Goal: Ask a question: Seek information or help from site administrators or community

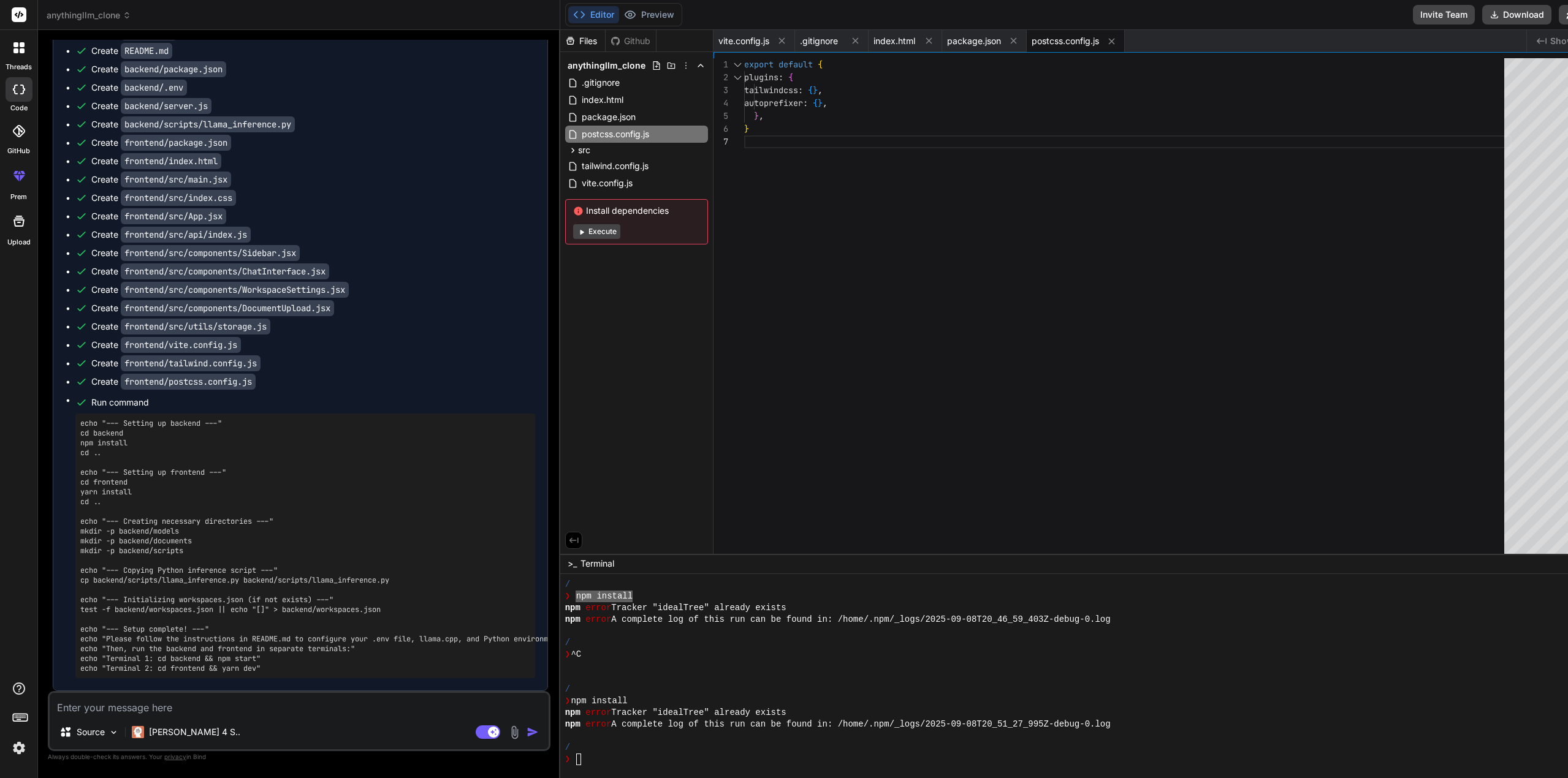
scroll to position [3183, 0]
click at [128, 705] on textarea at bounding box center [299, 704] width 499 height 22
type textarea "W"
type textarea "x"
type textarea "Wa"
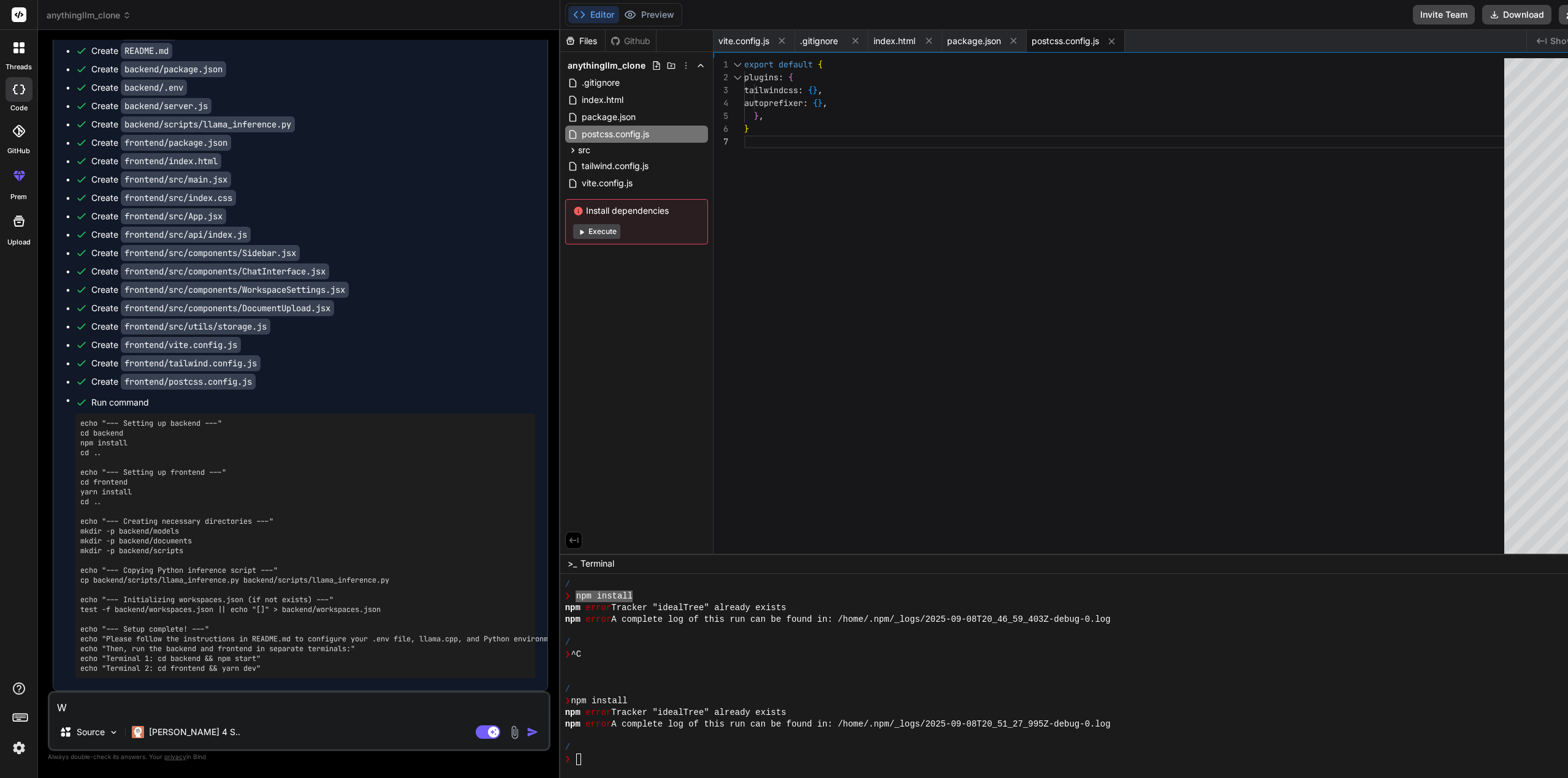
type textarea "x"
type textarea "W"
type textarea "x"
type textarea "I"
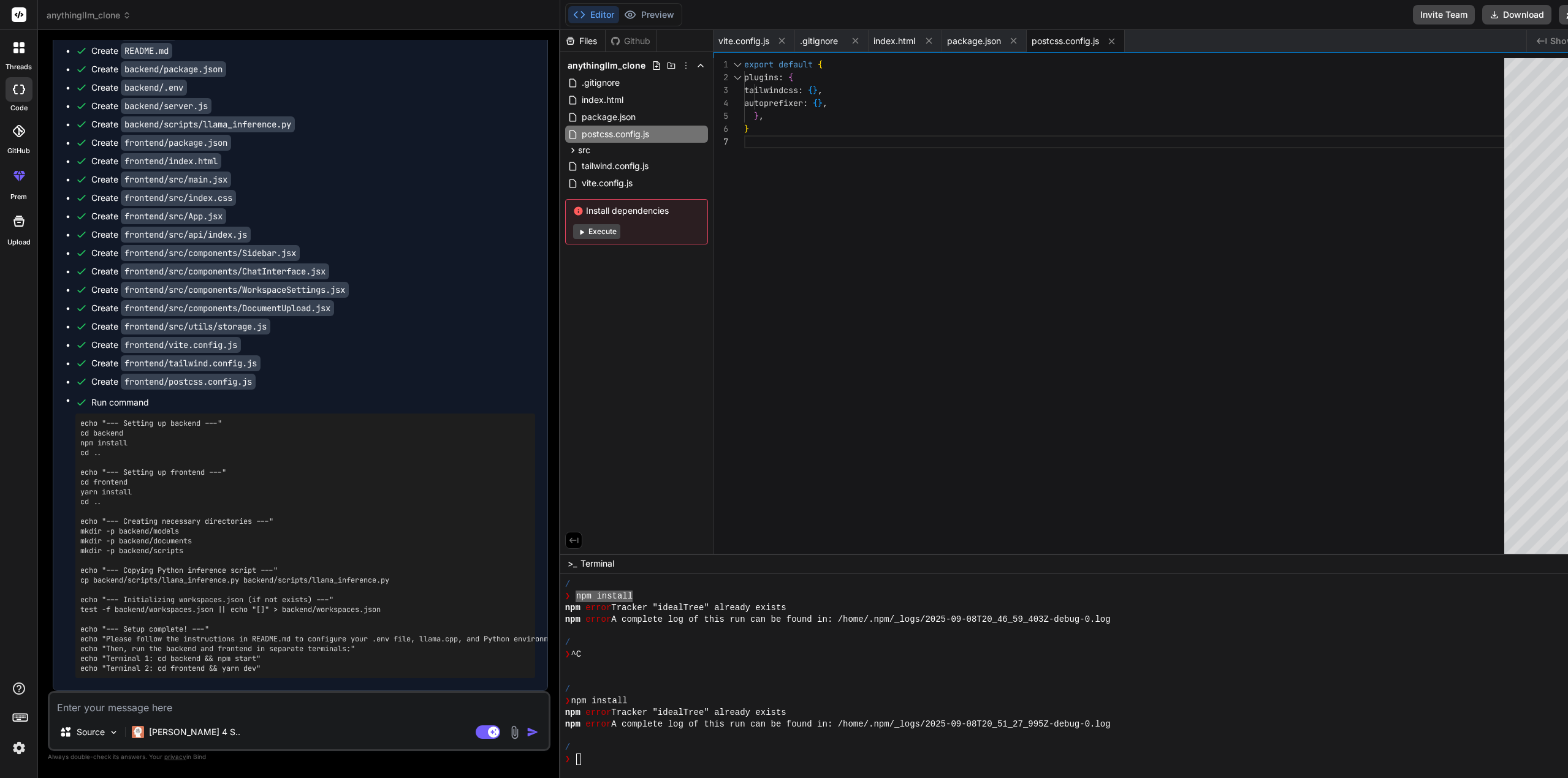
type textarea "x"
type textarea "I"
type textarea "x"
type textarea "I g"
type textarea "x"
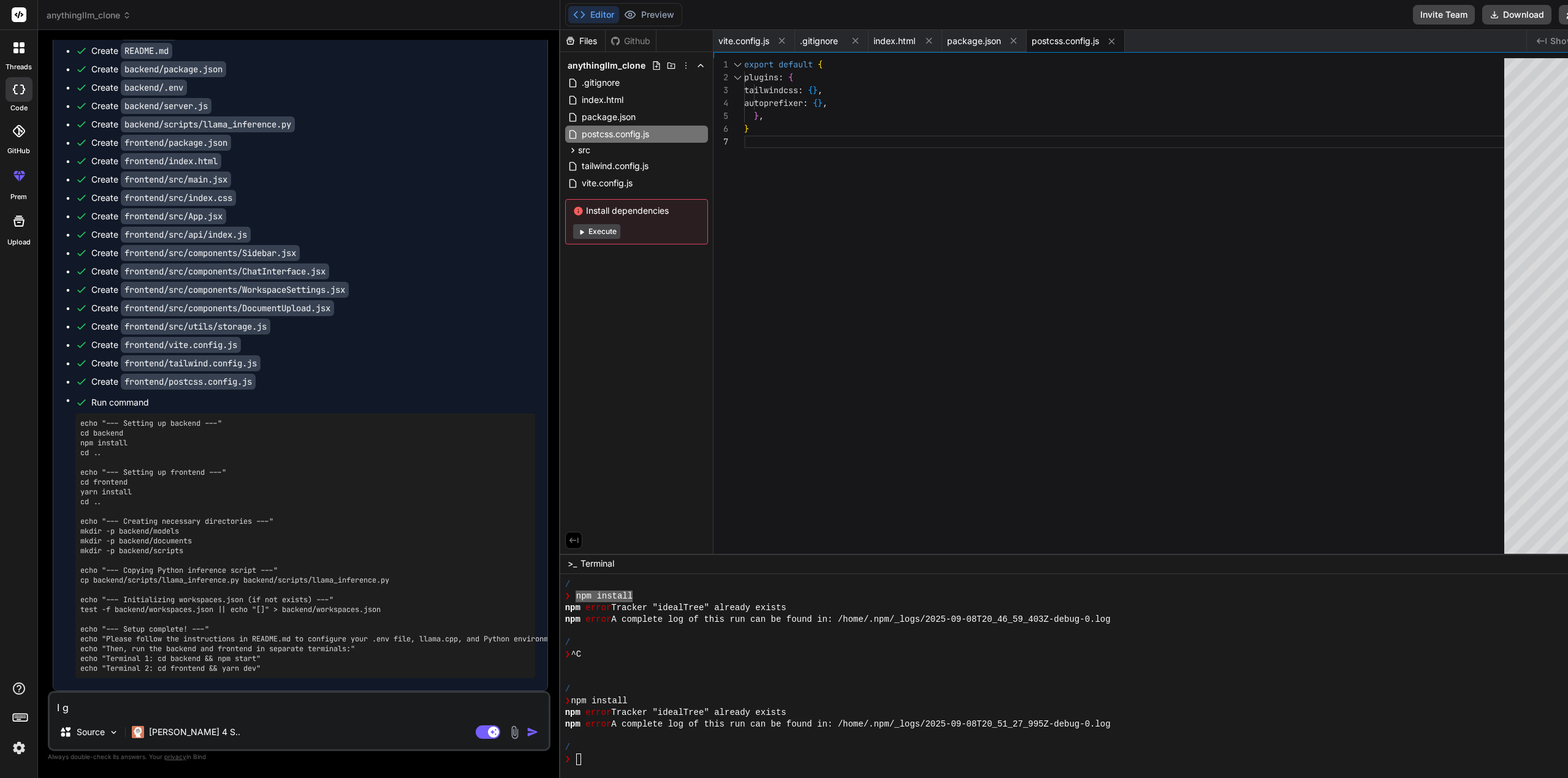
type textarea "I go"
type textarea "x"
type textarea "I got"
type textarea "x"
type textarea "I got"
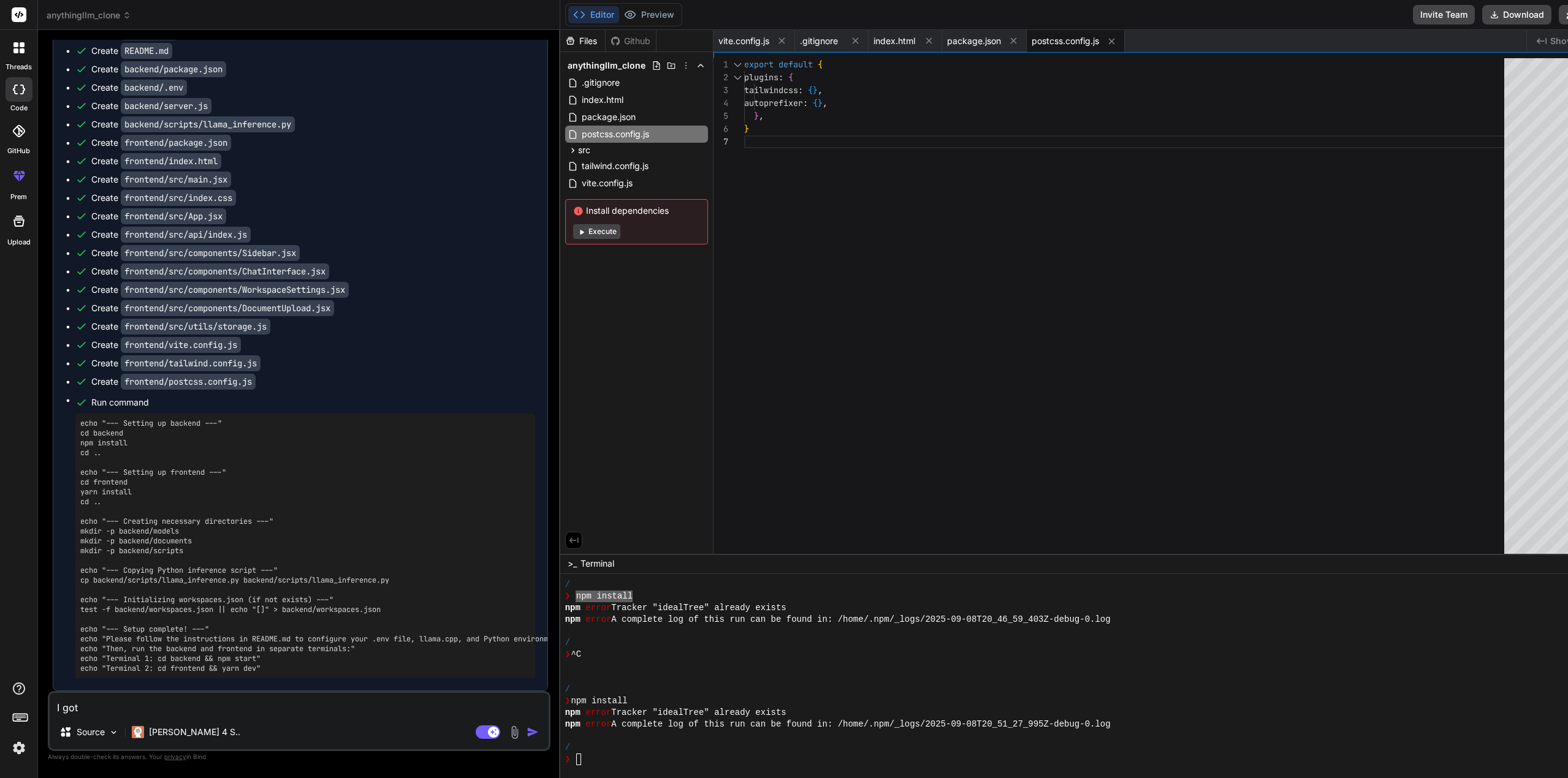
type textarea "x"
type textarea "I got t"
type textarea "x"
type textarea "I got th"
type textarea "x"
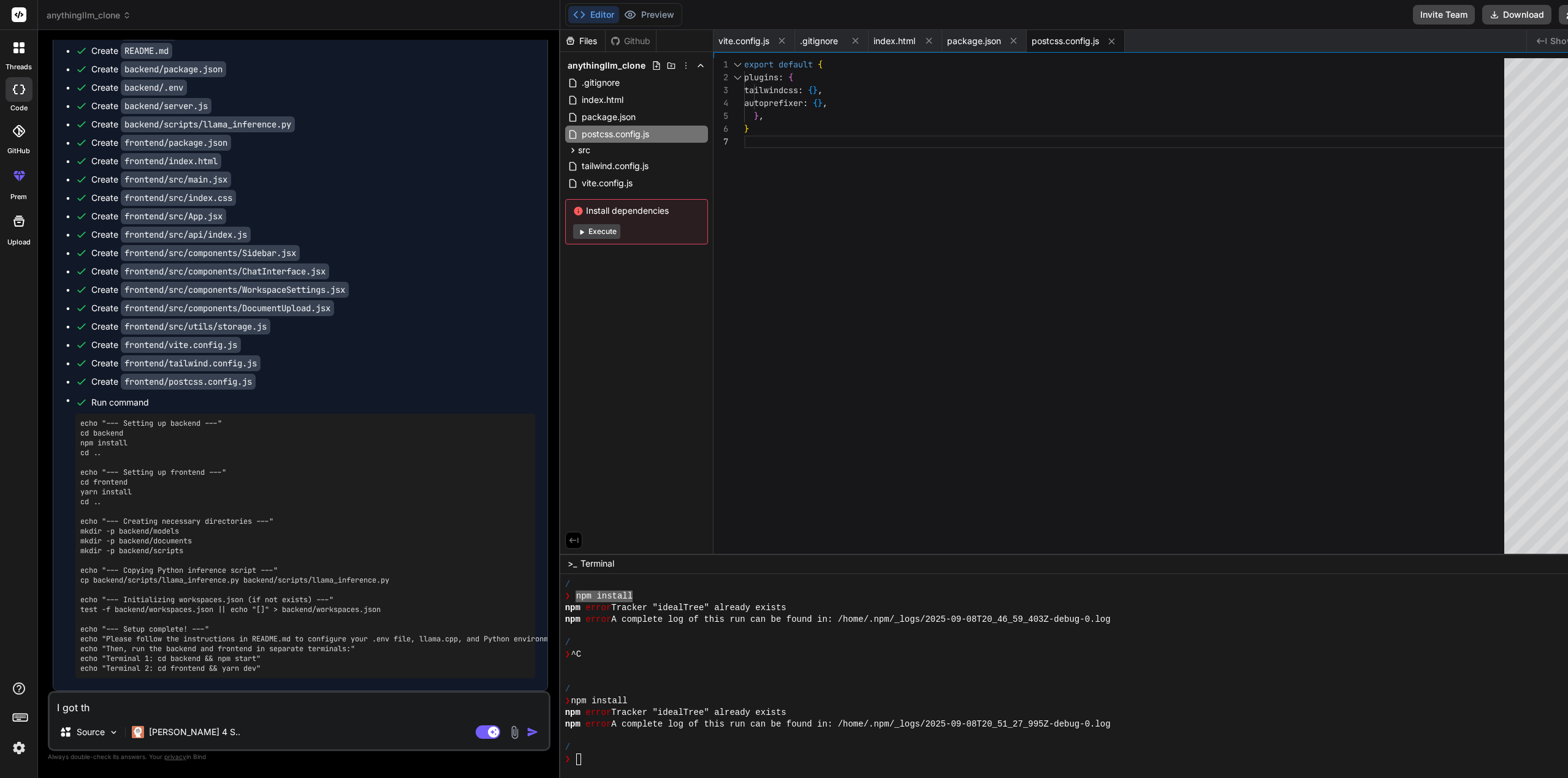
type textarea "I got thi"
type textarea "x"
type textarea "I got this"
type textarea "x"
type textarea "I got this"
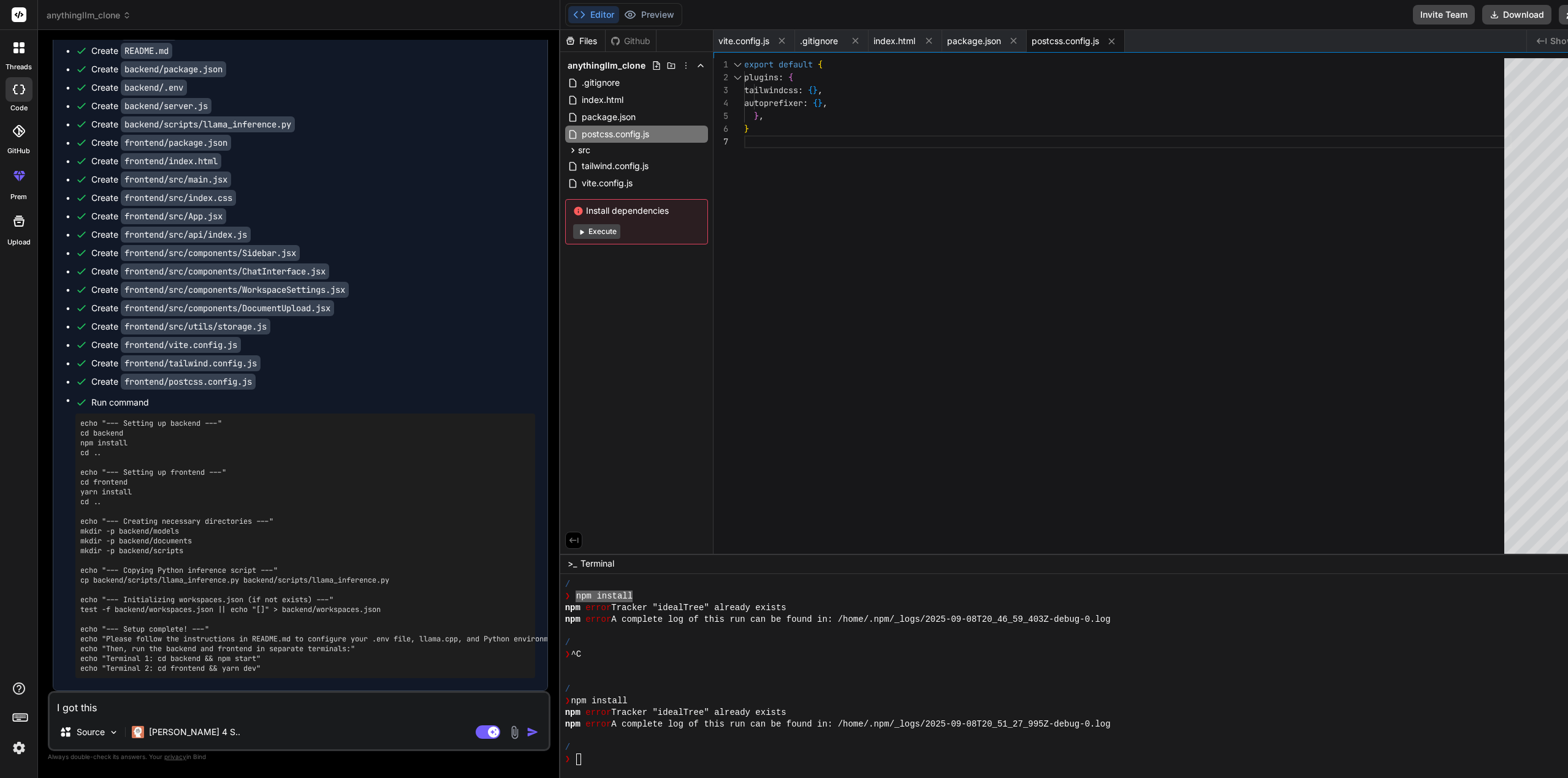
type textarea "x"
type textarea "I got this f"
type textarea "x"
type textarea "I got this"
type textarea "x"
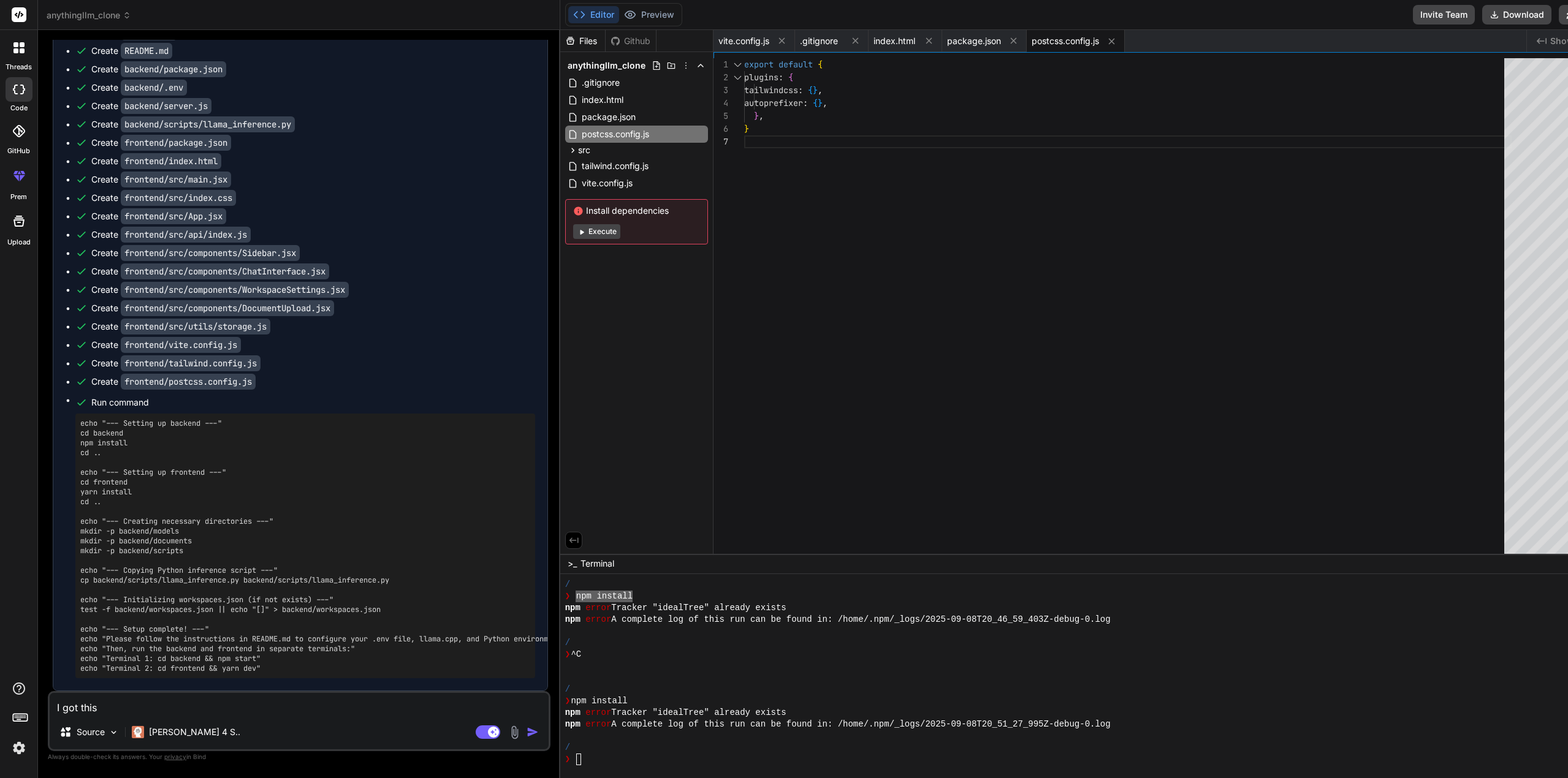
type textarea "I got this v"
type textarea "x"
type textarea "I got this ve"
type textarea "x"
type textarea "I got this ver"
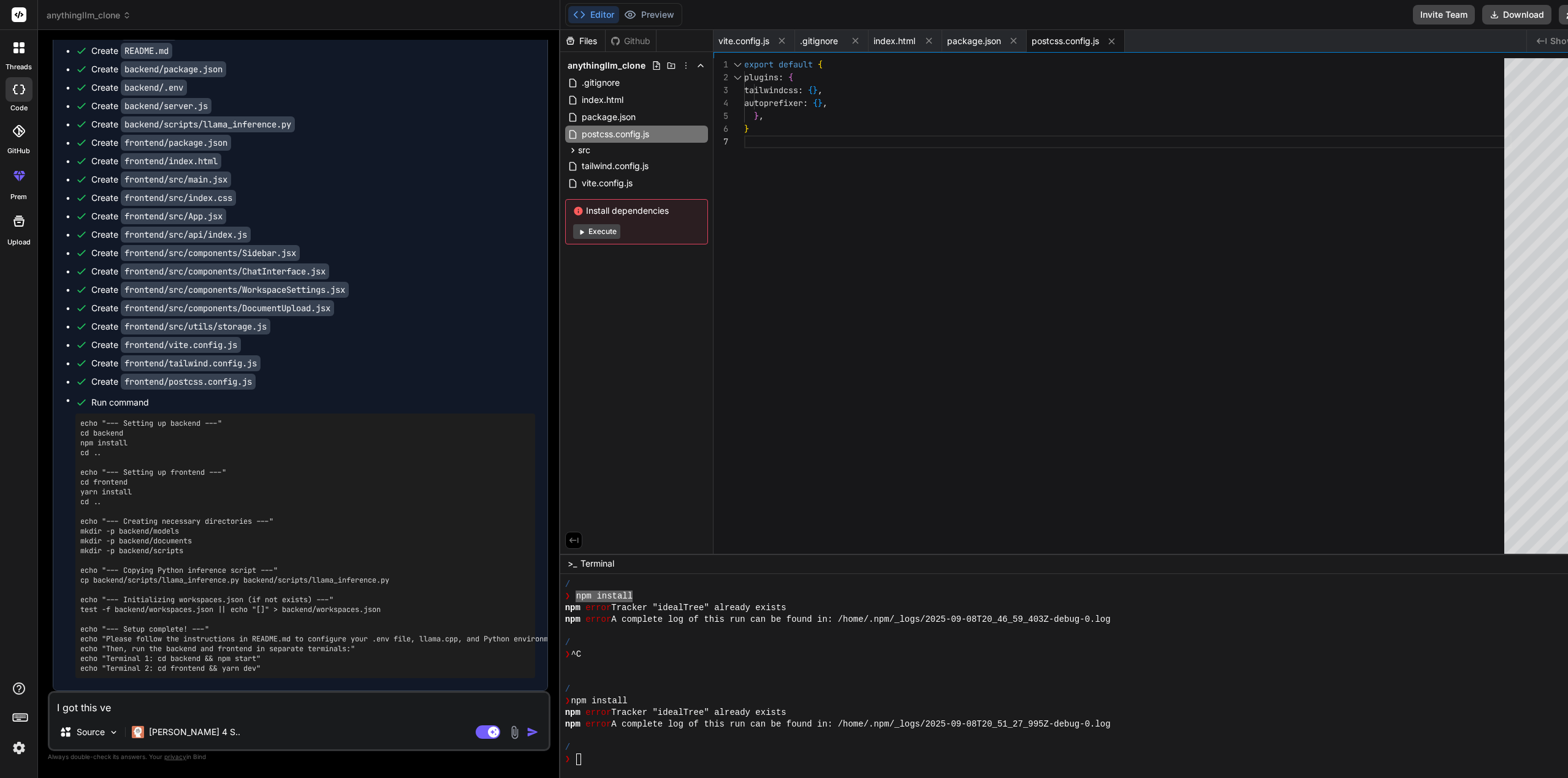
type textarea "x"
type textarea "I got this vers"
type textarea "x"
type textarea "I got this versi"
type textarea "x"
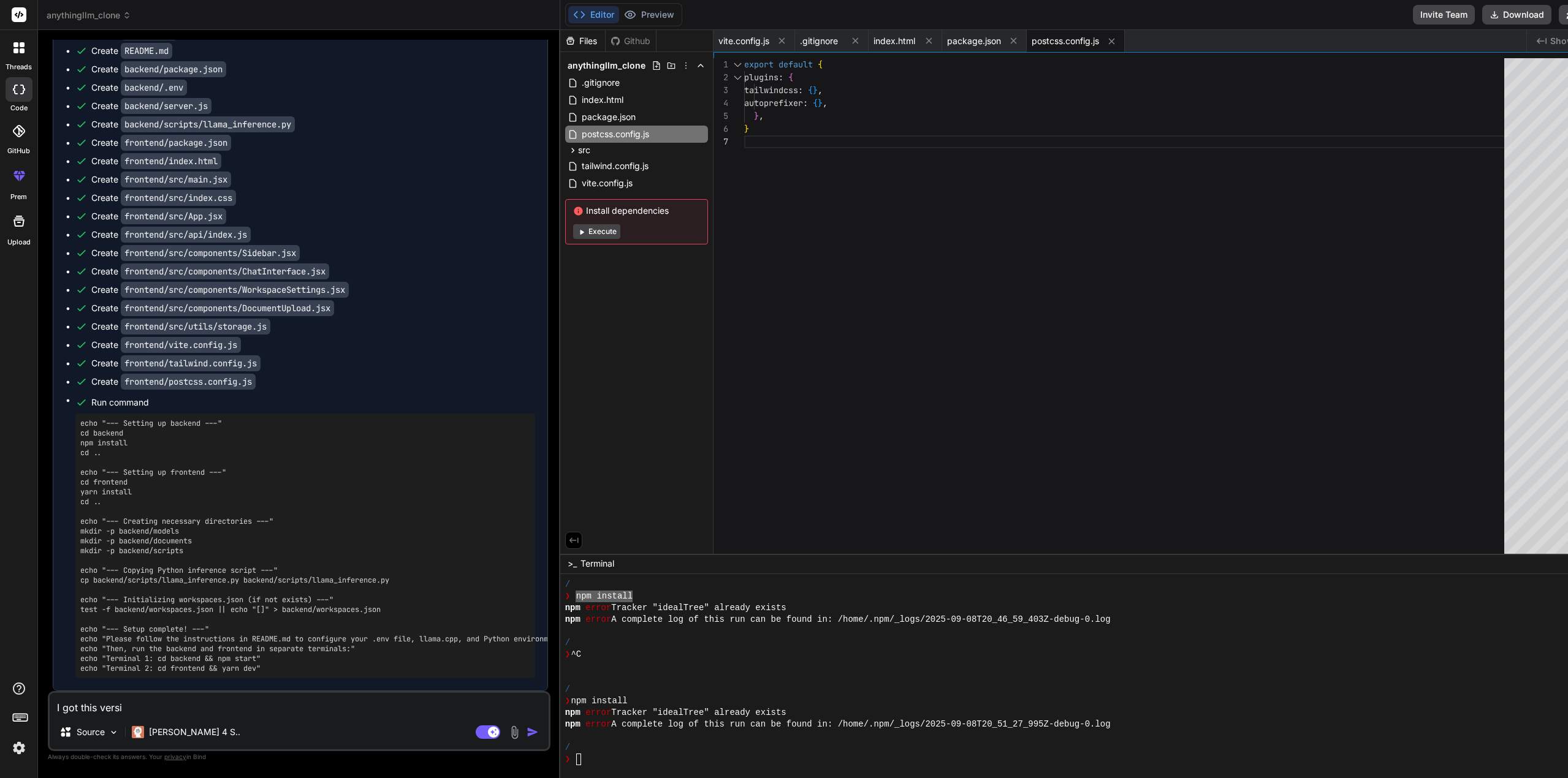
type textarea "I got this versio"
type textarea "x"
type textarea "I got this version"
type textarea "x"
type textarea "I got this version"
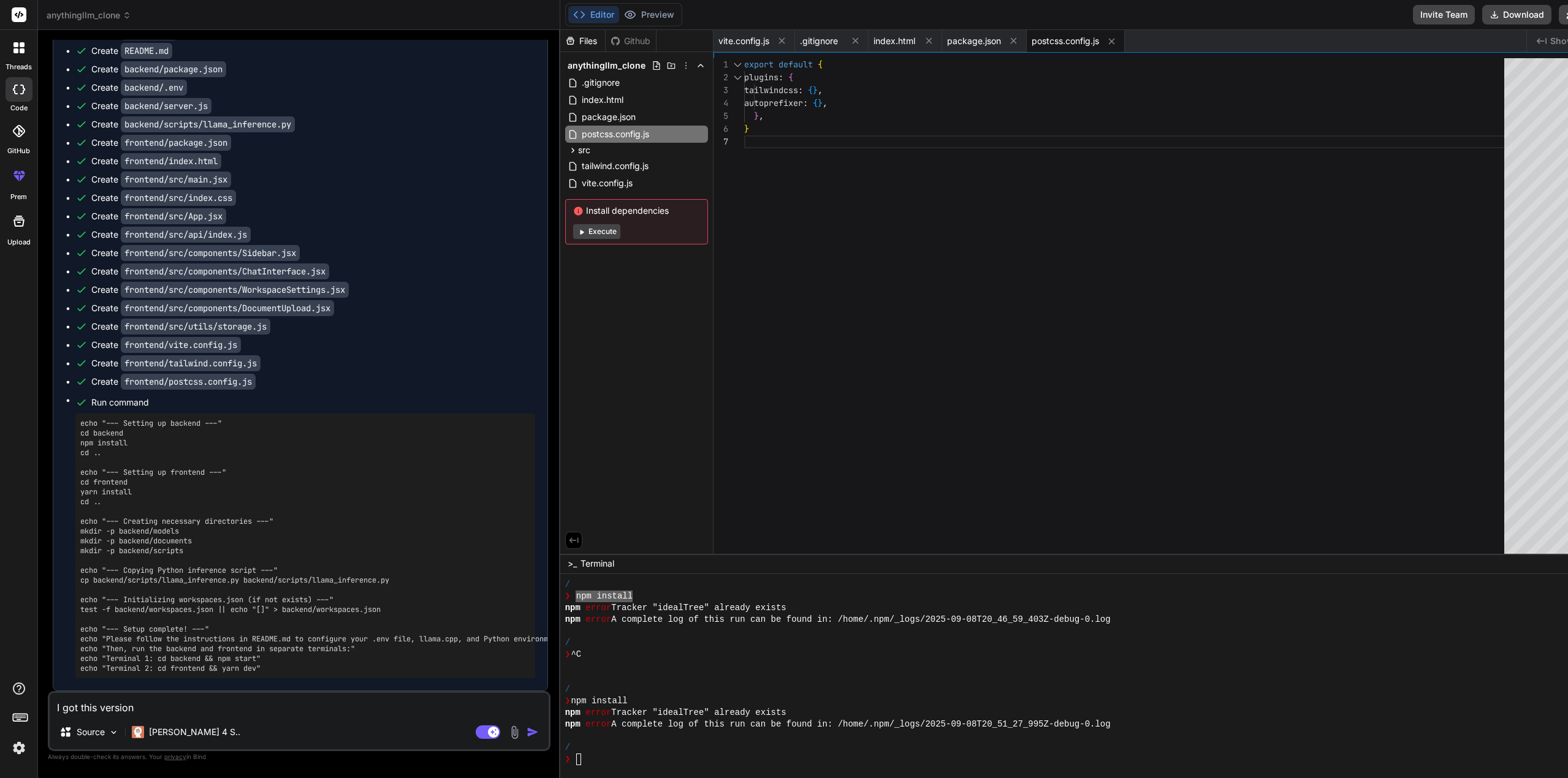
type textarea "x"
type textarea "I got this version f"
type textarea "x"
type textarea "I got this version fo"
type textarea "x"
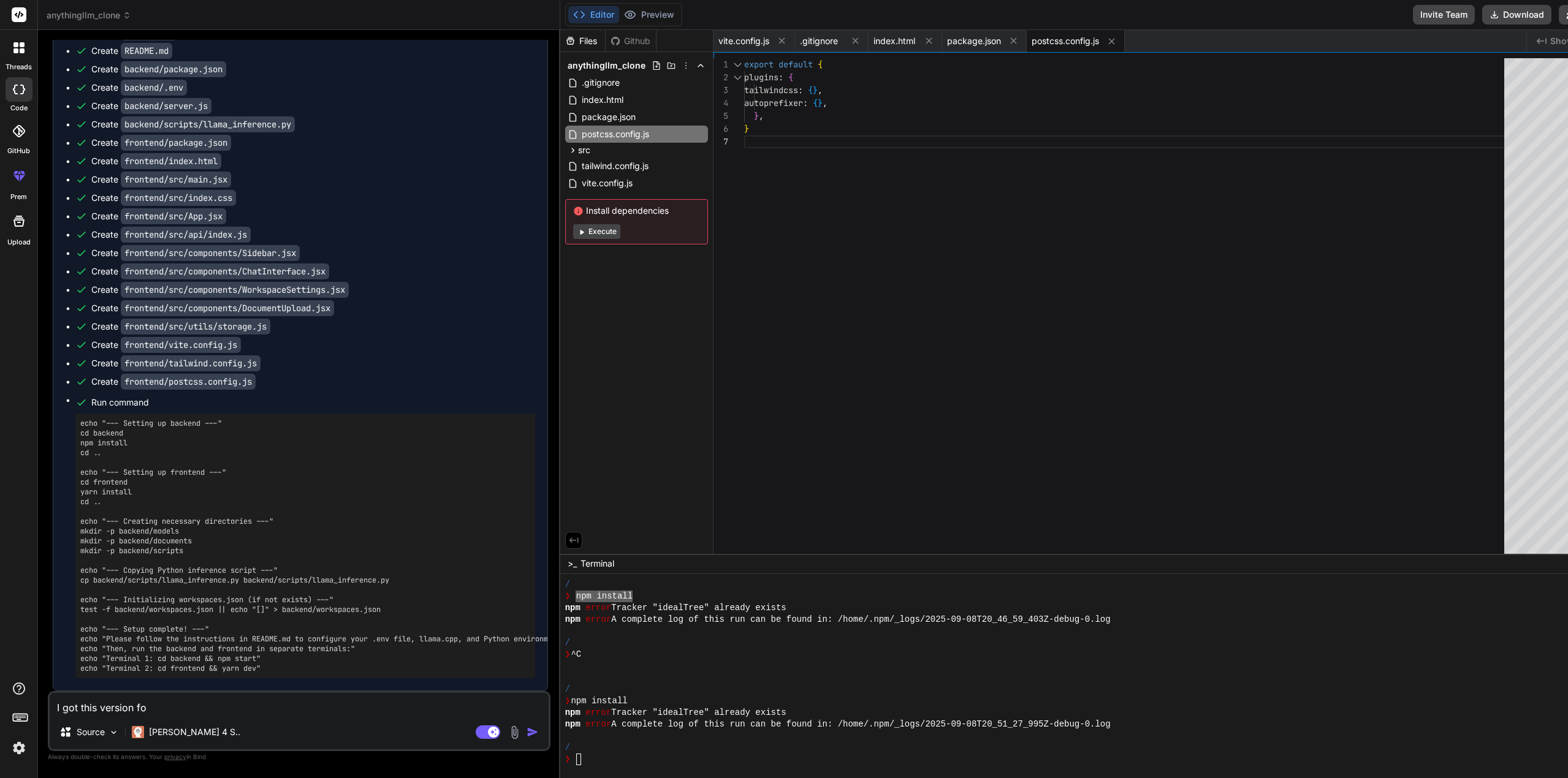
type textarea "I got this version f"
type textarea "x"
type textarea "I got this version fr"
type textarea "x"
type textarea "I got this version fro"
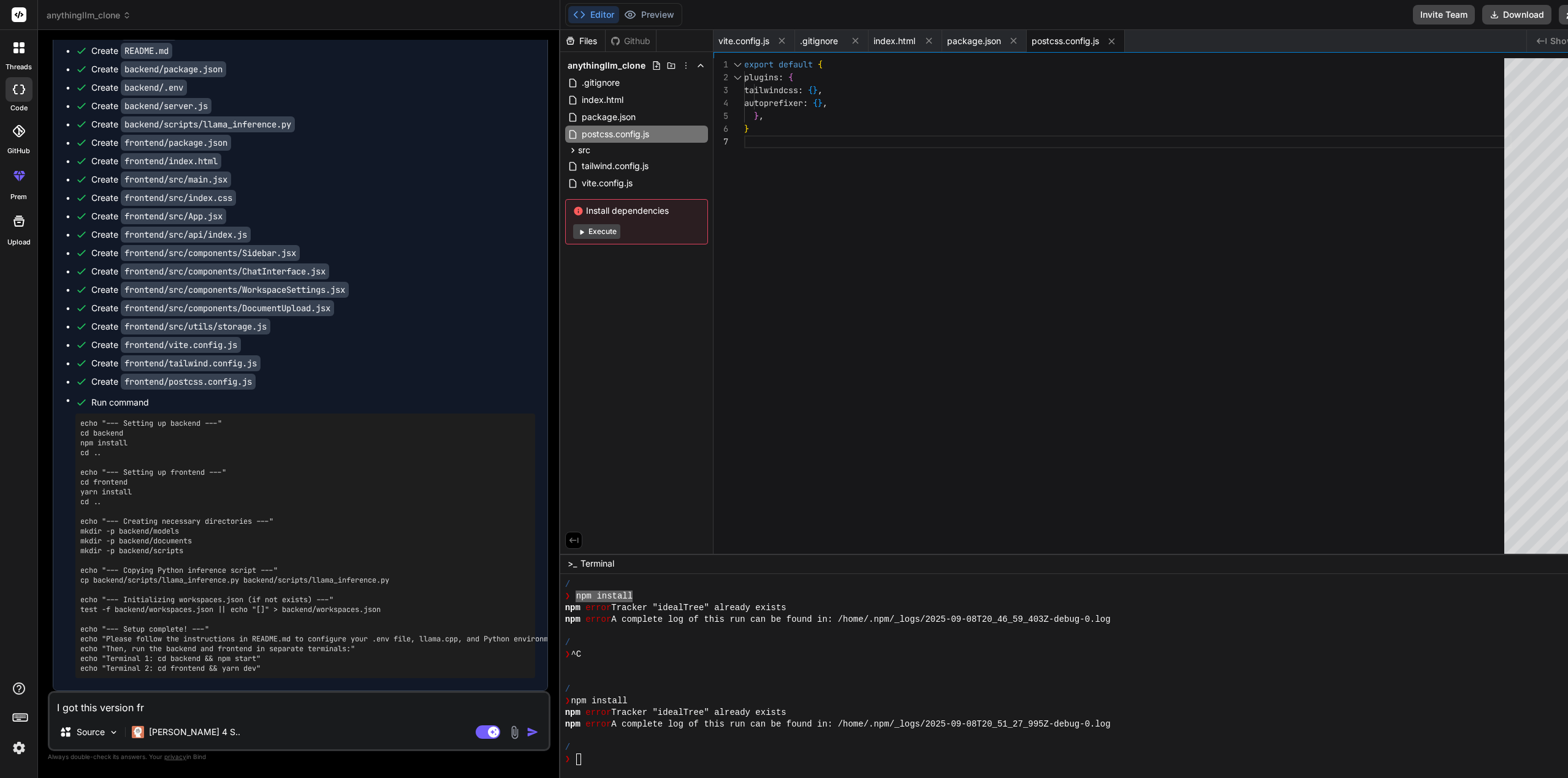
type textarea "x"
type textarea "I got this version from"
type textarea "x"
type textarea "I got this version from"
type textarea "x"
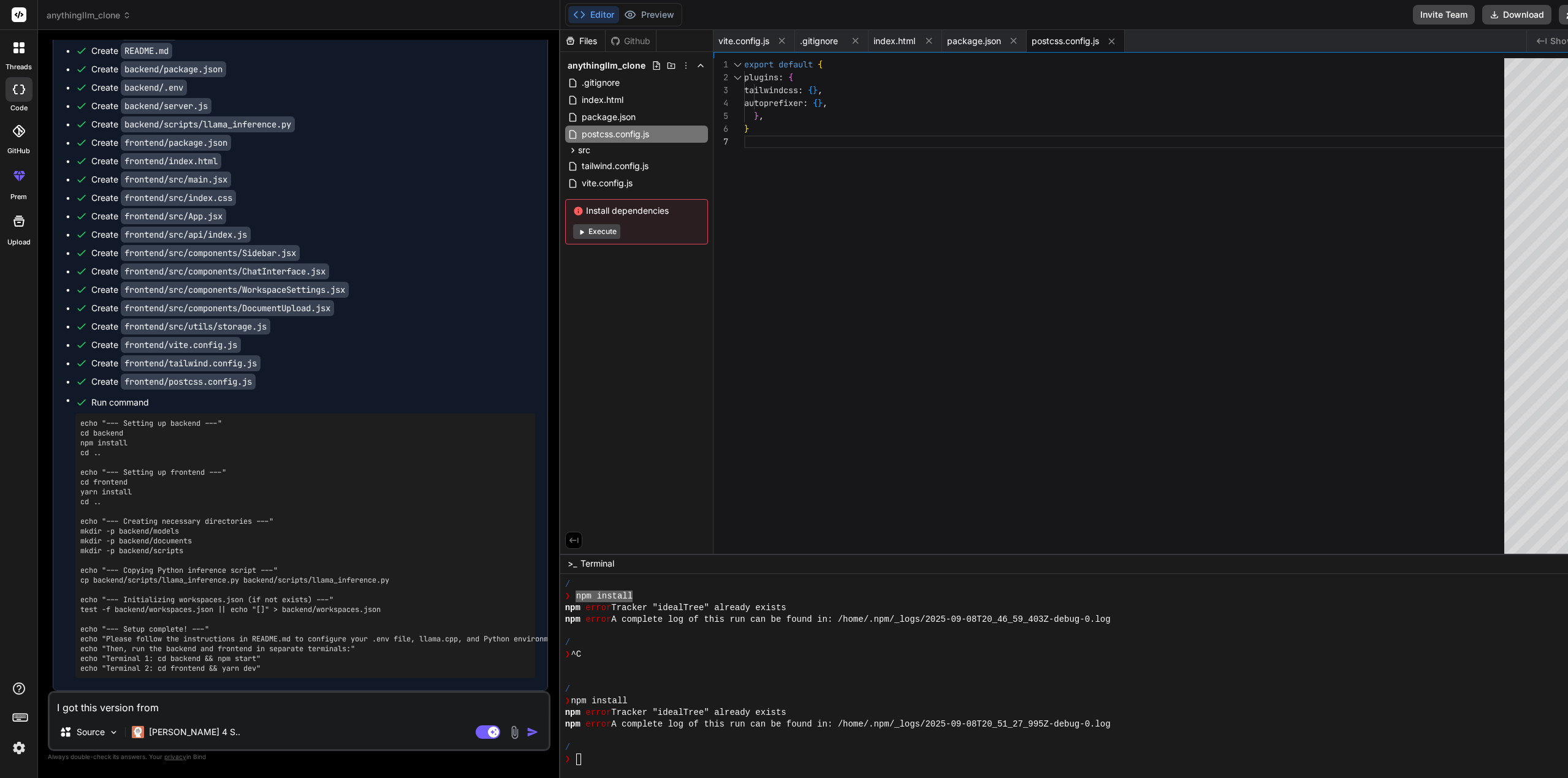
type textarea "I got this version from o"
type textarea "x"
type textarea "I got this version from"
type textarea "x"
type textarea "I got this version from a"
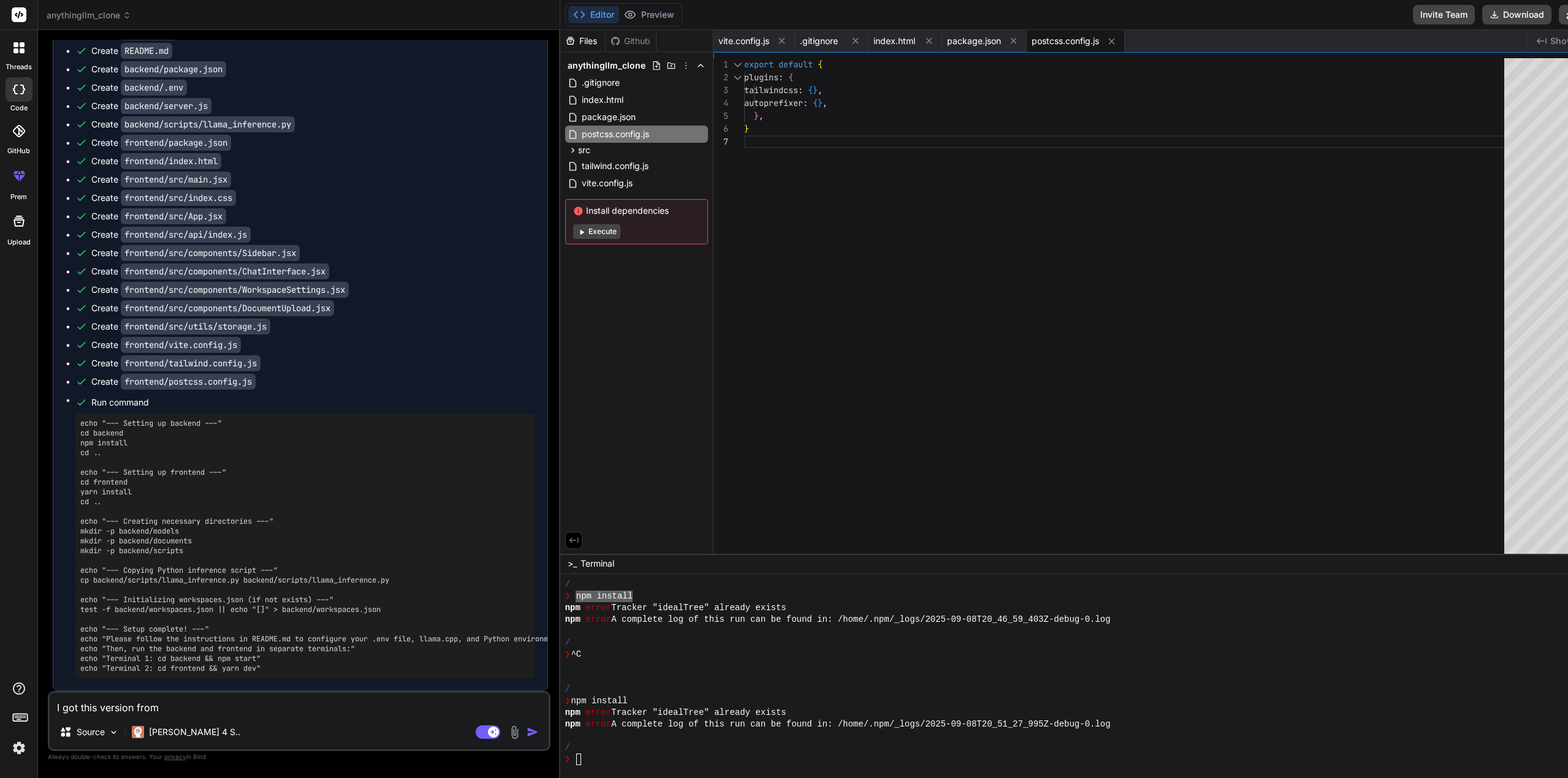
type textarea "x"
type textarea "I got this version from an"
type textarea "x"
type textarea "I got this version from ano"
type textarea "x"
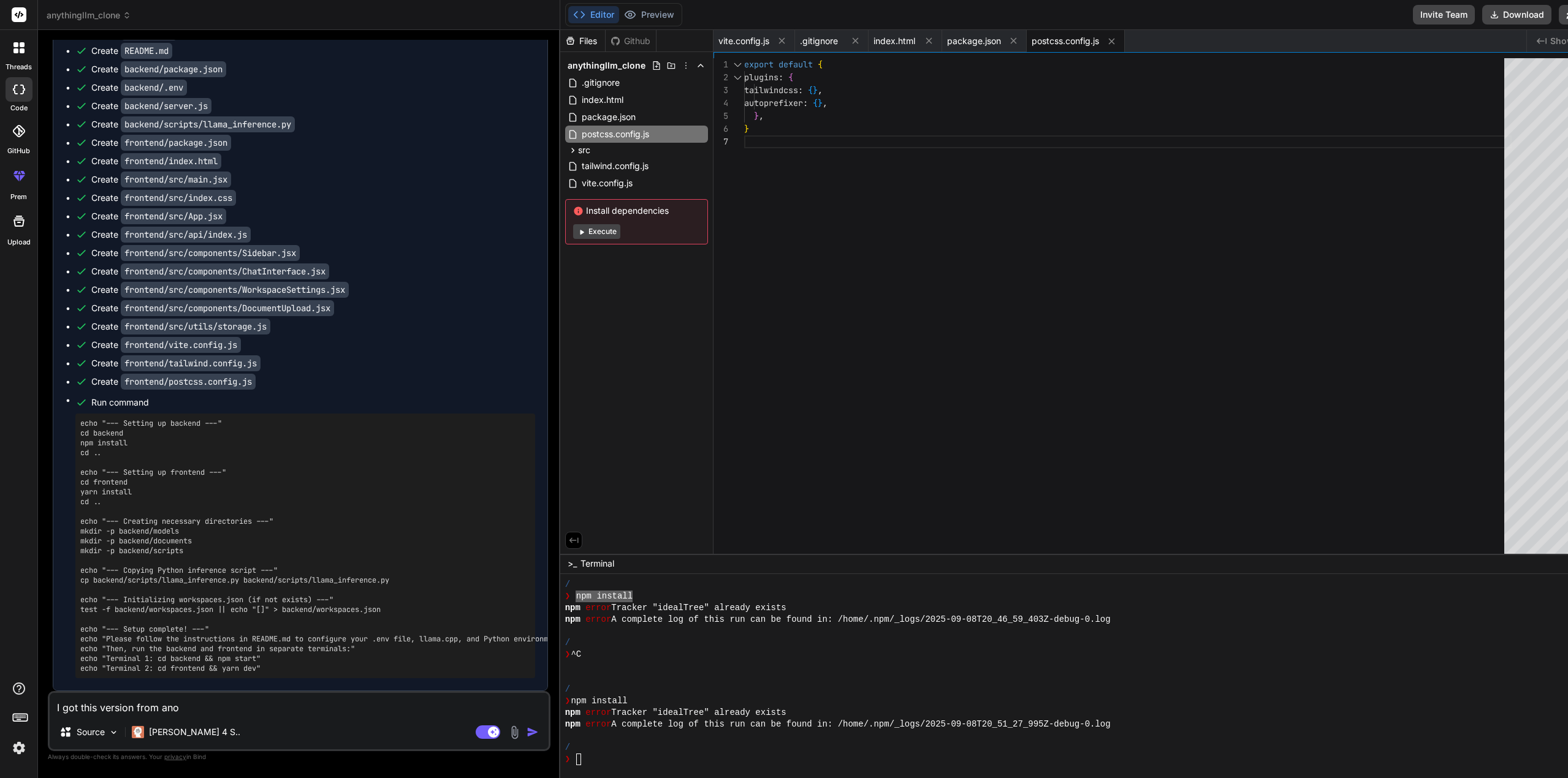
type textarea "I got this version from anot"
type textarea "x"
type textarea "I got this version from anoty"
type textarea "x"
type textarea "I got this version from anoty"
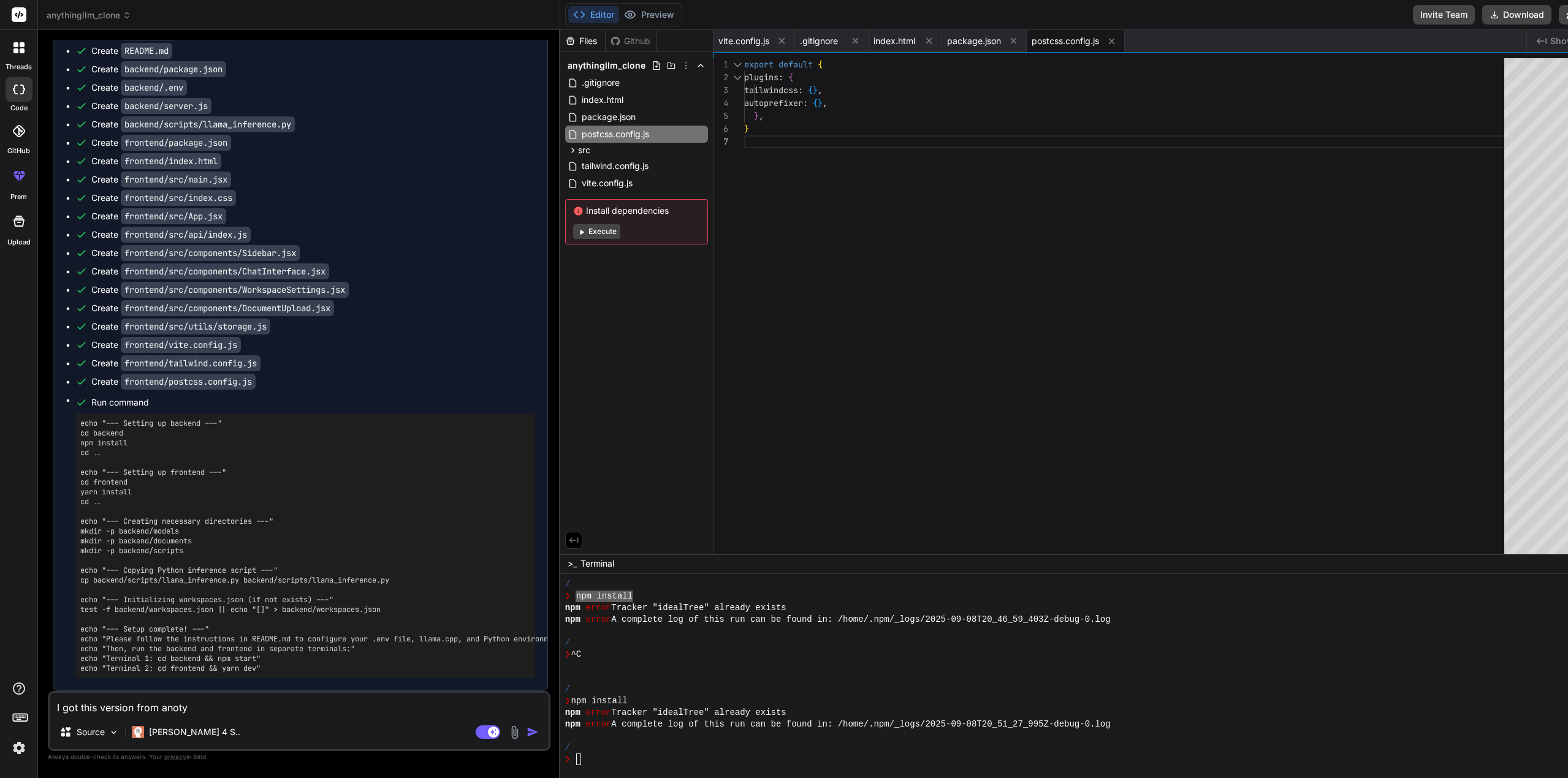
type textarea "x"
type textarea "I got this version from anoty"
type textarea "x"
type textarea "I got this version from anot"
type textarea "x"
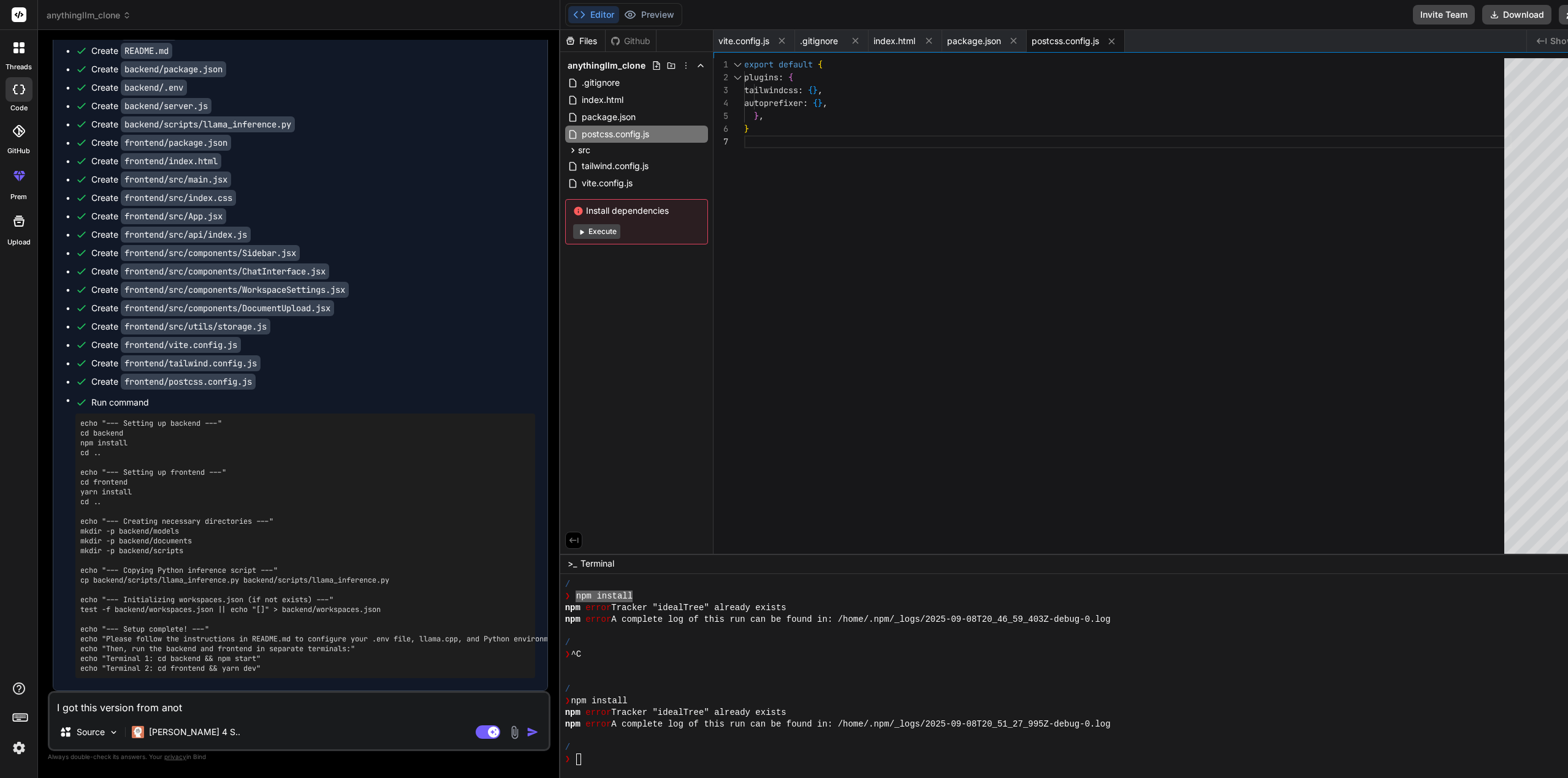
type textarea "I got this version from anoth"
type textarea "x"
type textarea "I got this version from anothe"
type textarea "x"
type textarea "I got this version from another"
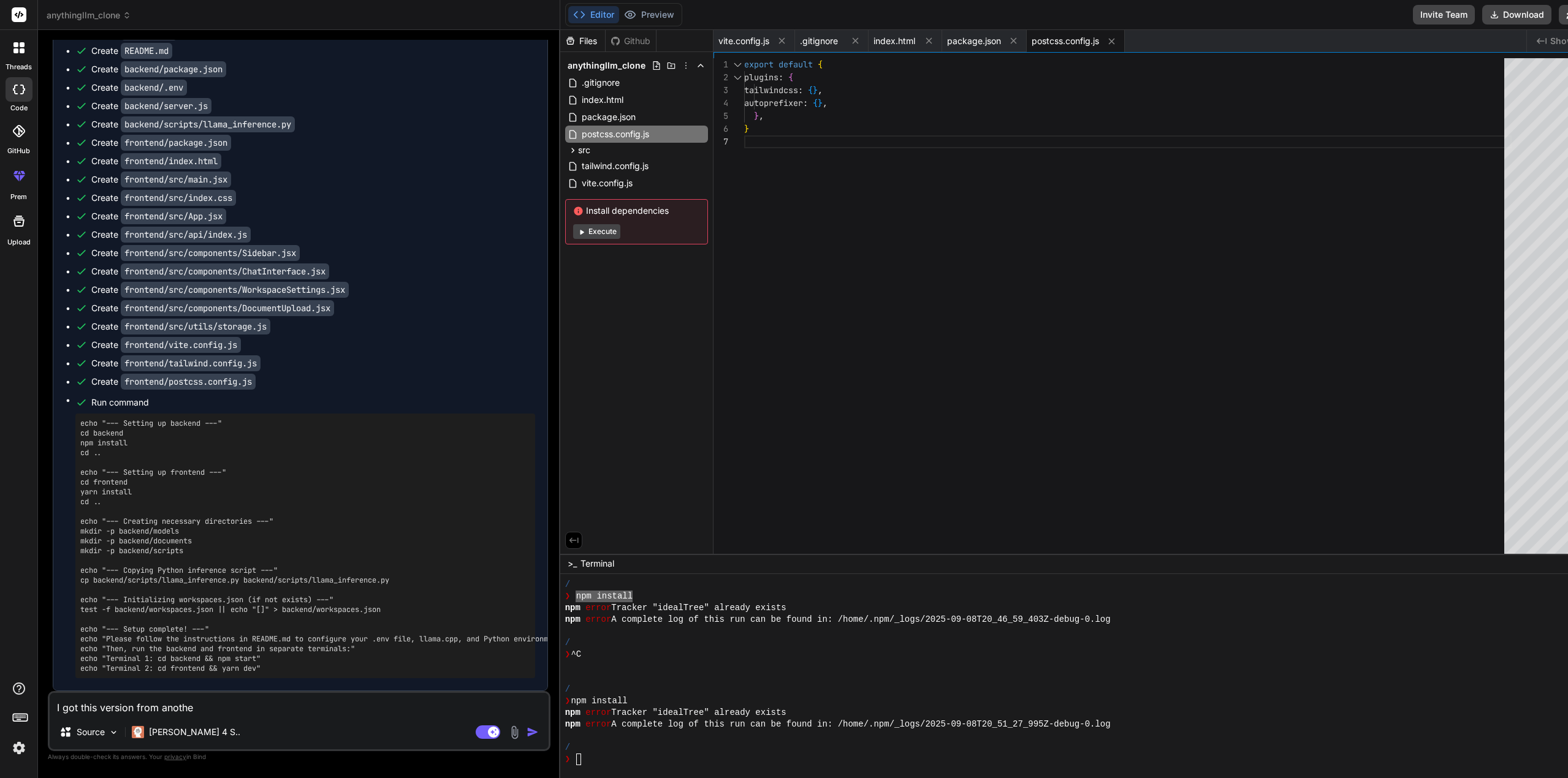
type textarea "x"
type textarea "I got this version from another"
type textarea "x"
type textarea "I got this version from another a"
type textarea "x"
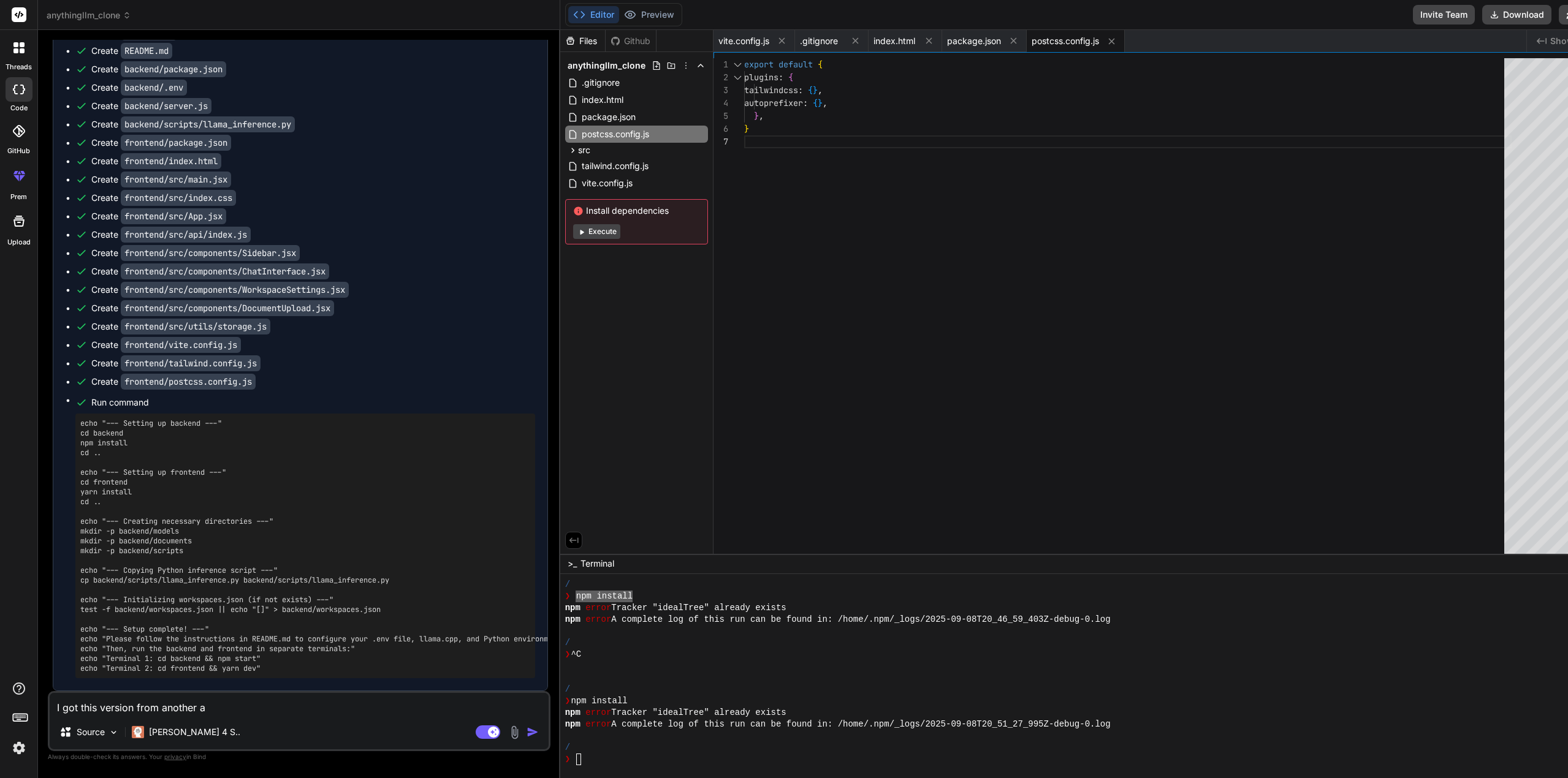
type textarea "I got this version from another ag"
type textarea "x"
type textarea "I got this version from another age"
type textarea "x"
type textarea "I got this version from another agen"
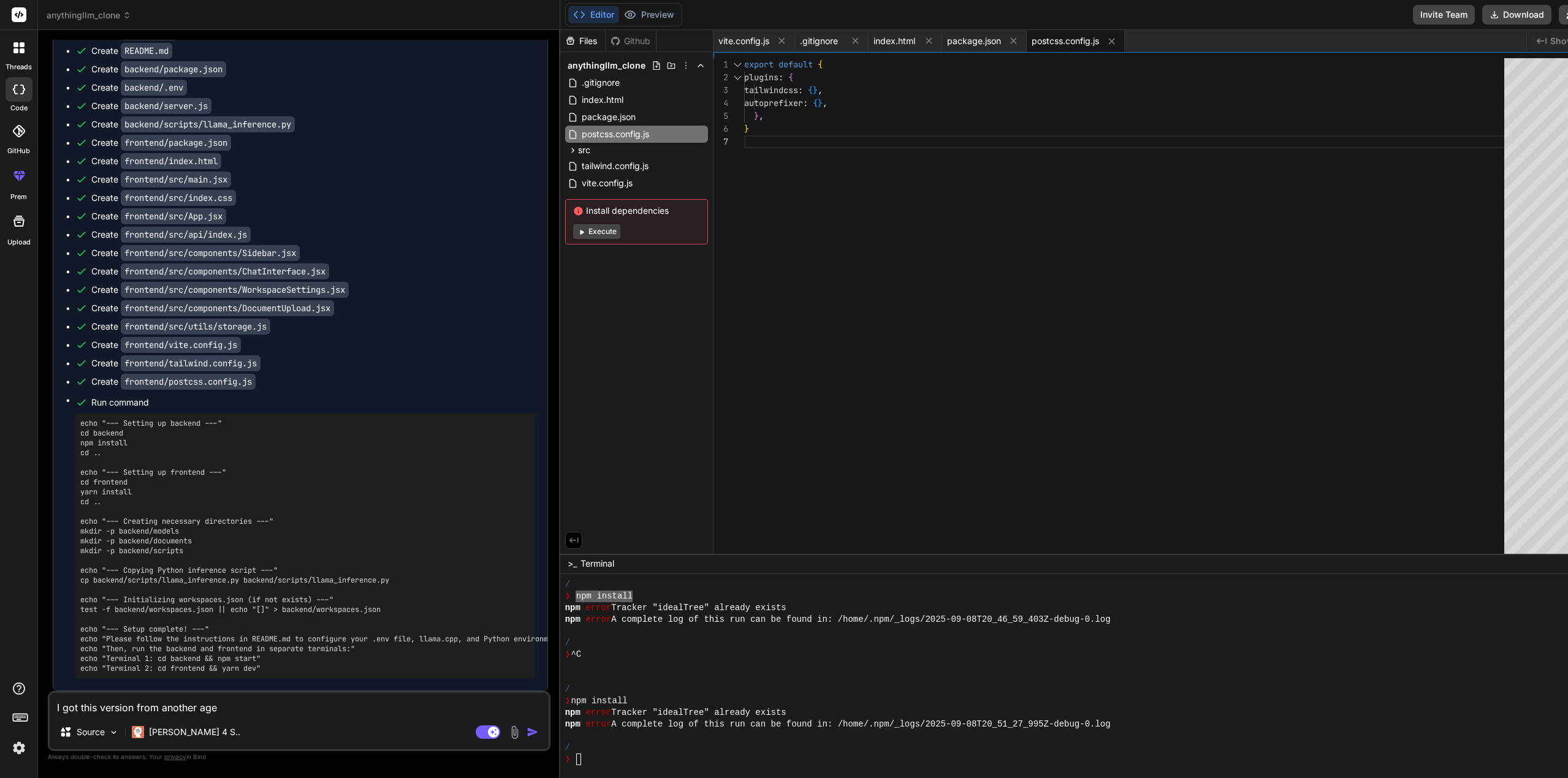
type textarea "x"
type textarea "I got this version from another agent"
type textarea "x"
type textarea "I got this version from another agent."
type textarea "x"
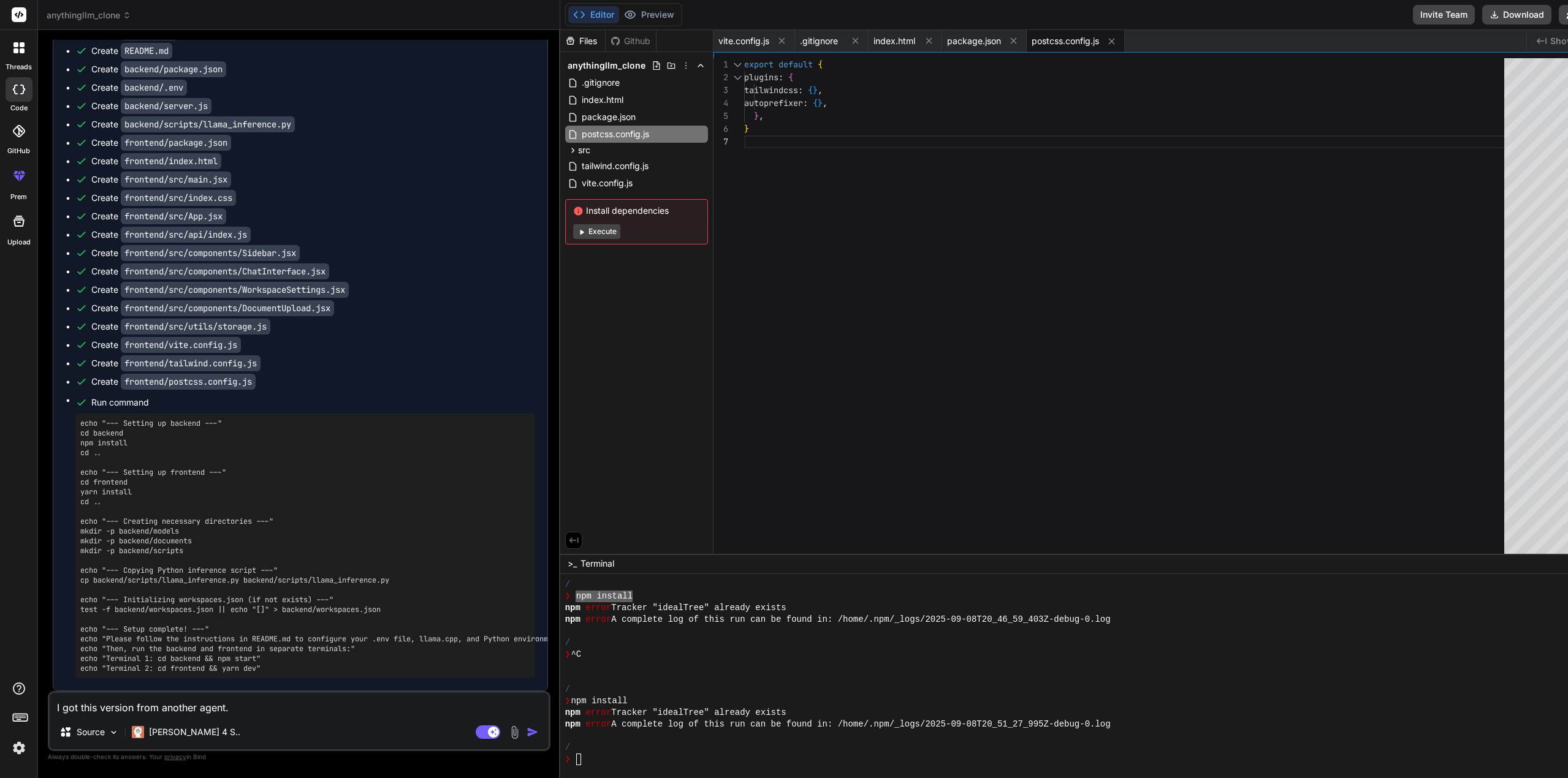
type textarea "I got this version from another agent."
type textarea "x"
type textarea "I got this version from another agent. W"
type textarea "x"
type textarea "I got this version from another agent. Wh"
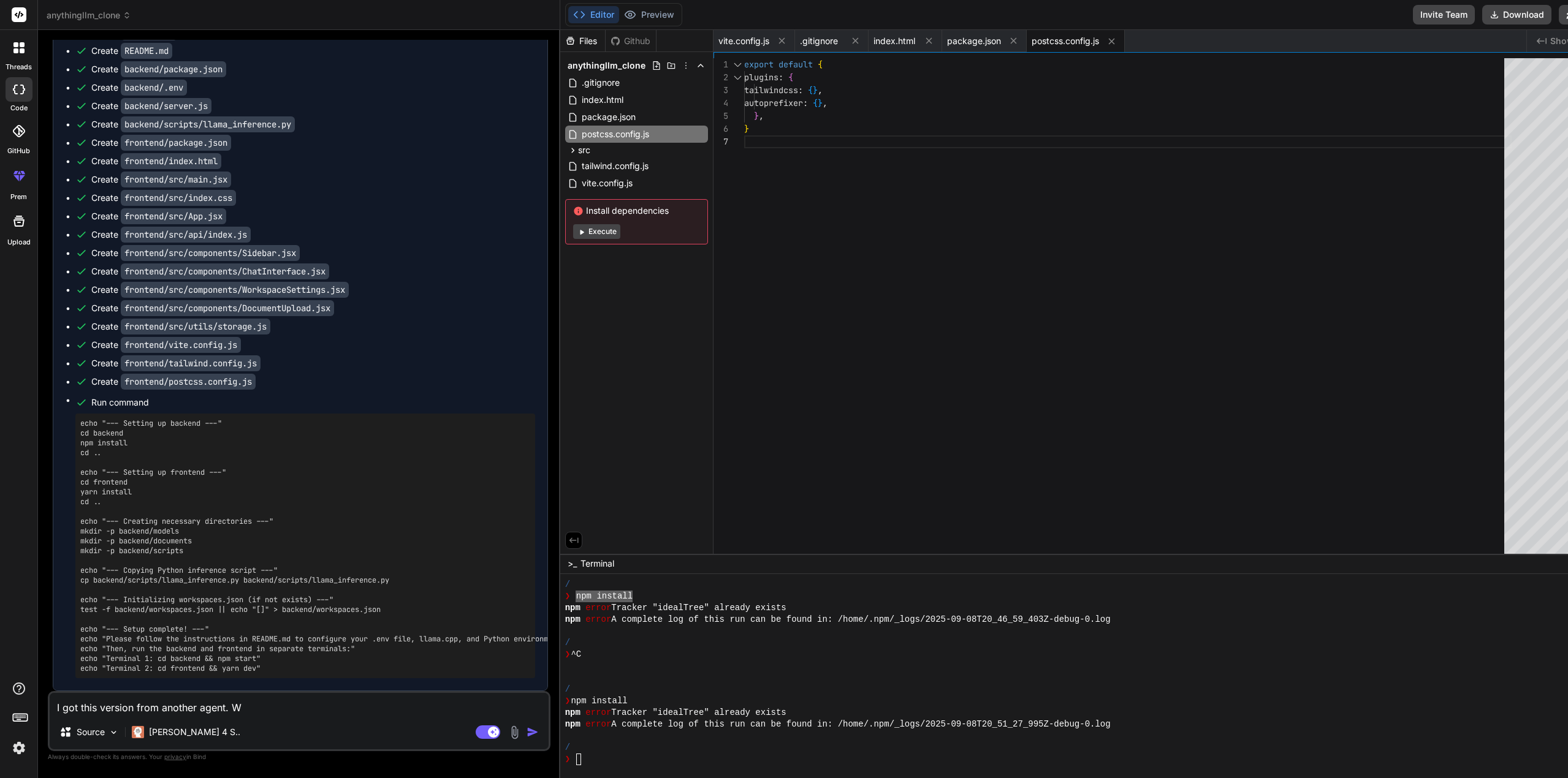
type textarea "x"
type textarea "I got this version from another agent. Wha"
type textarea "x"
type textarea "I got this version from another agent. What"
type textarea "x"
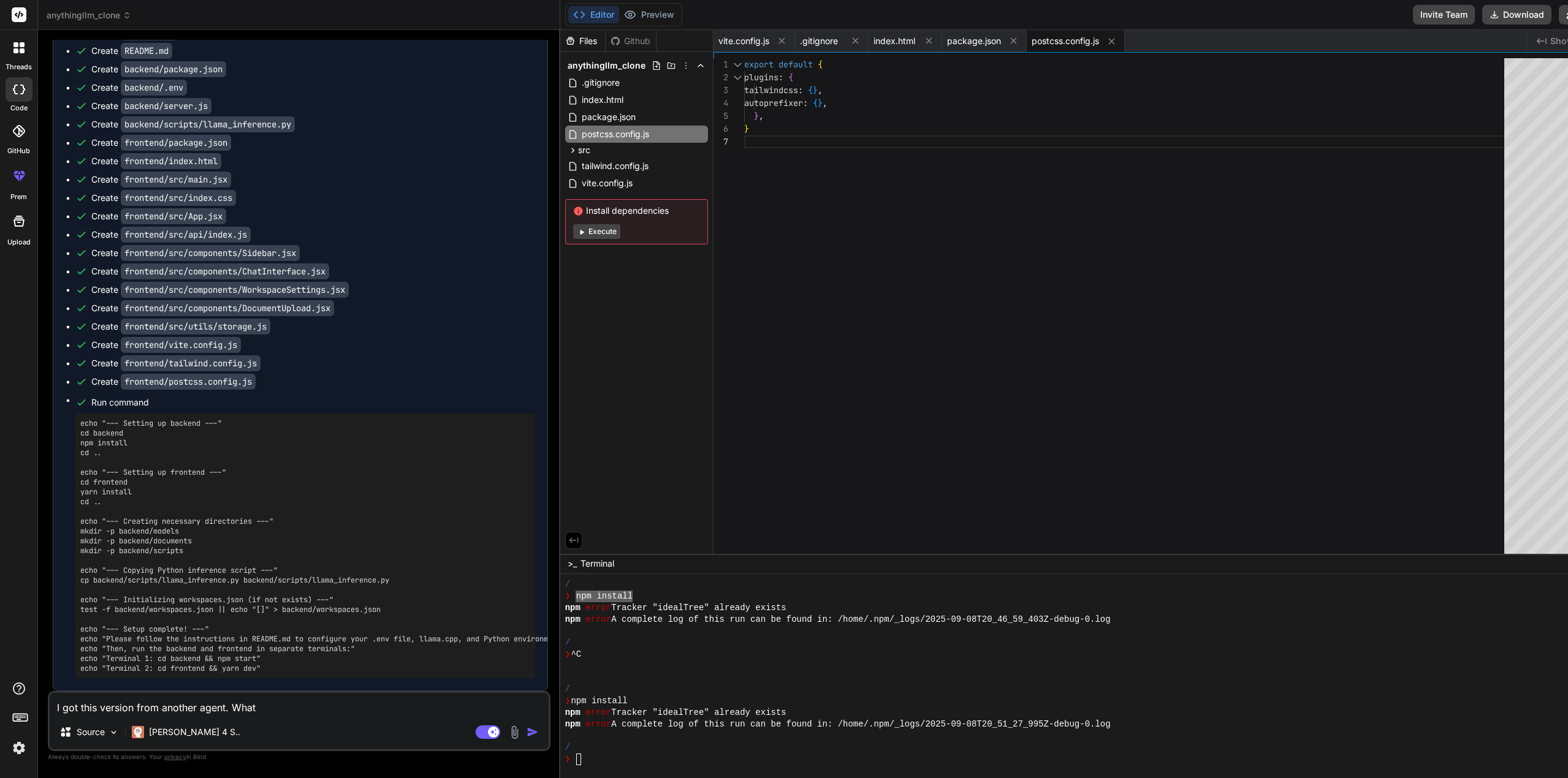
type textarea "I got this version from another agent. What"
type textarea "x"
type textarea "I got this version from another agent. What i"
type textarea "x"
type textarea "I got this version from another agent. What is"
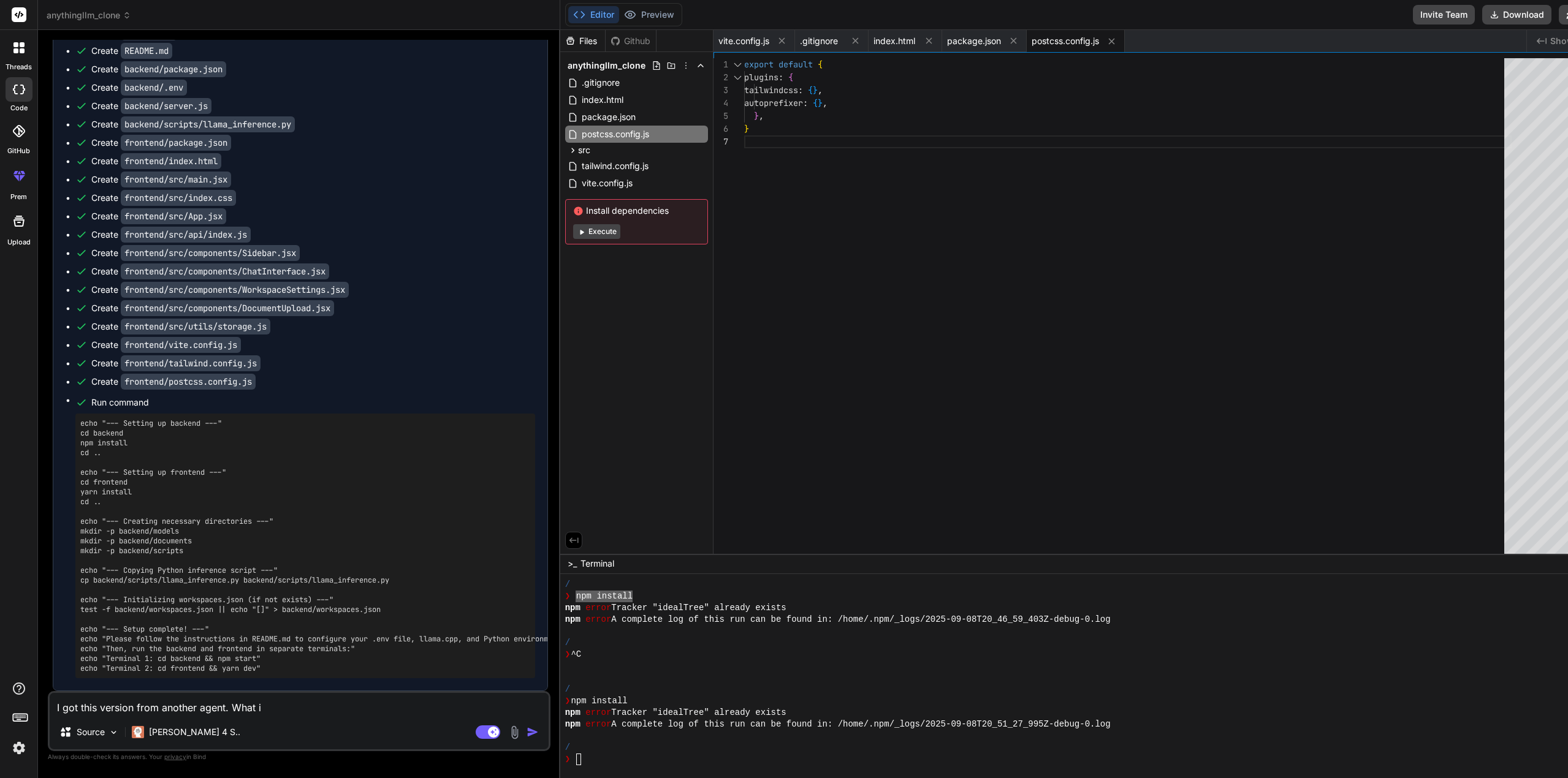
type textarea "x"
type textarea "I got this version from another agent. What is"
type textarea "x"
type textarea "I got this version from another agent. What is w"
type textarea "x"
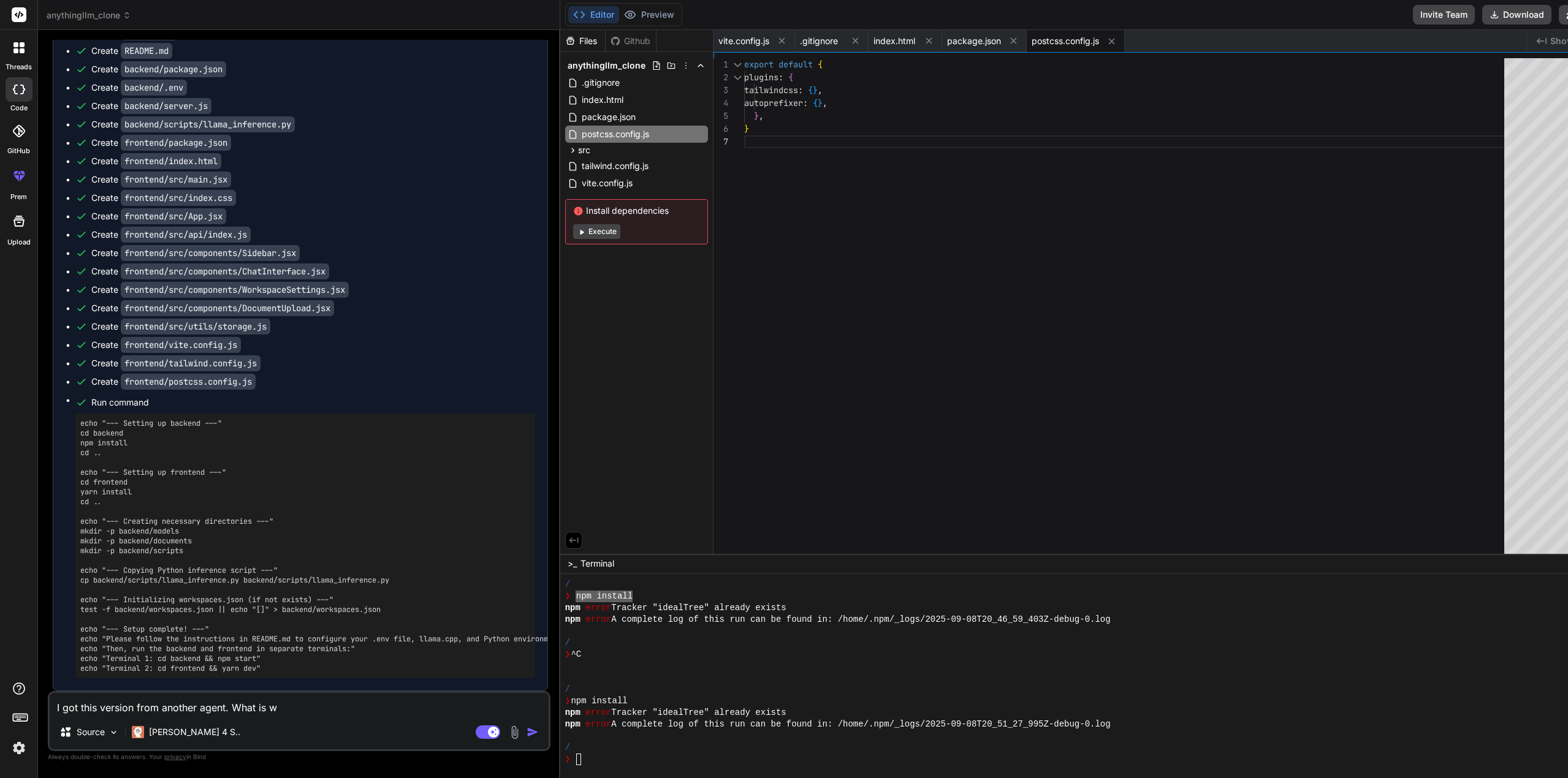
type textarea "I got this version from another agent. What is wr"
type textarea "x"
type textarea "I got this version from another agent. What is wro"
type textarea "x"
type textarea "I got this version from another agent. What is wron"
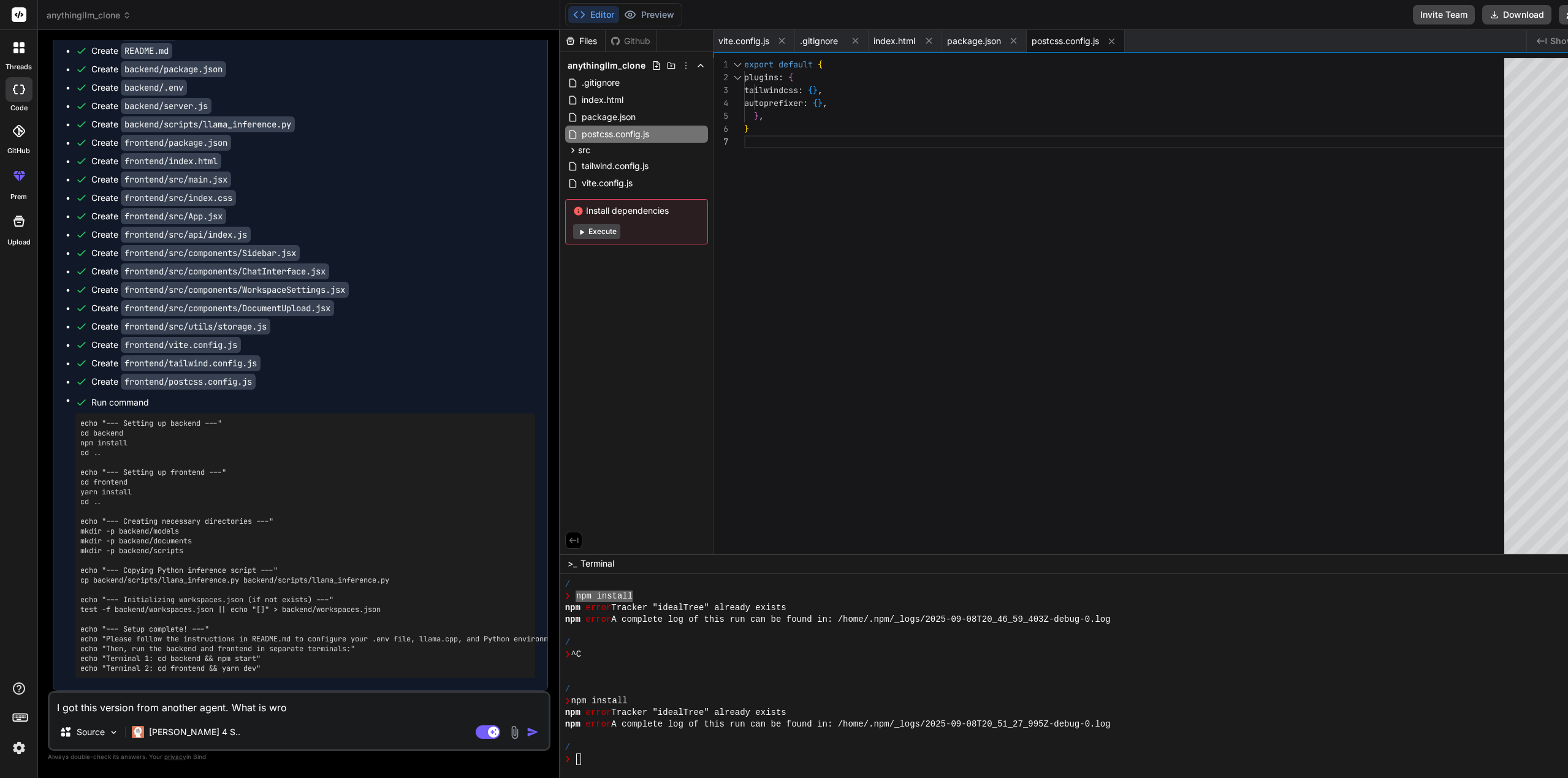
type textarea "x"
type textarea "I got this version from another agent. What is wrong"
type textarea "x"
type textarea "I got this version from another agent. What is wrong"
type textarea "x"
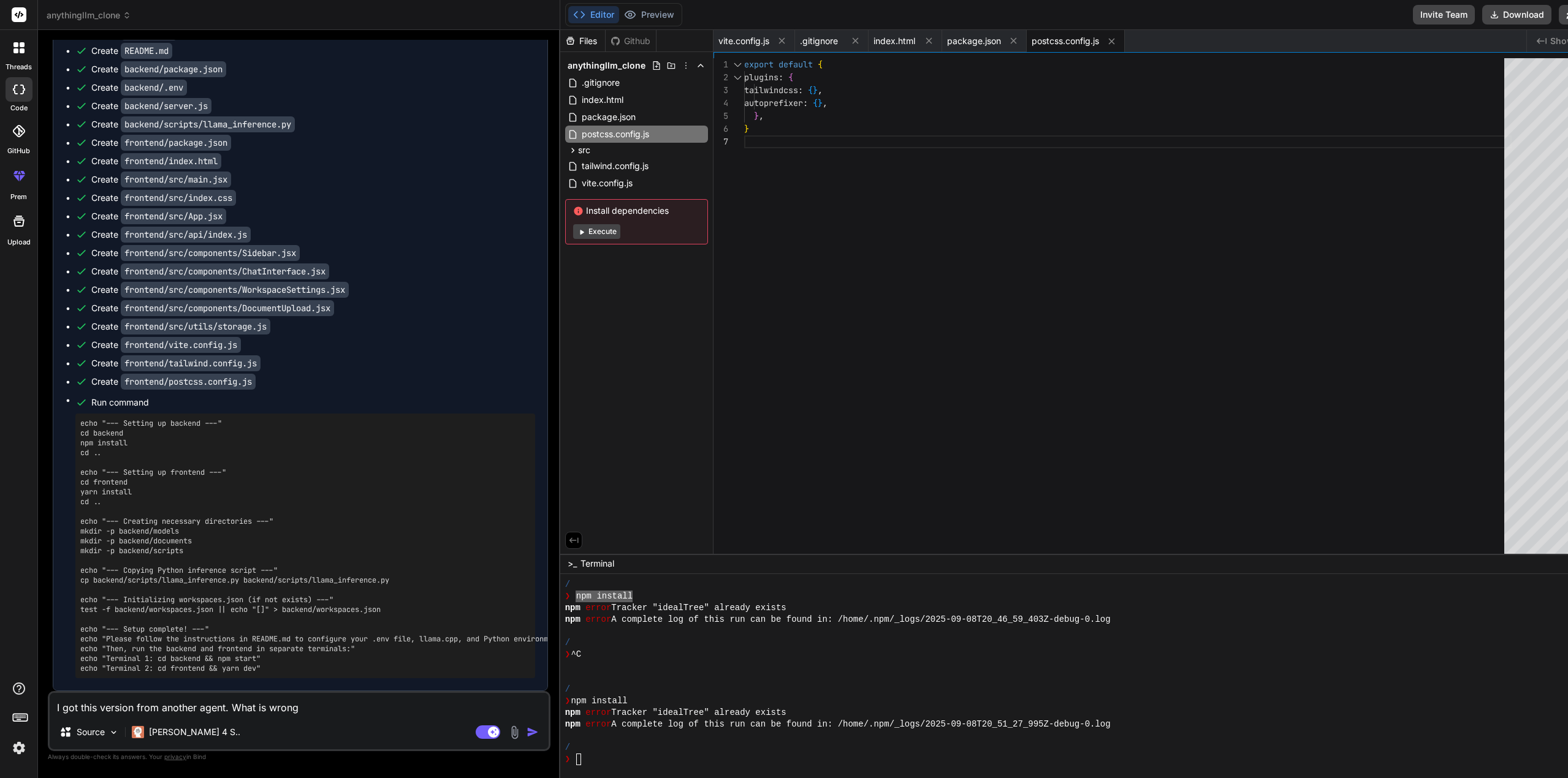
type textarea "I got this version from another agent. What is wrong w"
type textarea "x"
type textarea "I got this version from another agent. What is wrong wi"
type textarea "x"
type textarea "I got this version from another agent. What is wrong wit"
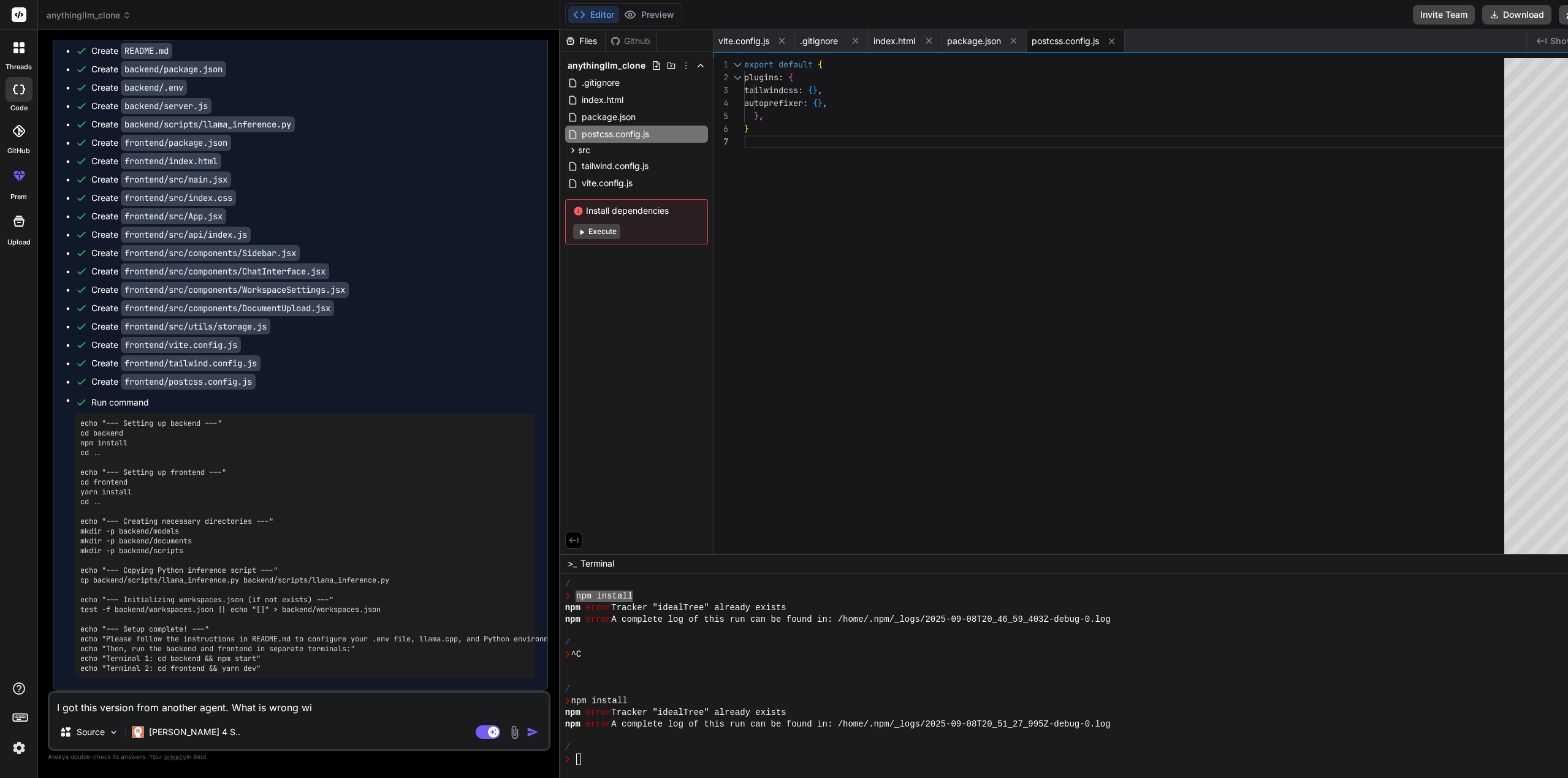
type textarea "x"
type textarea "I got this version from another agent. What is wrong with"
type textarea "x"
type textarea "I got this version from another agent. What is wrong with"
type textarea "x"
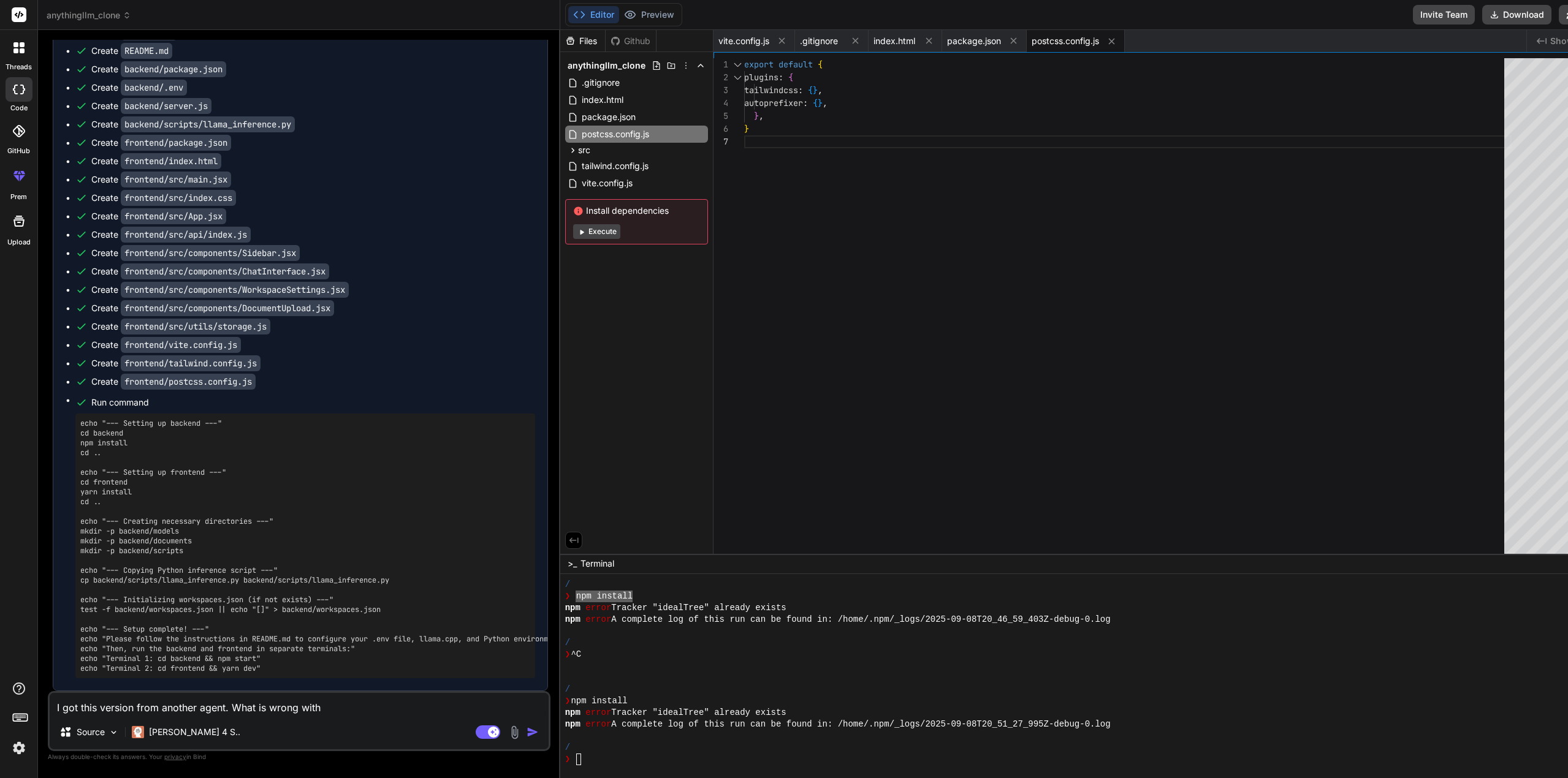
type textarea "I got this version from another agent. What is wrong with i"
type textarea "x"
type textarea "I got this version from another agent. What is wrong with it"
type textarea "x"
type textarea "I got this version from another agent. What is wrong with it"
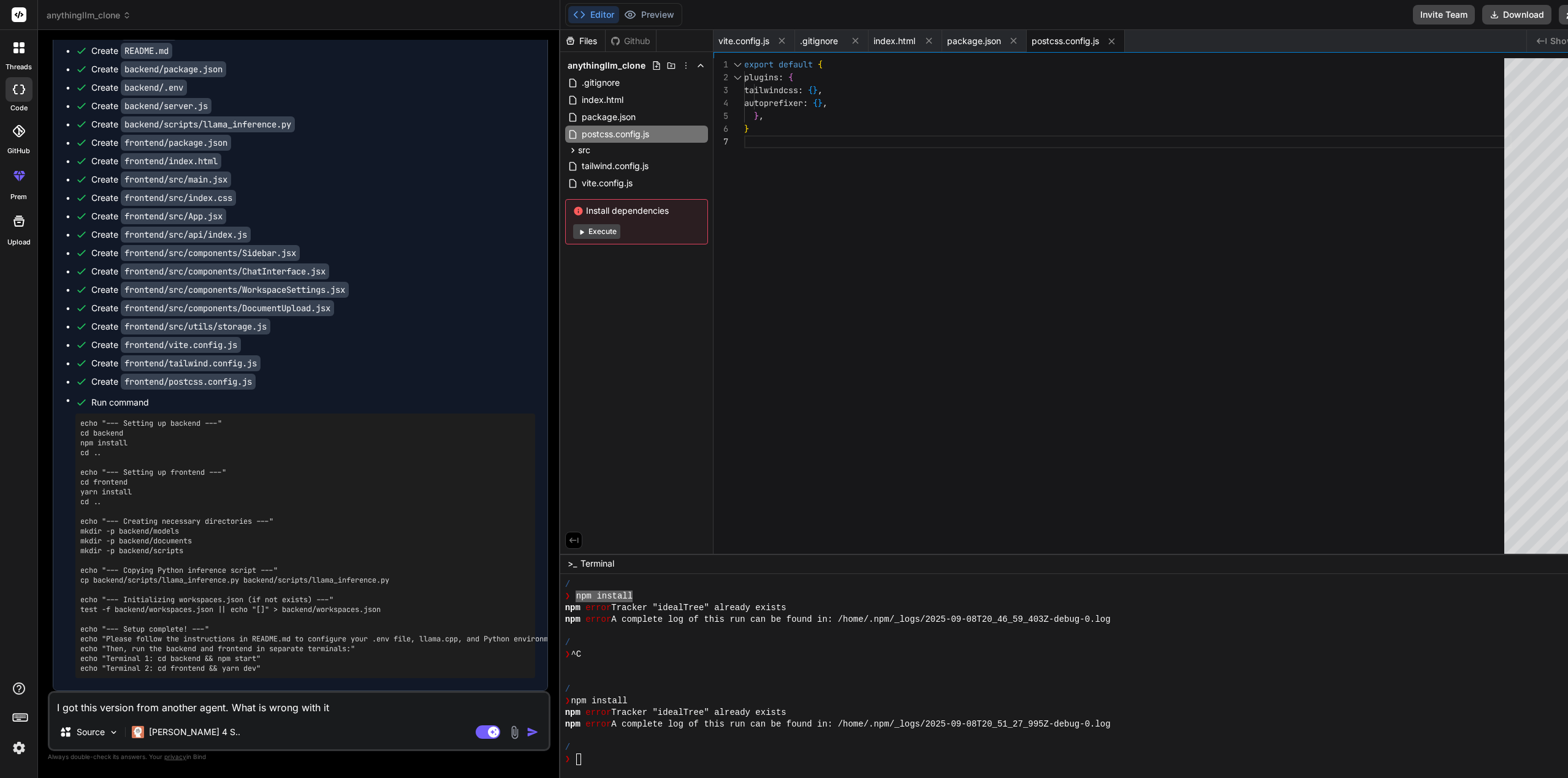
type textarea "x"
type textarea "I got this version from another agent. What is wrong with it b"
type textarea "x"
type textarea "I got this version from another agent. What is wrong with it ba"
type textarea "x"
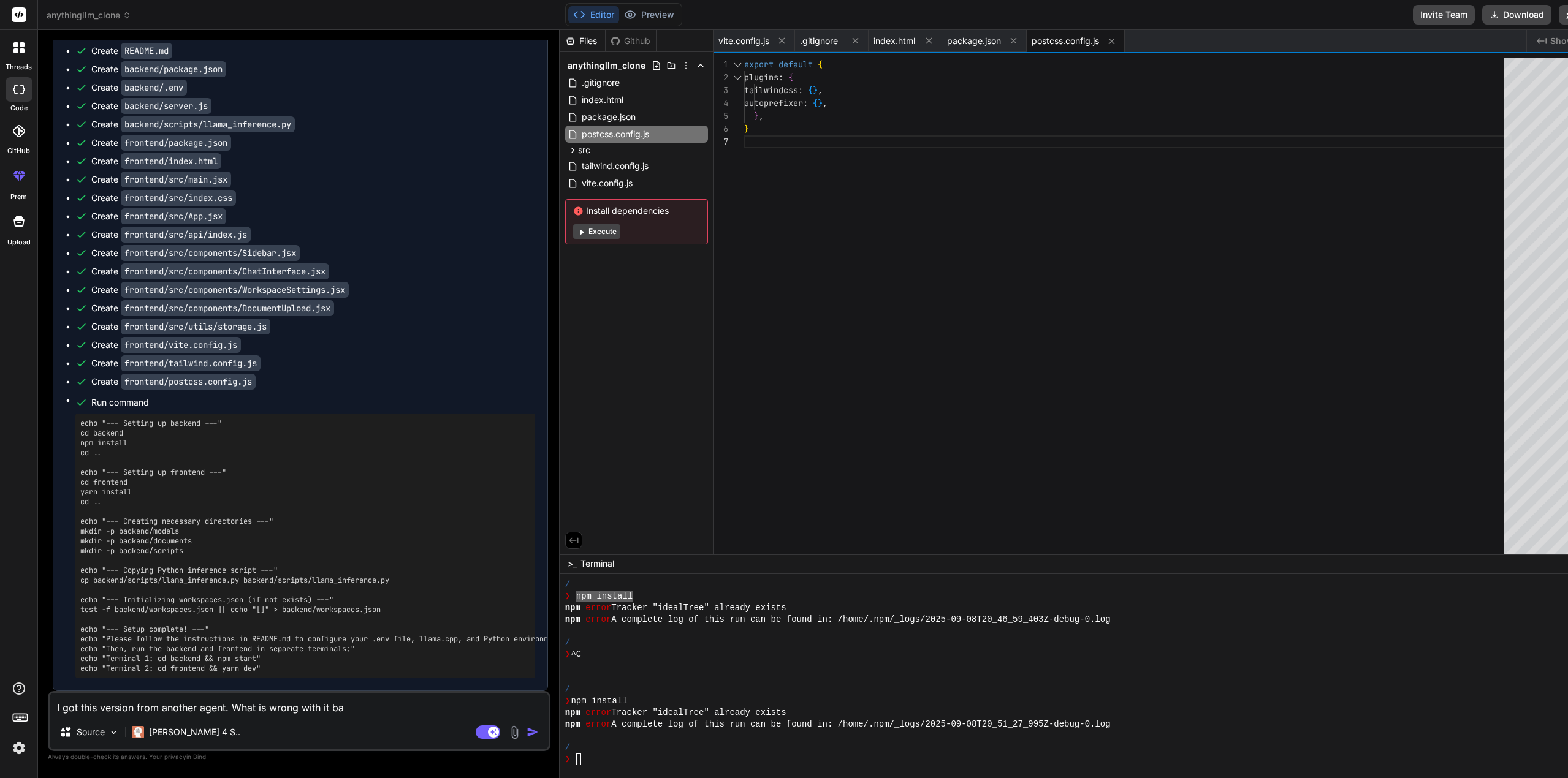
type textarea "I got this version from another agent. What is wrong with it bas"
type textarea "x"
type textarea "I got this version from another agent. What is wrong with it base"
type textarea "x"
type textarea "I got this version from another agent. What is wrong with it based"
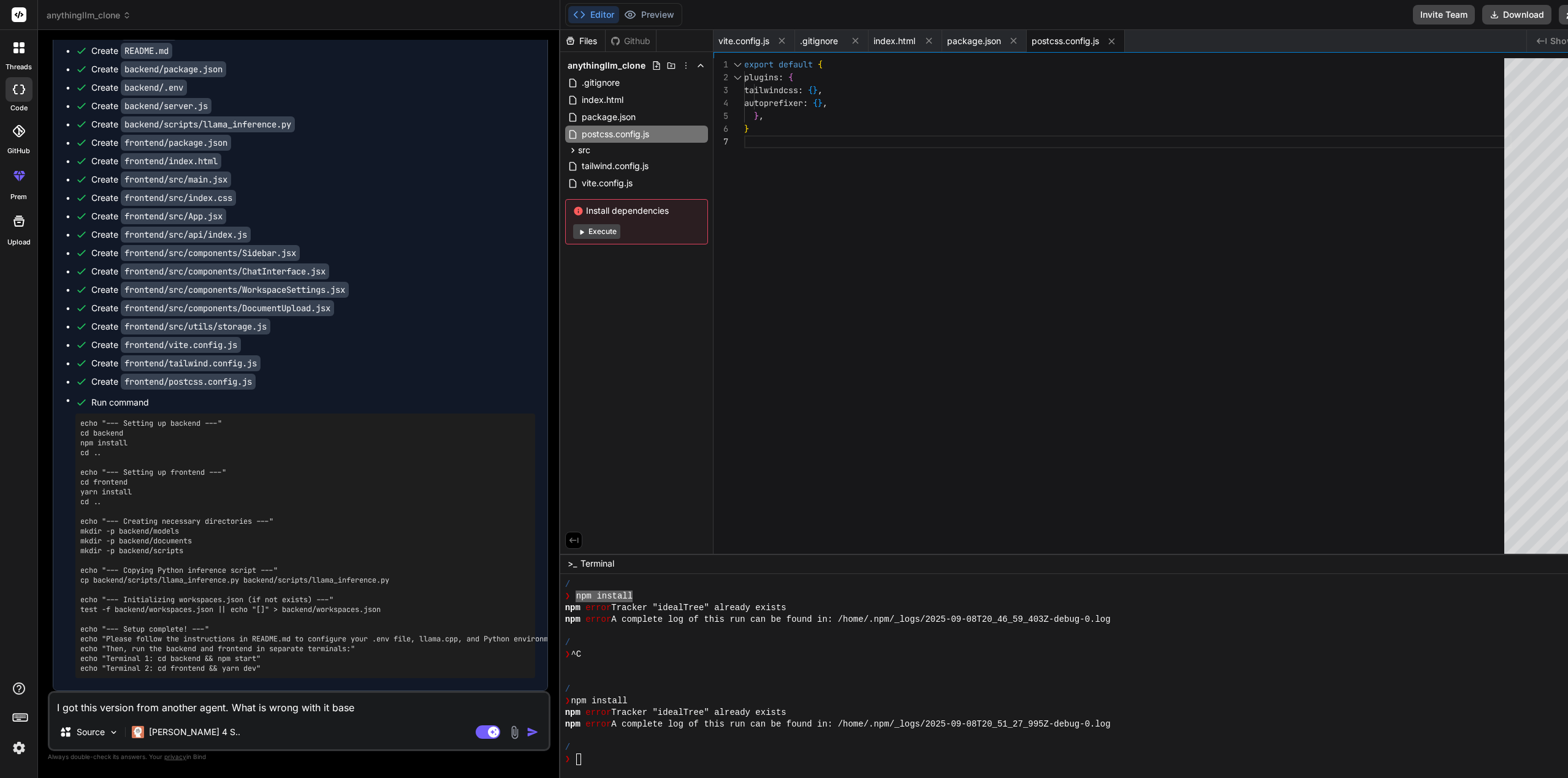
type textarea "x"
type textarea "I got this version from another agent. What is wrong with it based"
type textarea "x"
type textarea "I got this version from another agent. What is wrong with it based o"
type textarea "x"
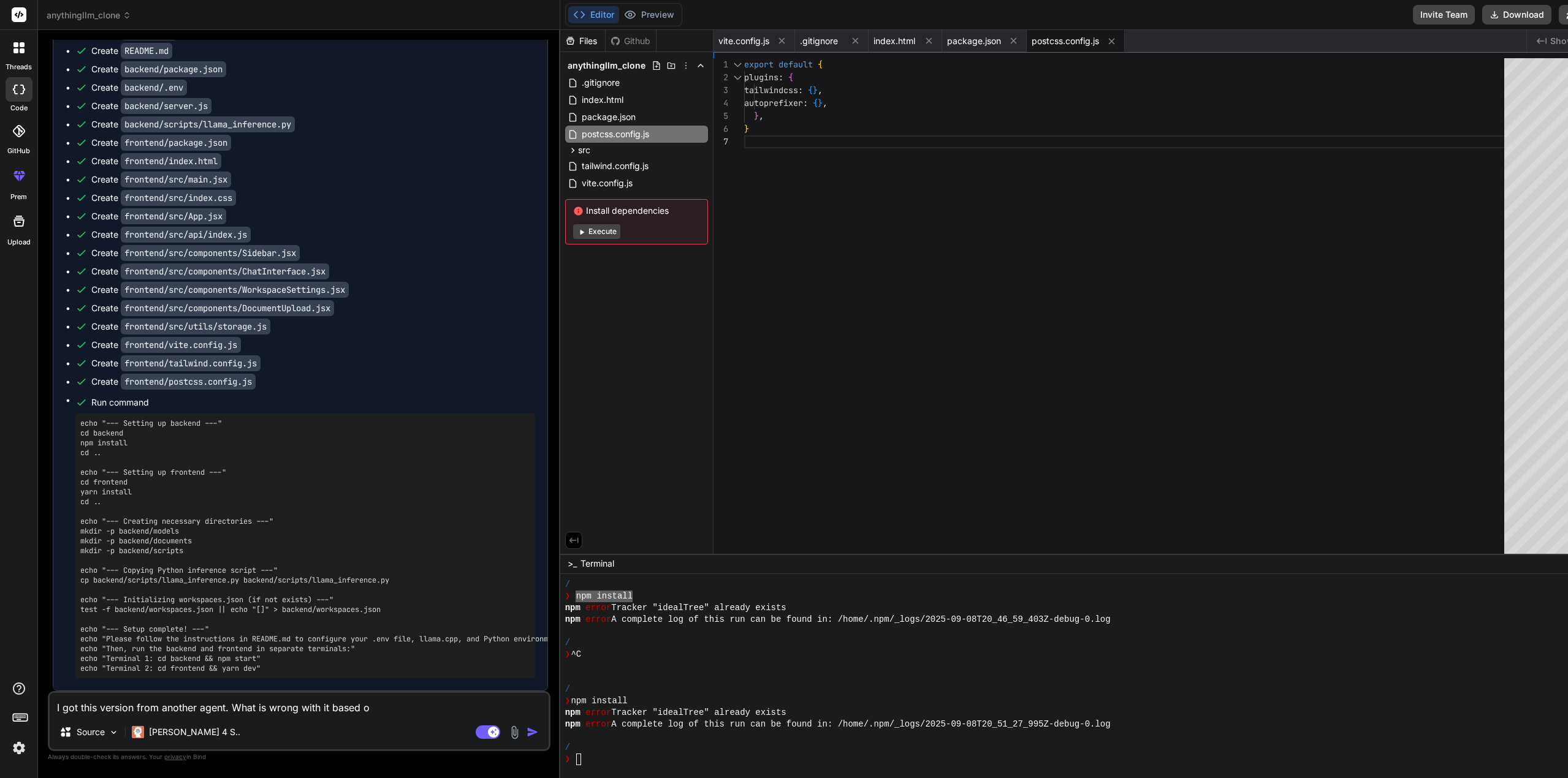
type textarea "I got this version from another agent. What is wrong with it based on"
type textarea "x"
type textarea "I got this version from another agent. What is wrong with it based ony"
type textarea "x"
type textarea "I got this version from another agent. What is wrong with it based onyo"
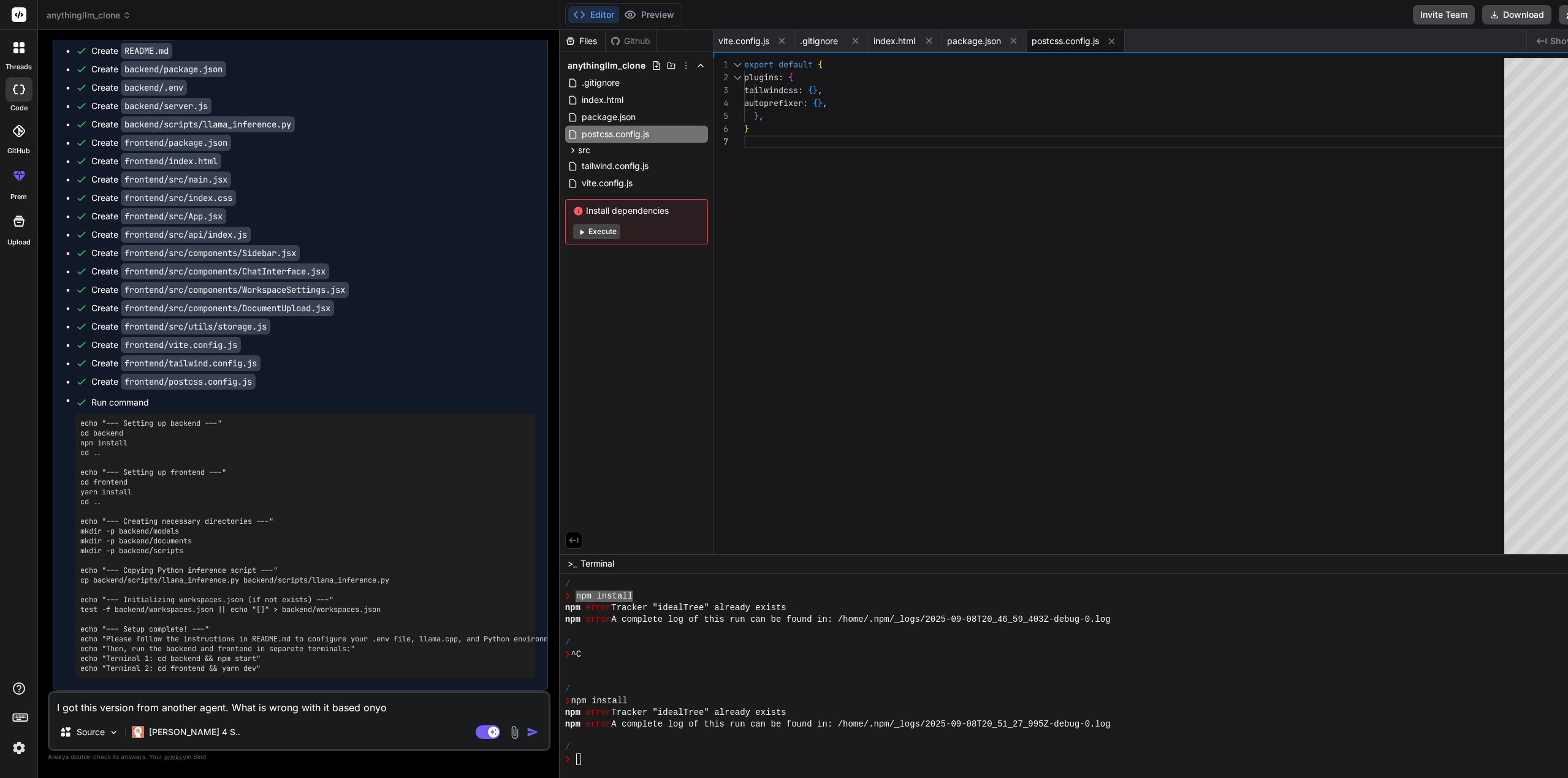
type textarea "x"
type textarea "I got this version from another agent. What is wrong with it based onyou"
type textarea "x"
type textarea "I got this version from another agent. What is wrong with it based onyou"
type textarea "x"
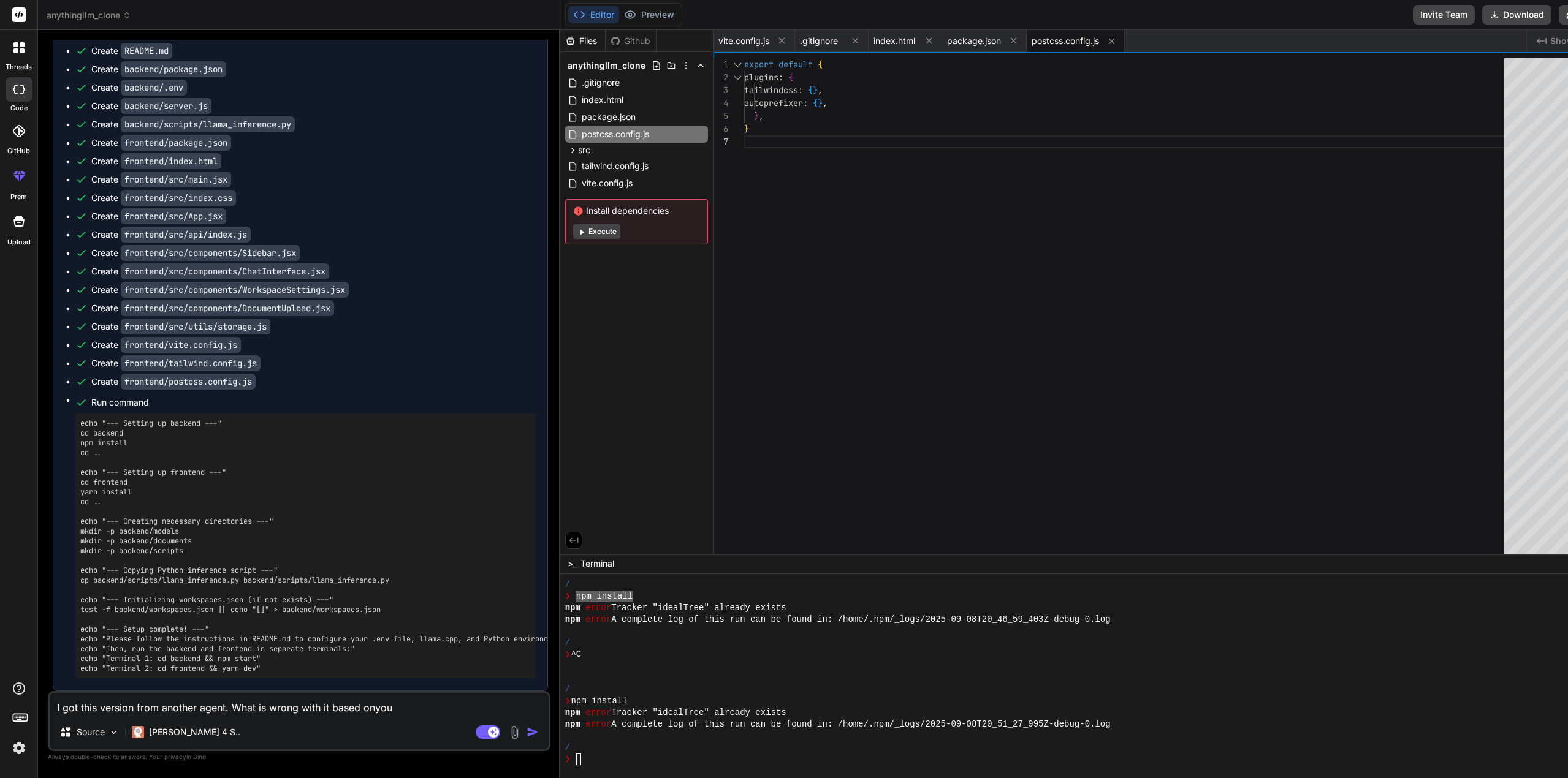
type textarea "I got this version from another agent. What is wrong with it based onyou"
type textarea "x"
type textarea "I got this version from another agent. What is wrong with it based onyo"
type textarea "x"
type textarea "I got this version from another agent. What is wrong with it based ony"
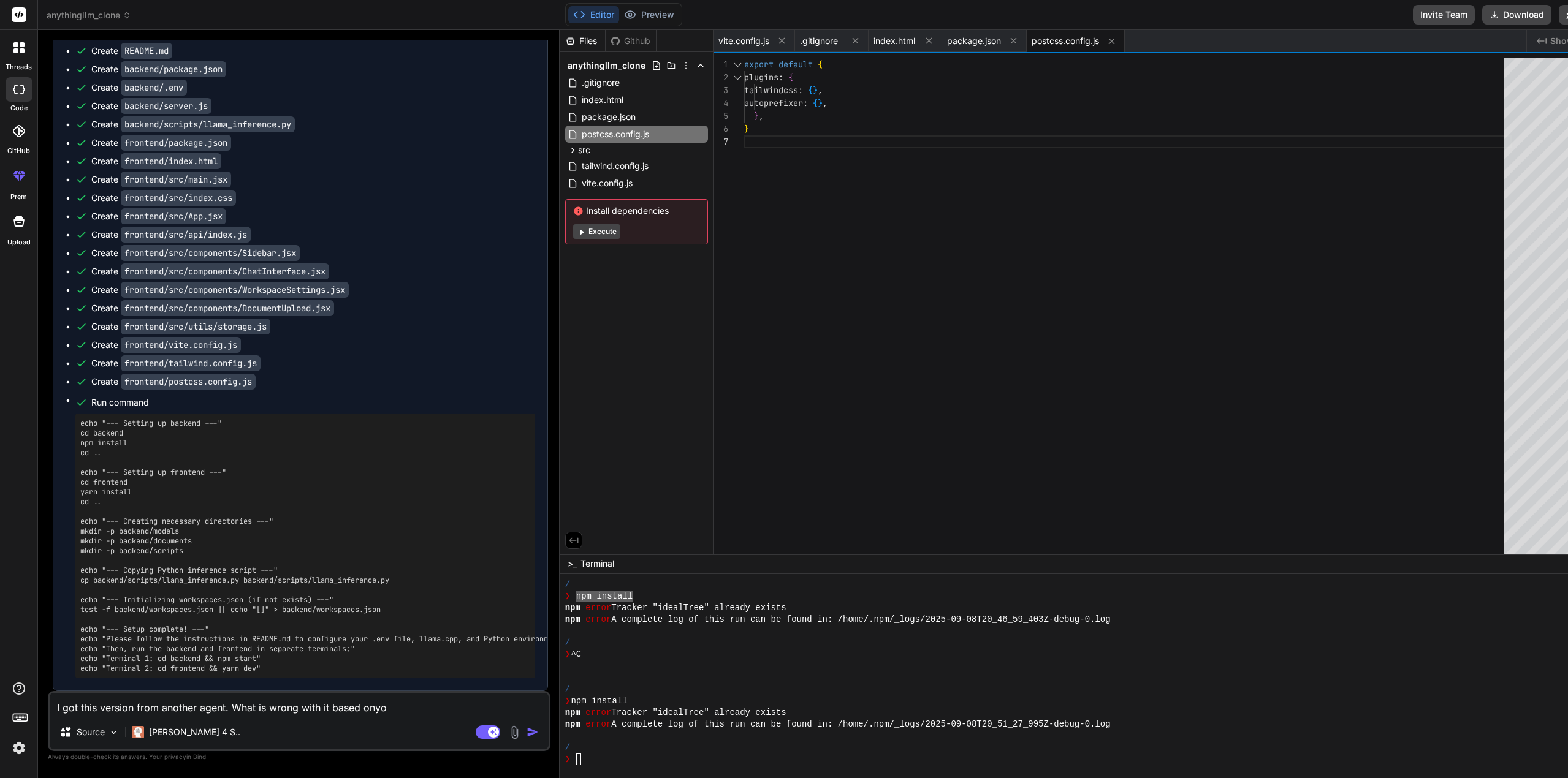
type textarea "x"
type textarea "I got this version from another agent. What is wrong with it based on"
type textarea "x"
type textarea "I got this version from another agent. What is wrong with it based on"
type textarea "x"
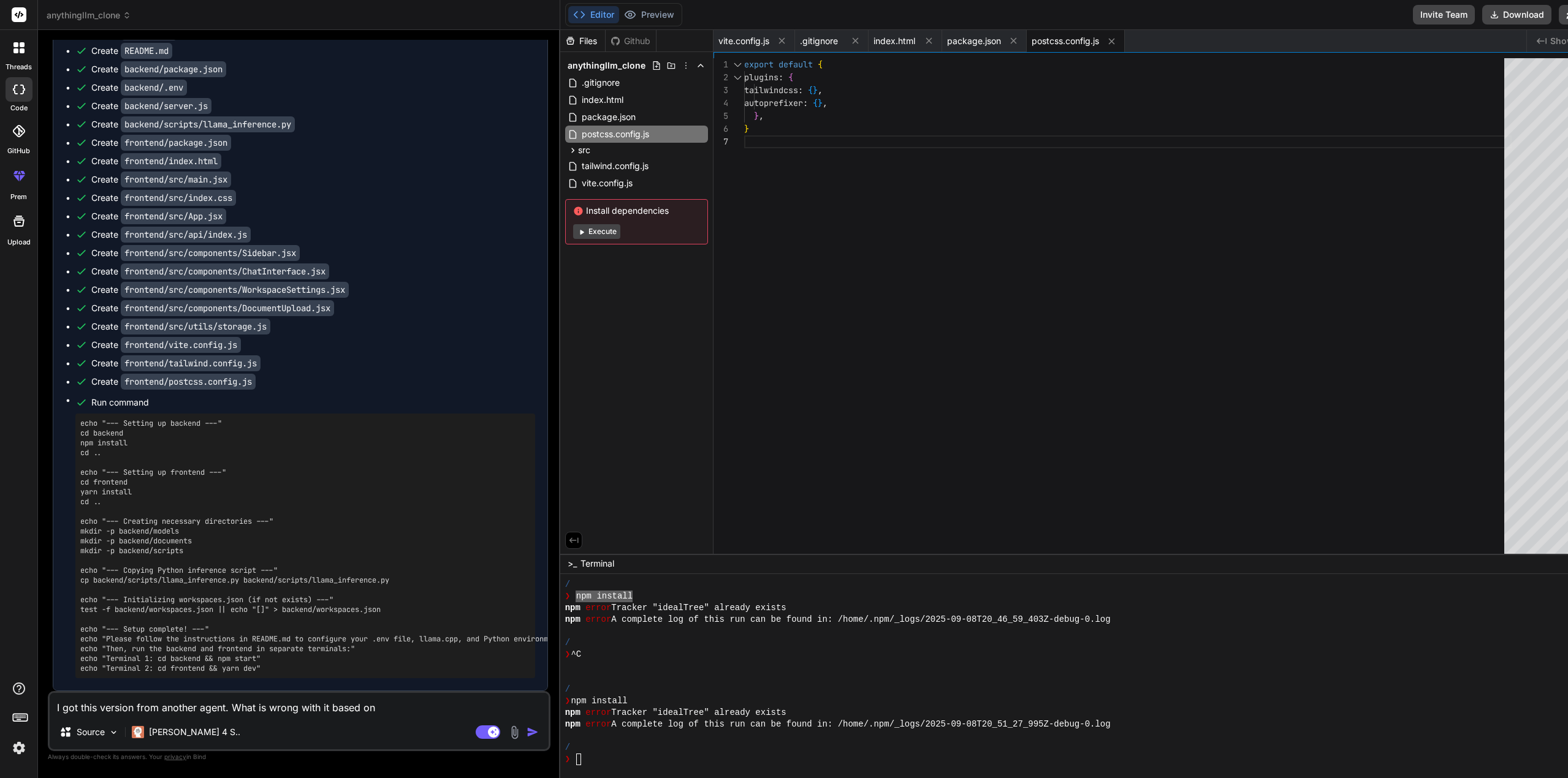
type textarea "I got this version from another agent. What is wrong with it based on y"
type textarea "x"
type textarea "I got this version from another agent. What is wrong with it based on yu"
type textarea "x"
type textarea "I got this version from another agent. What is wrong with it based on y"
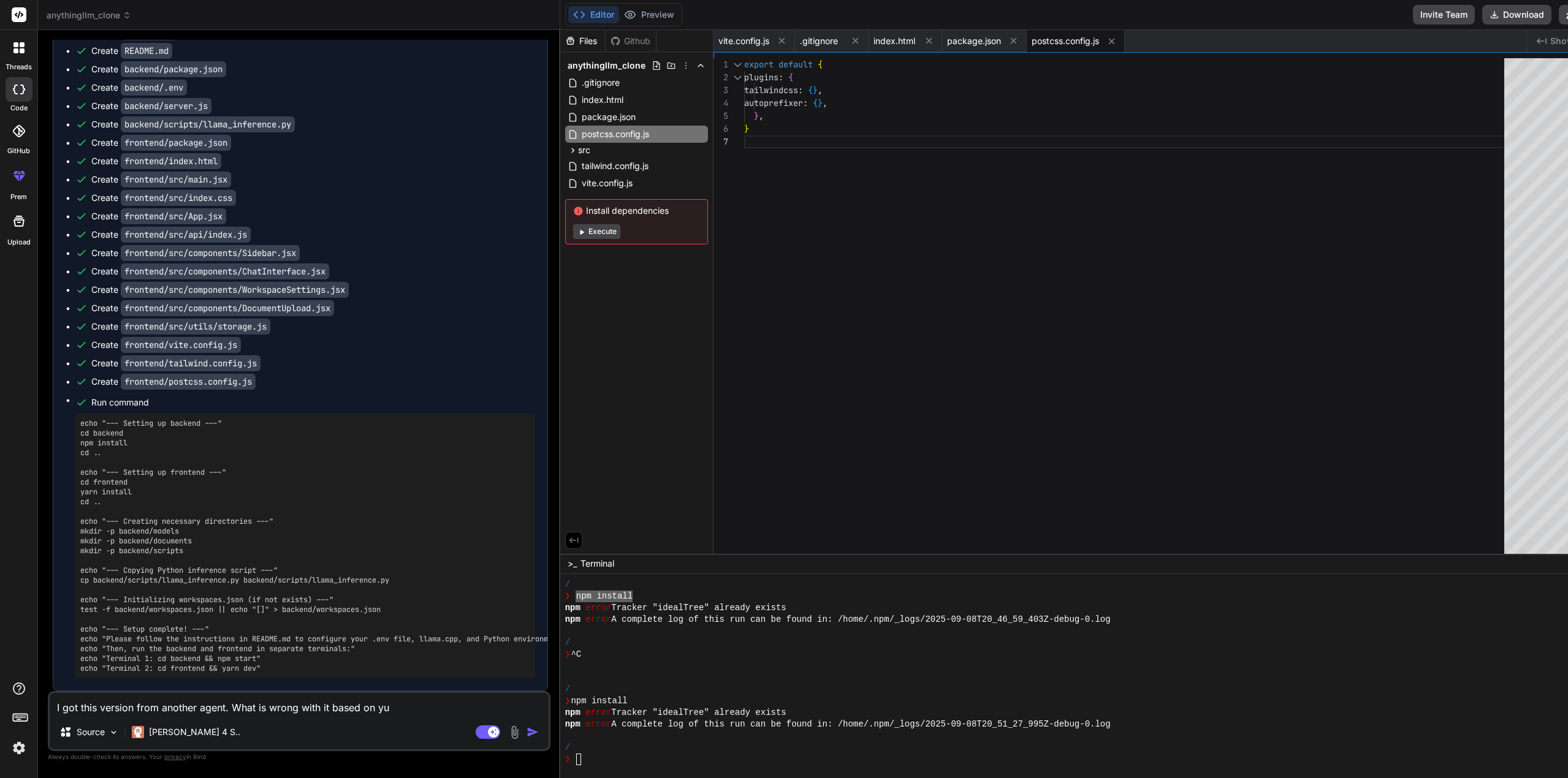
type textarea "x"
drag, startPoint x: 268, startPoint y: 708, endPoint x: 328, endPoint y: 715, distance: 60.4
click at [328, 715] on div "I got this version from another agent. What is wrong with it based on y Source …" at bounding box center [299, 720] width 503 height 60
type textarea "I got this version from another agent. What is m based on y"
type textarea "x"
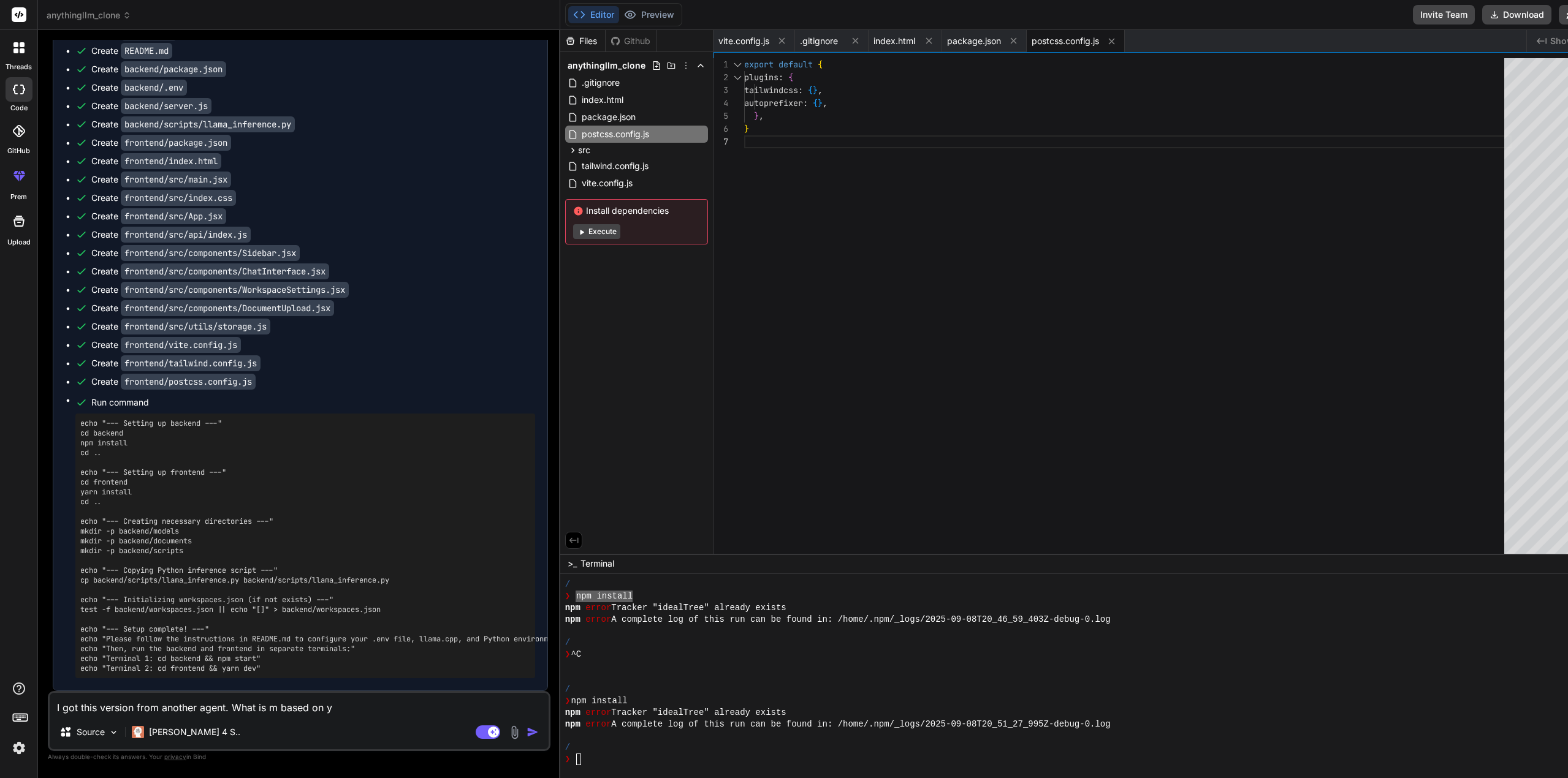
type textarea "I got this version from another agent. What is mi based on y"
type textarea "x"
type textarea "I got this version from another agent. What is mis based on y"
type textarea "x"
type textarea "I got this version from another agent. What is miss based on y"
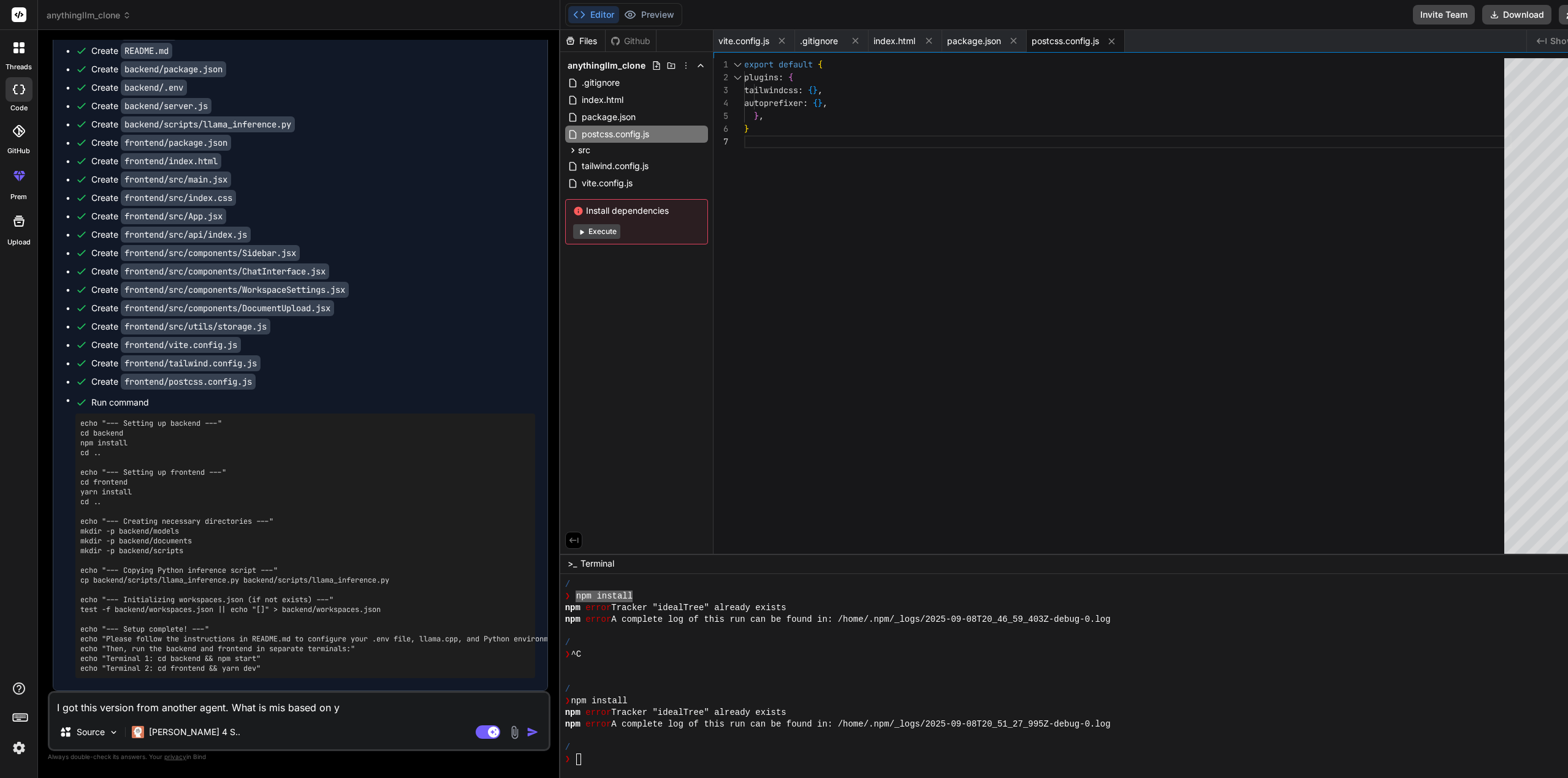
type textarea "x"
type textarea "I got this version from another agent. What is missi based on y"
type textarea "x"
click at [375, 705] on textarea "I got this version from another agent. What is missing based on y" at bounding box center [299, 704] width 499 height 22
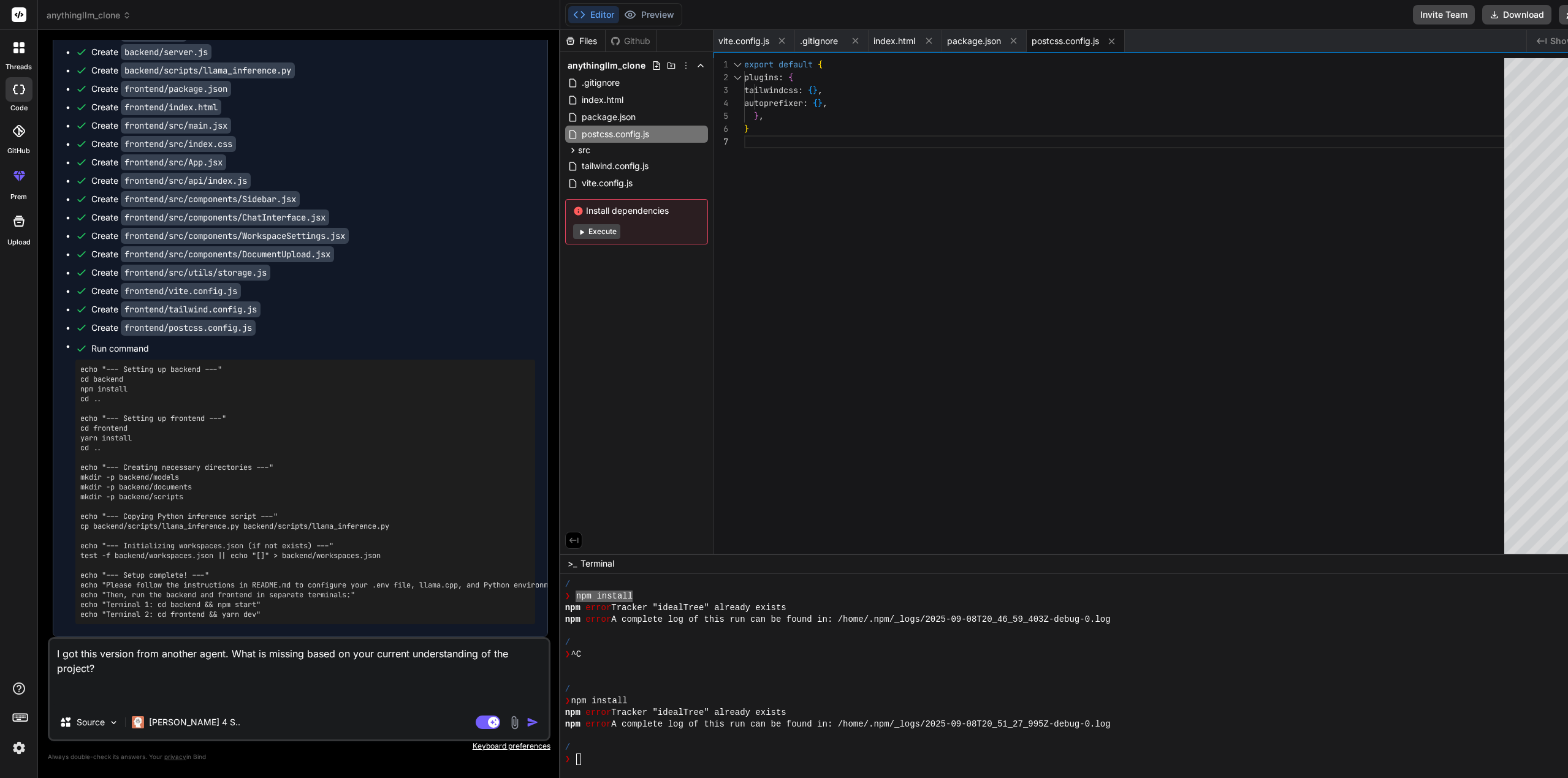
paste textarea "├─ .lor # Ips dolorsit ametco │ └─ ... # (adipisc, elit, seddoe, tem.) ├─ .inc …"
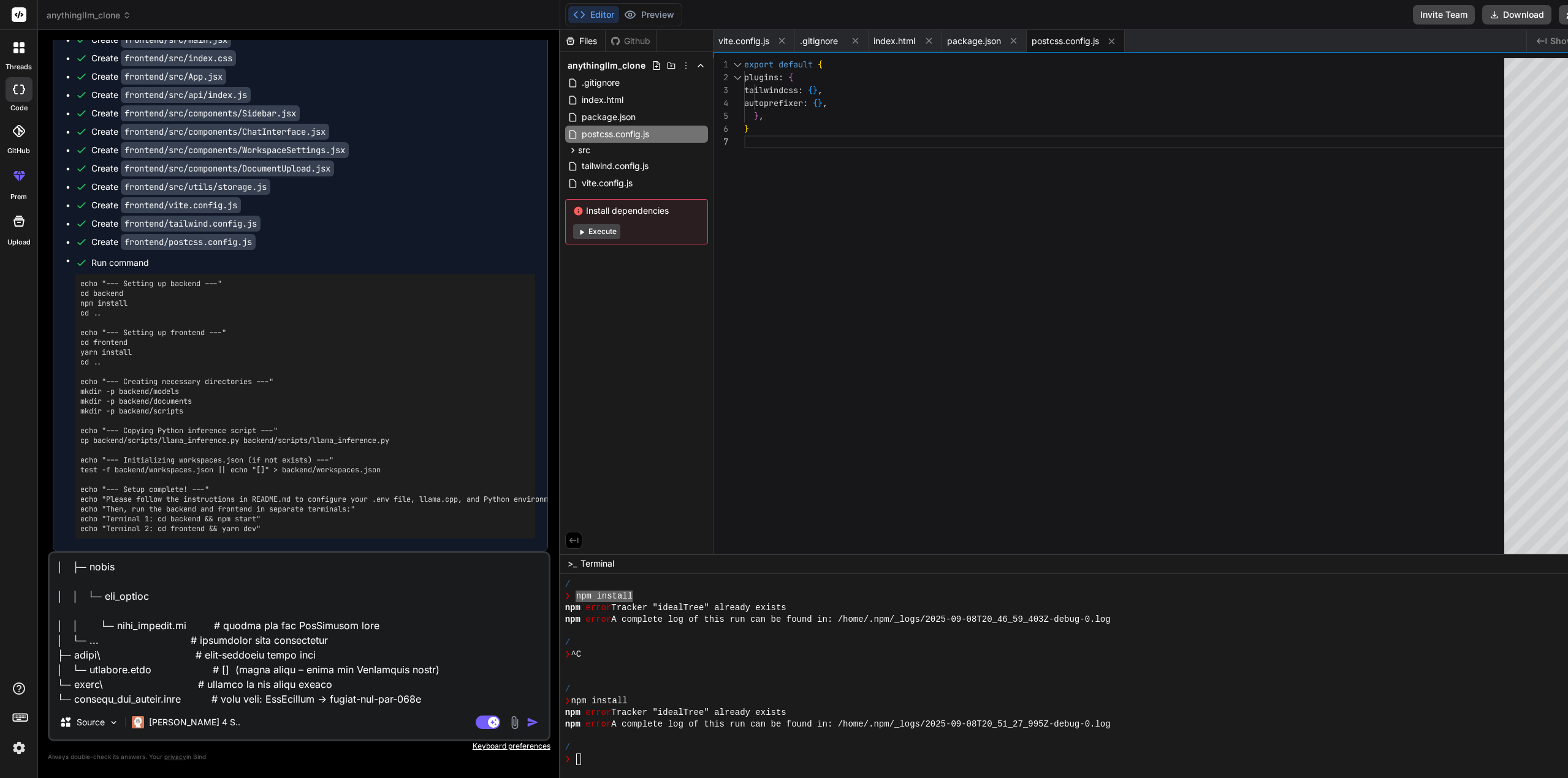
click at [527, 722] on img "button" at bounding box center [533, 723] width 12 height 12
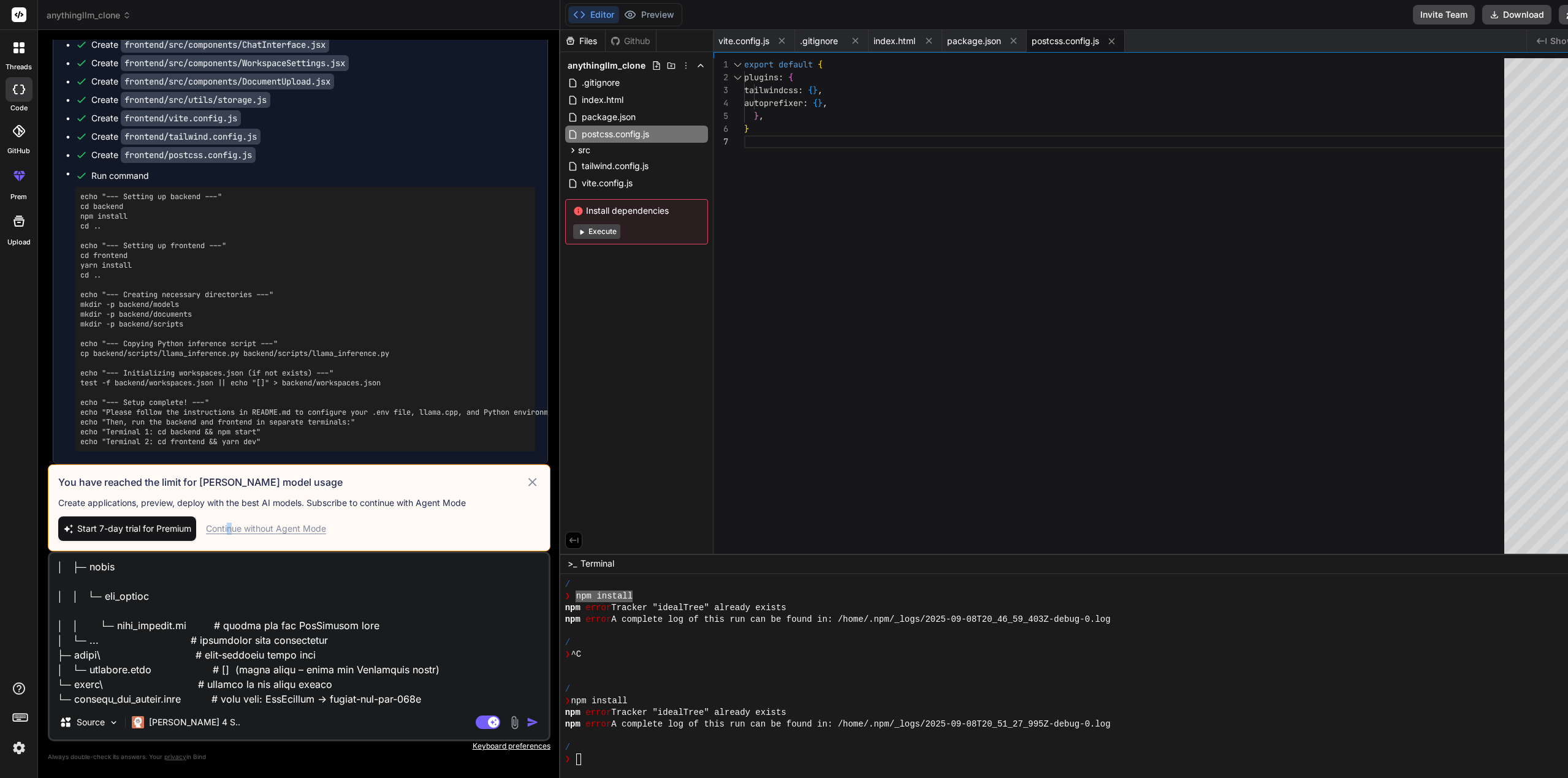
click at [231, 529] on div "Continue without Agent Mode" at bounding box center [265, 529] width 120 height 12
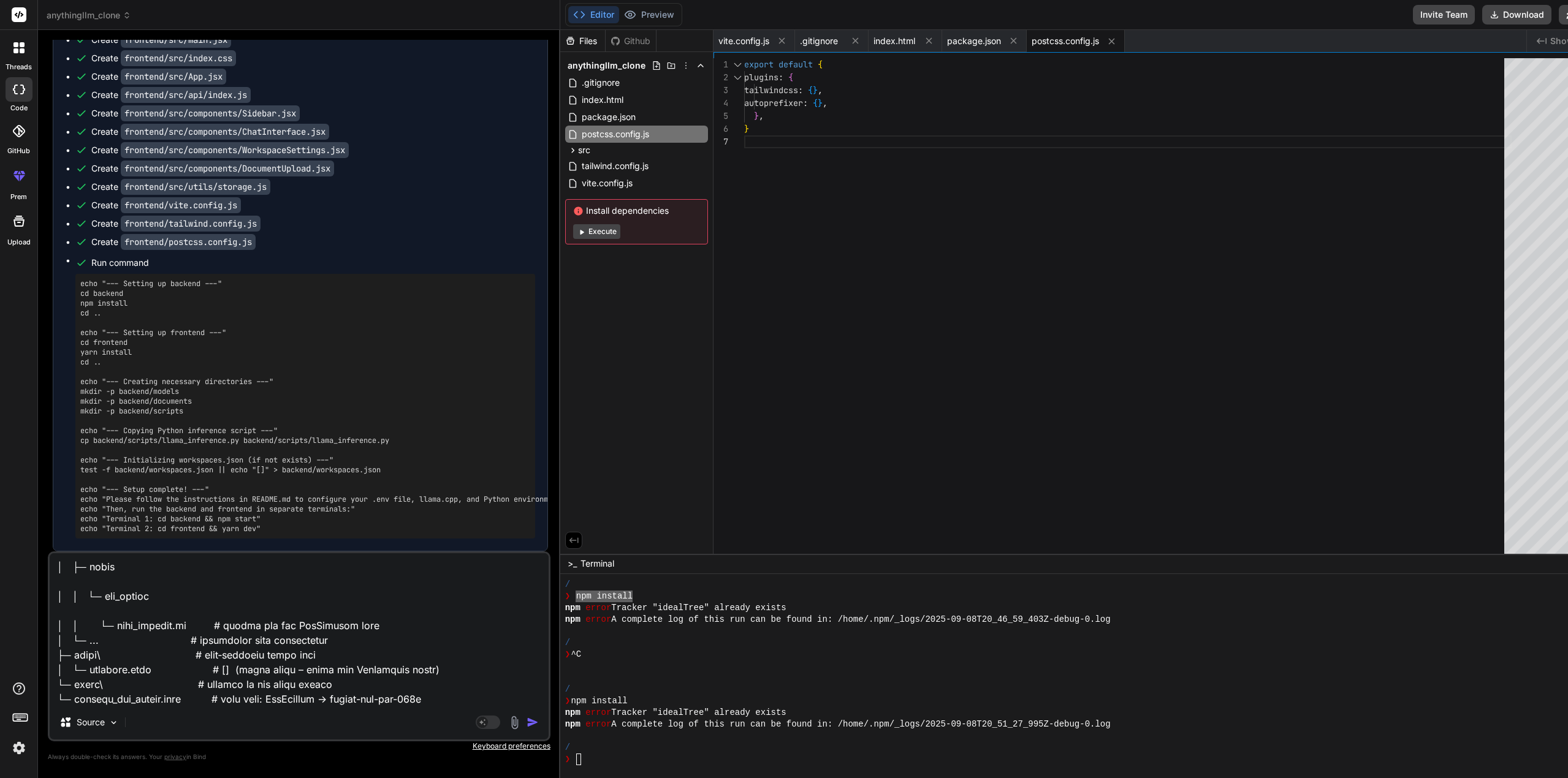
click at [527, 722] on img "button" at bounding box center [533, 723] width 12 height 12
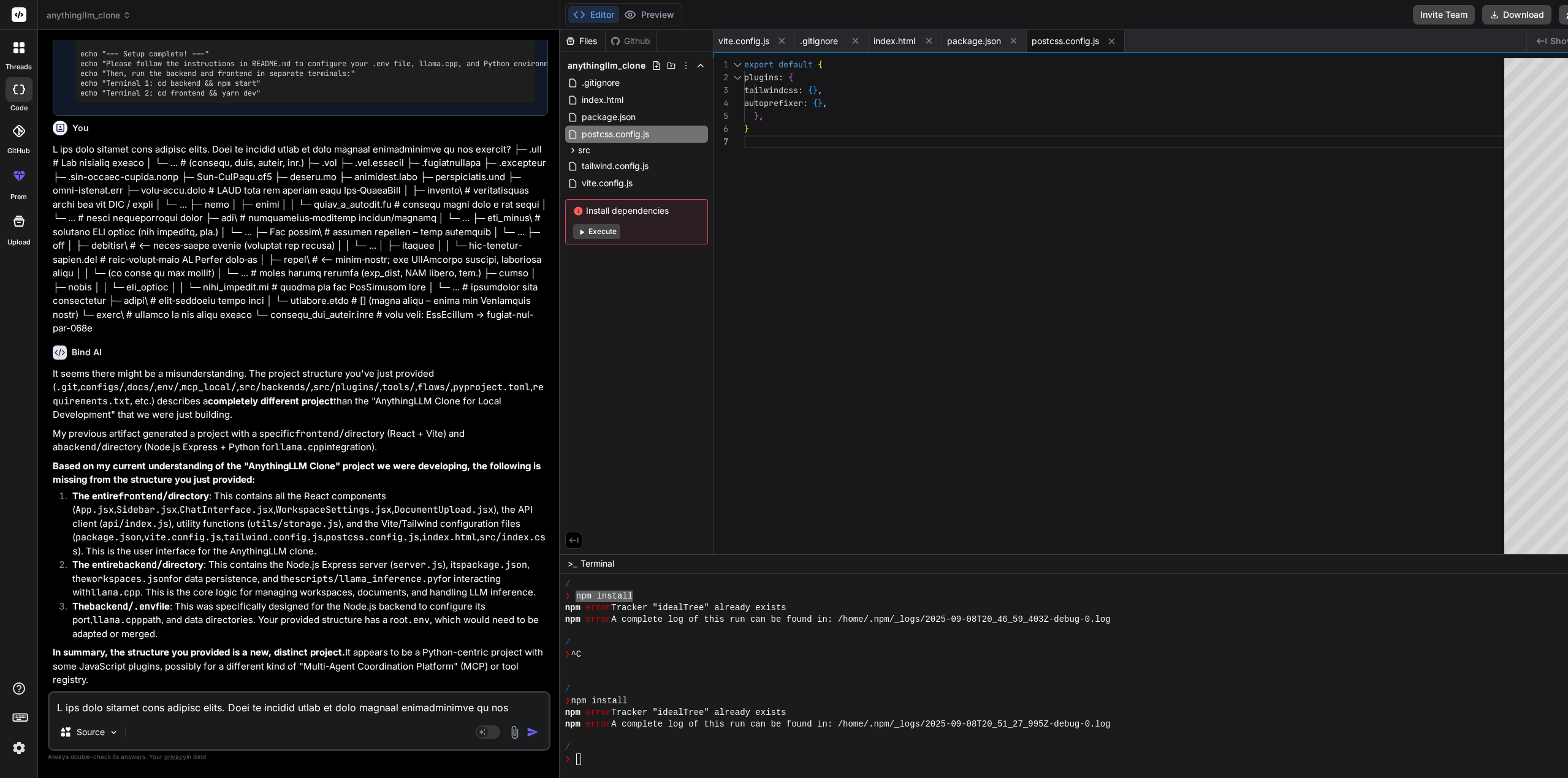
scroll to position [3907, 0]
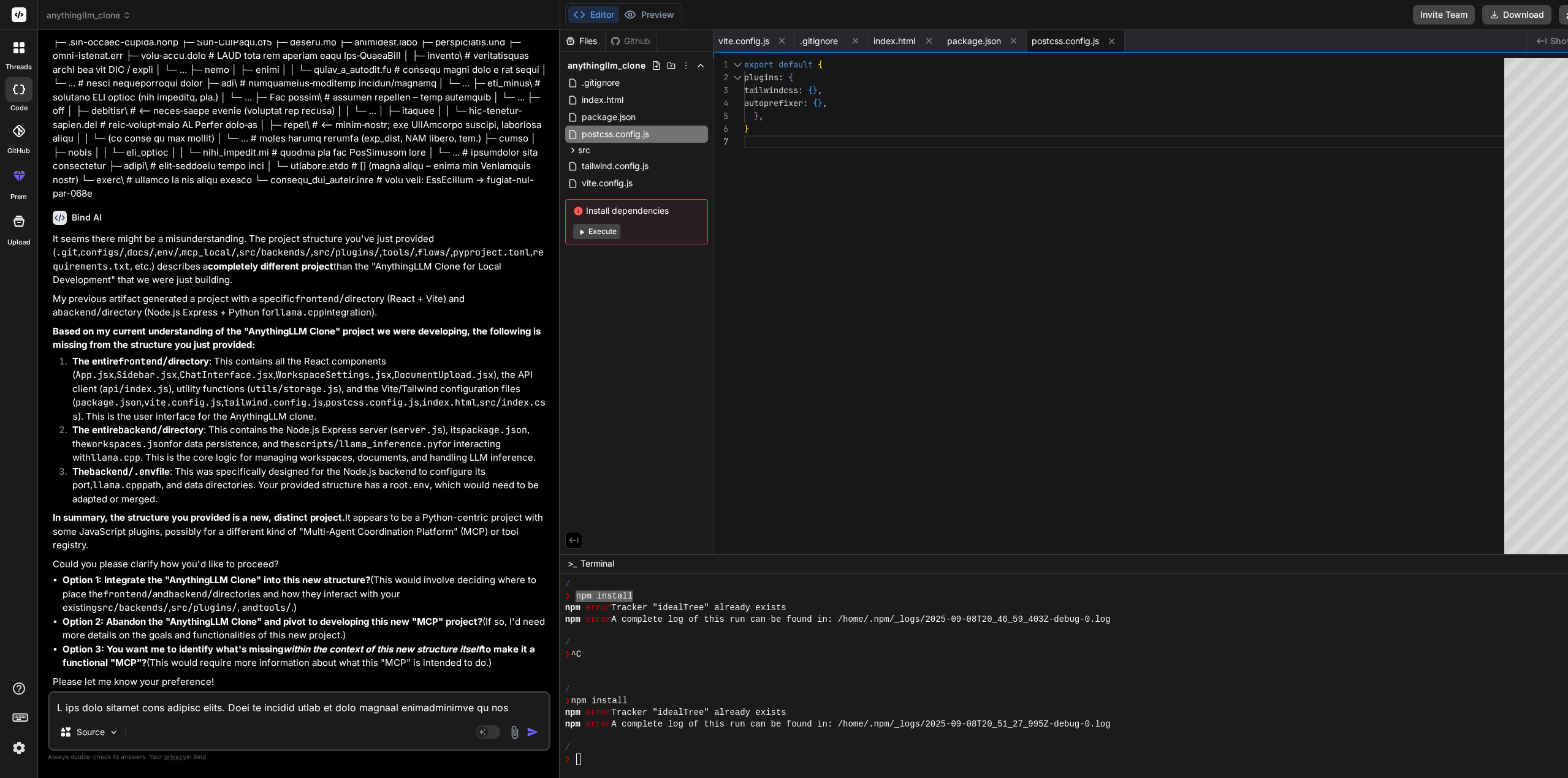
click at [132, 711] on textarea at bounding box center [299, 704] width 499 height 22
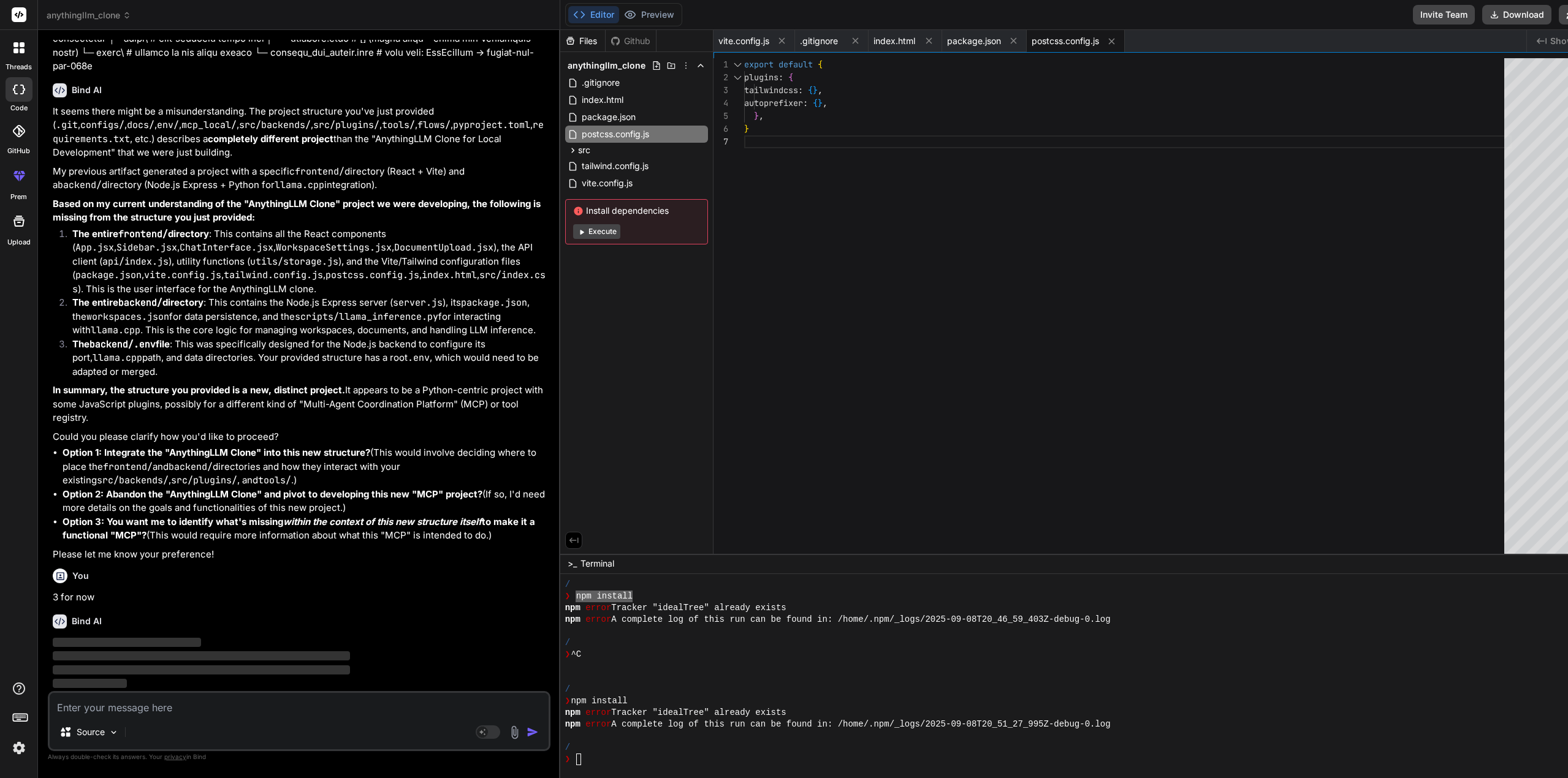
scroll to position [4034, 0]
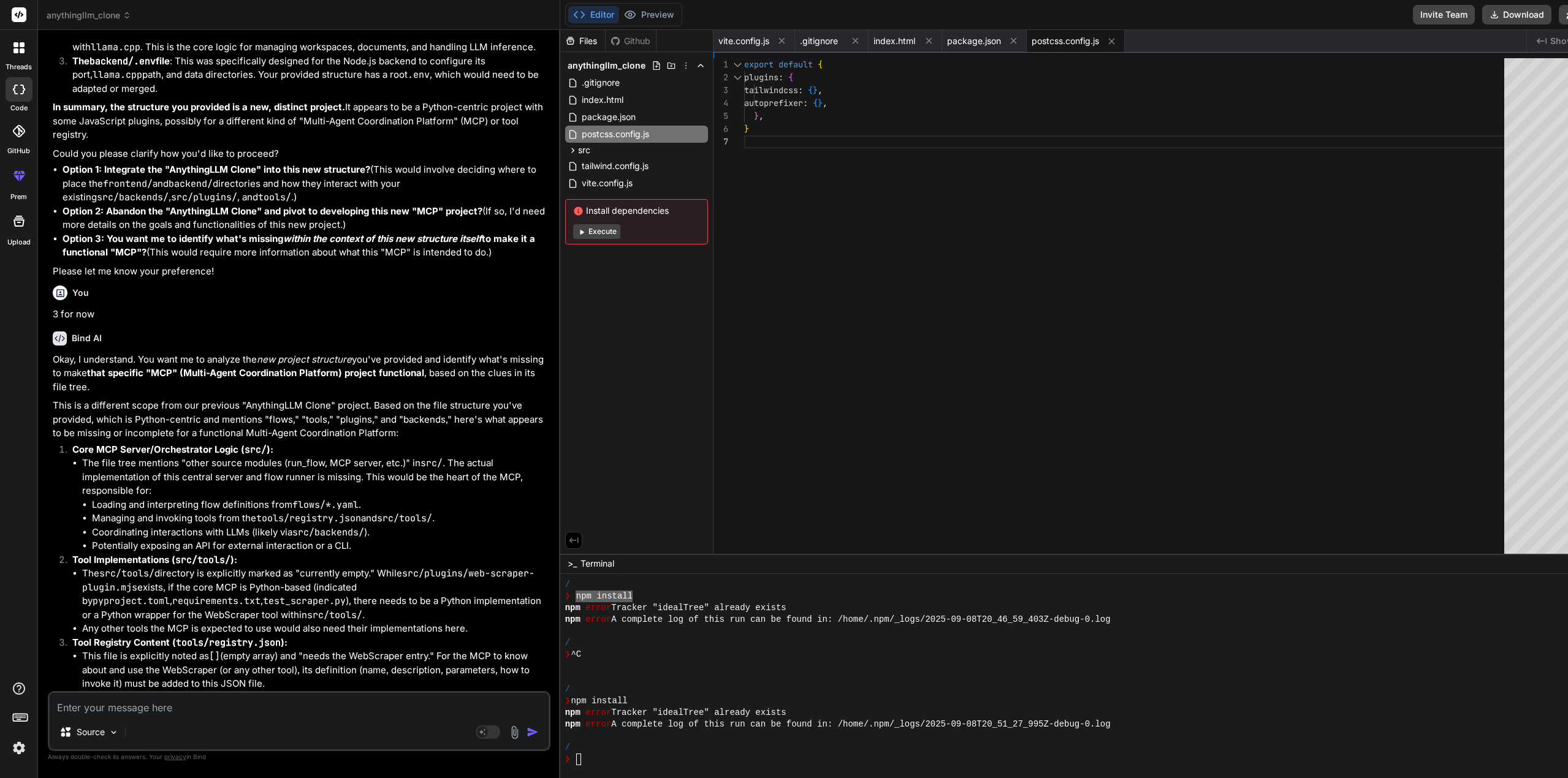
click at [114, 711] on textarea at bounding box center [299, 704] width 499 height 22
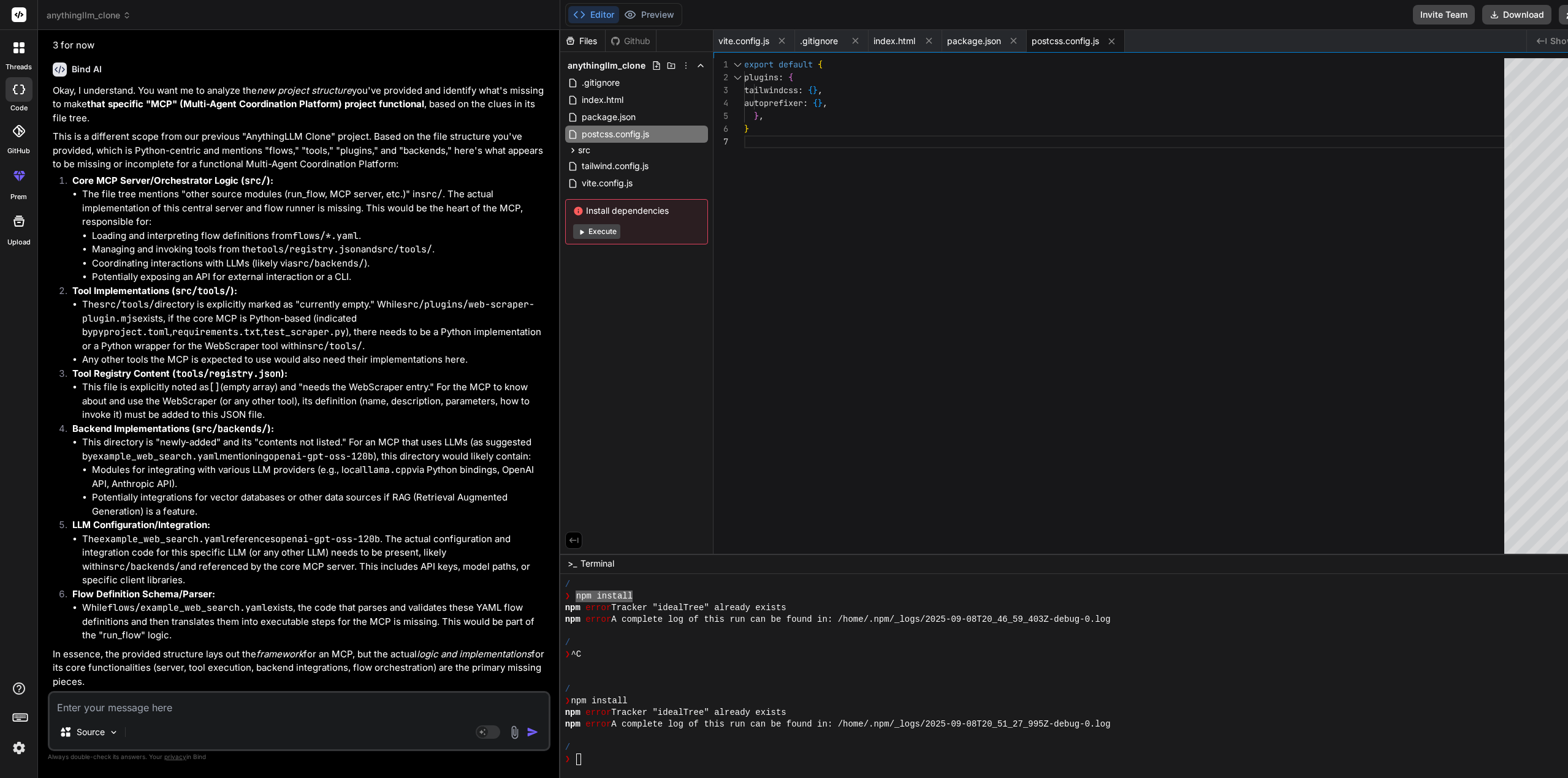
scroll to position [4600, 0]
drag, startPoint x: 61, startPoint y: 164, endPoint x: 269, endPoint y: 630, distance: 510.3
click at [270, 634] on ol "Core MCP Server/Orchestrator Logic ( src/ ): The file tree mentions "other sour…" at bounding box center [300, 408] width 495 height 468
copy ol "Core MCP Server/Orchestrator Logic ( src/ ): The file tree mentions "other sour…"
click at [118, 706] on textarea at bounding box center [299, 704] width 499 height 22
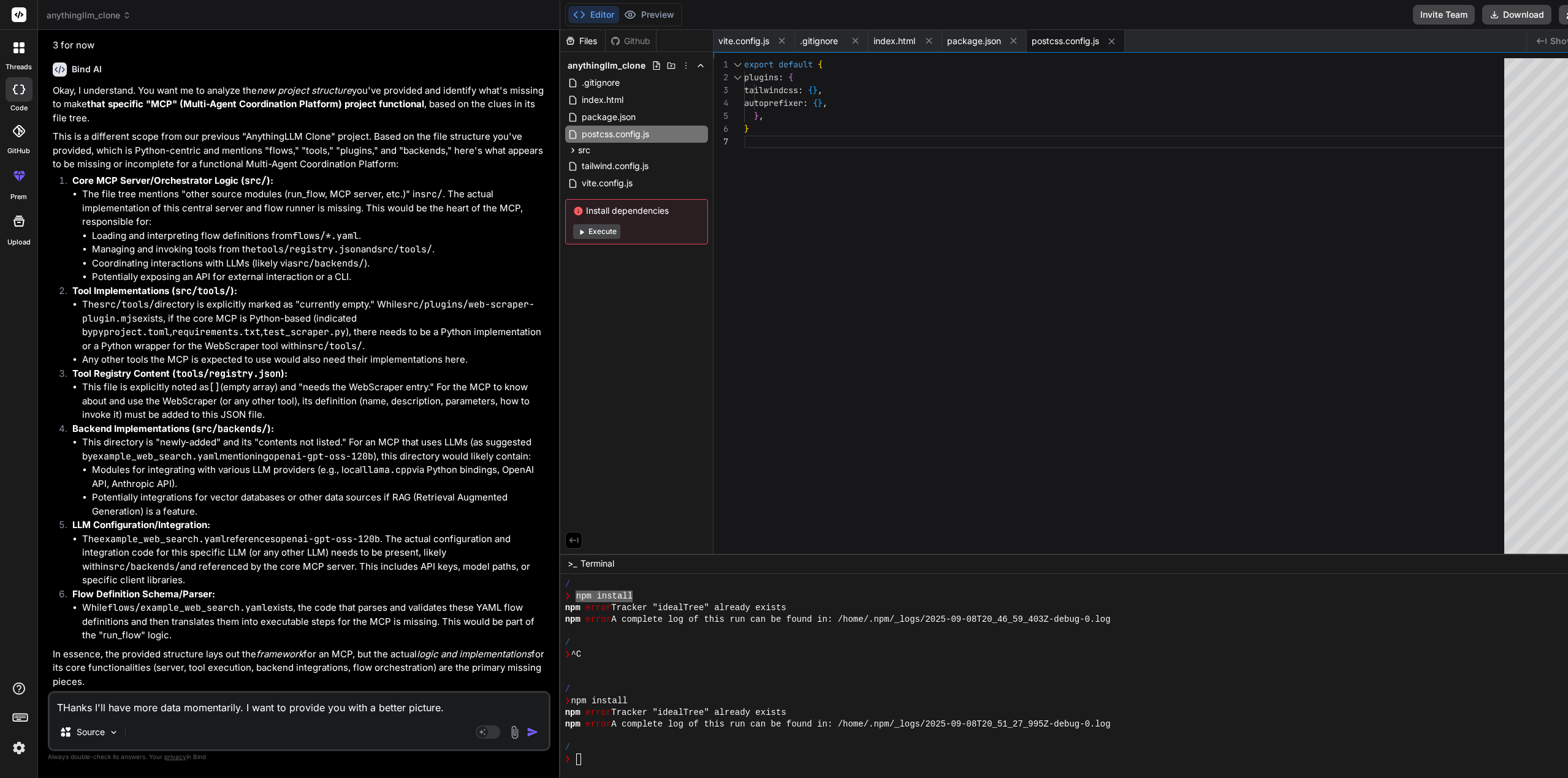
click at [71, 706] on textarea "THanks I'll have more data momentarily. I want to provide you with a better pic…" at bounding box center [299, 704] width 499 height 22
click at [448, 701] on textarea "Thanks I'll have more data momentarily. I want to provide you with a better pic…" at bounding box center [299, 704] width 499 height 22
click at [527, 729] on img "button" at bounding box center [533, 732] width 12 height 12
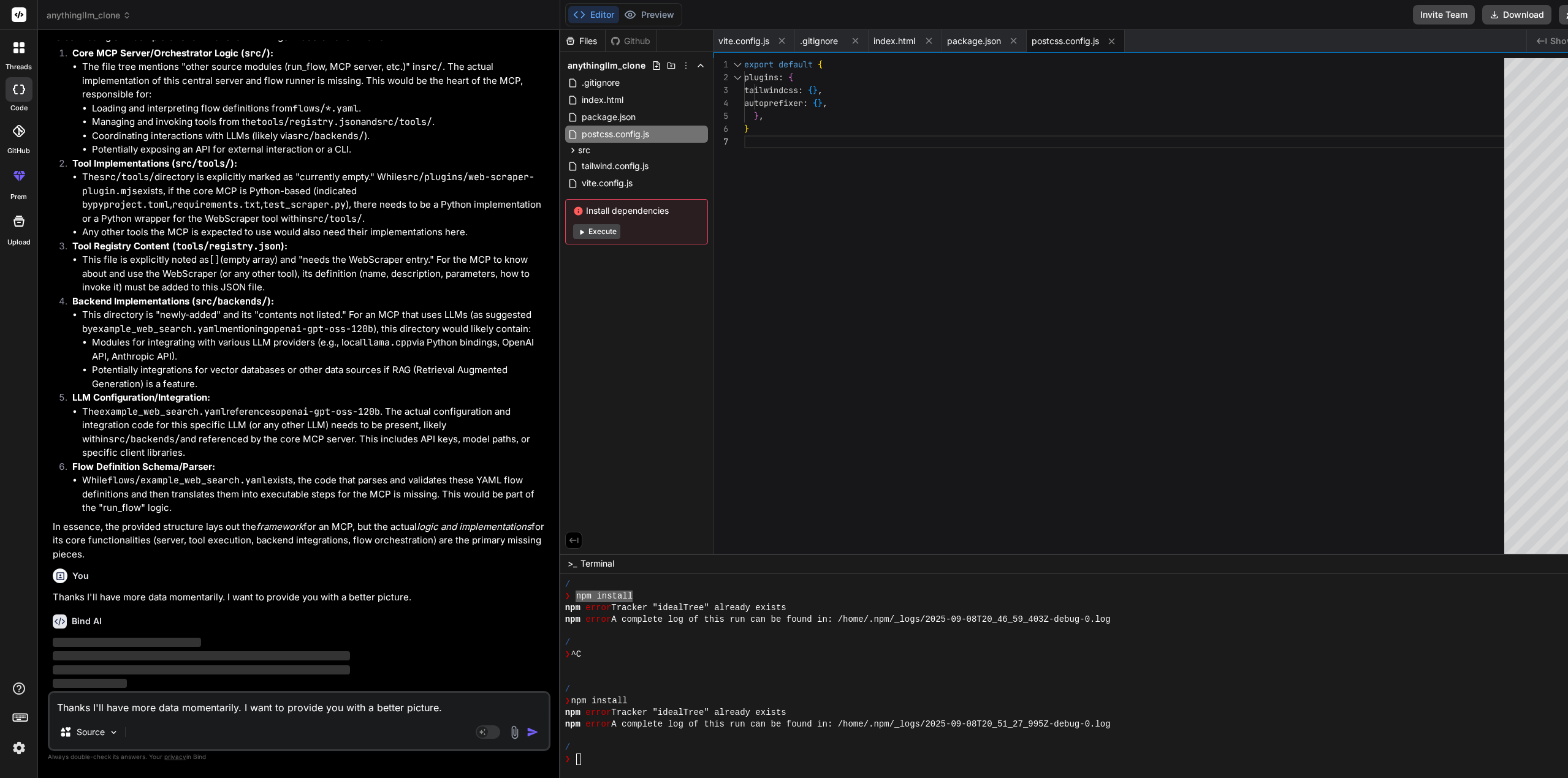
scroll to position [4727, 0]
click at [599, 78] on span ".gitignore" at bounding box center [600, 82] width 40 height 15
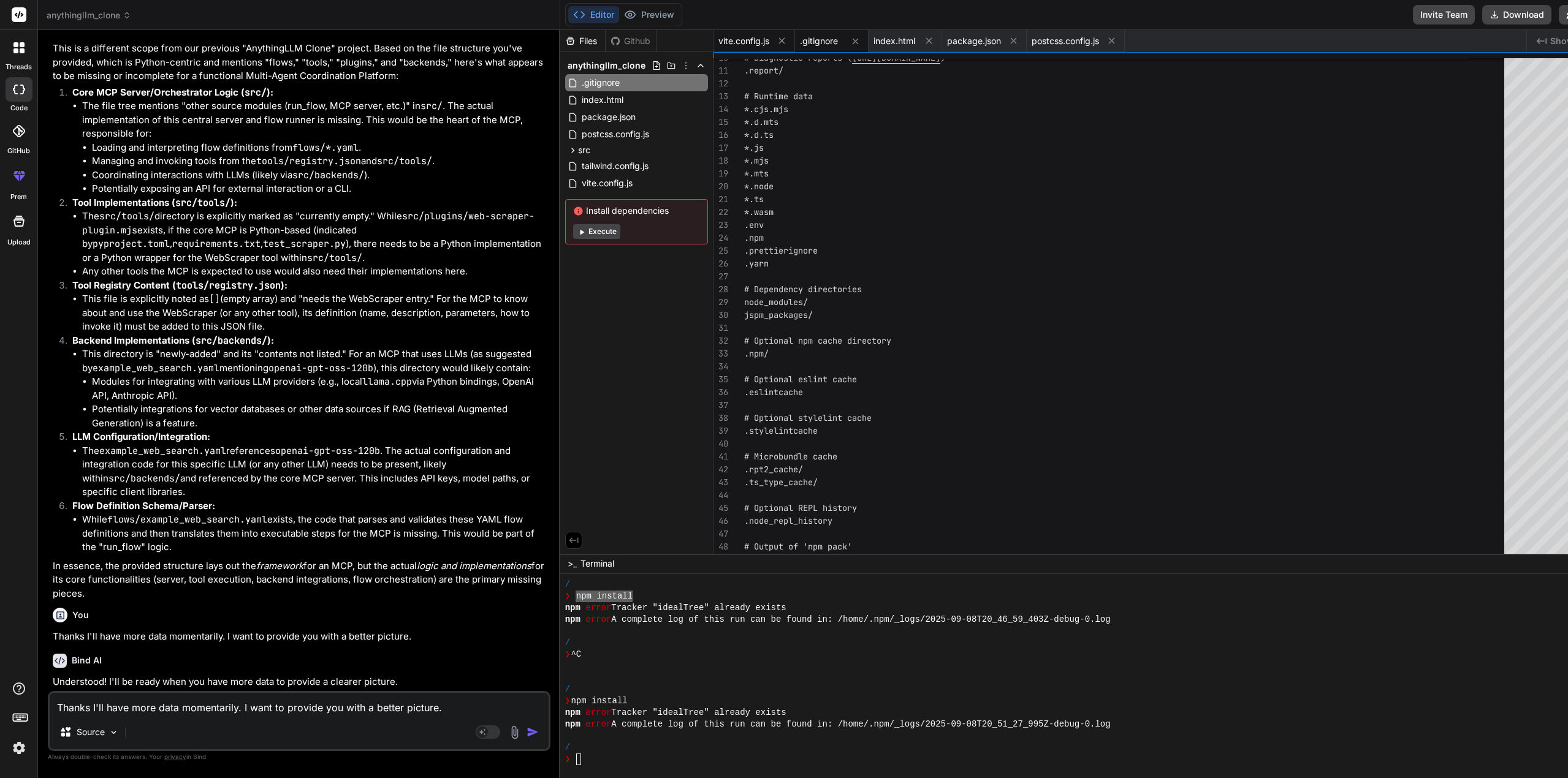
scroll to position [4689, 0]
click at [722, 42] on span "vite.config.js" at bounding box center [743, 41] width 51 height 12
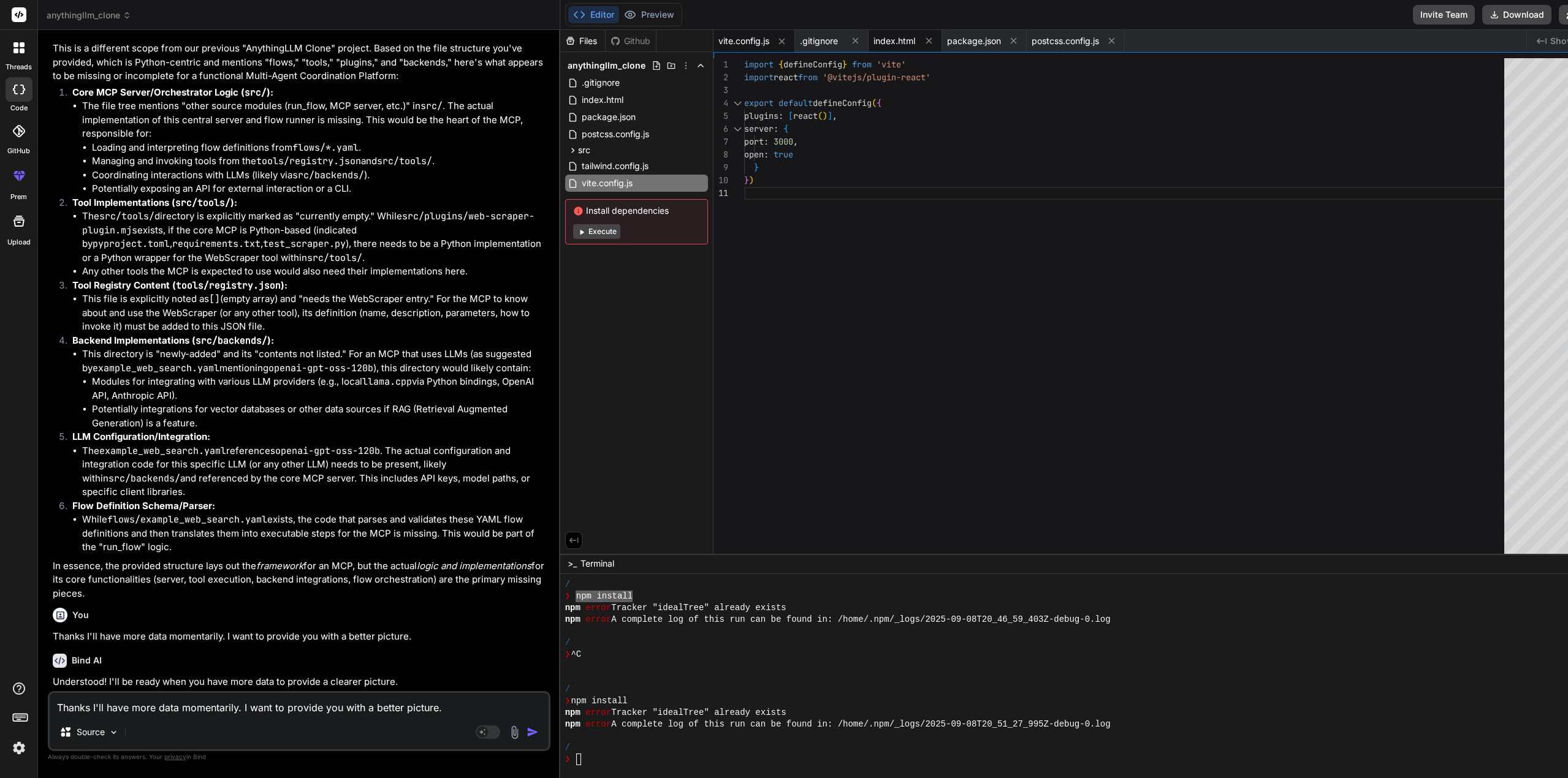
click at [878, 46] on span "index.html" at bounding box center [894, 41] width 42 height 12
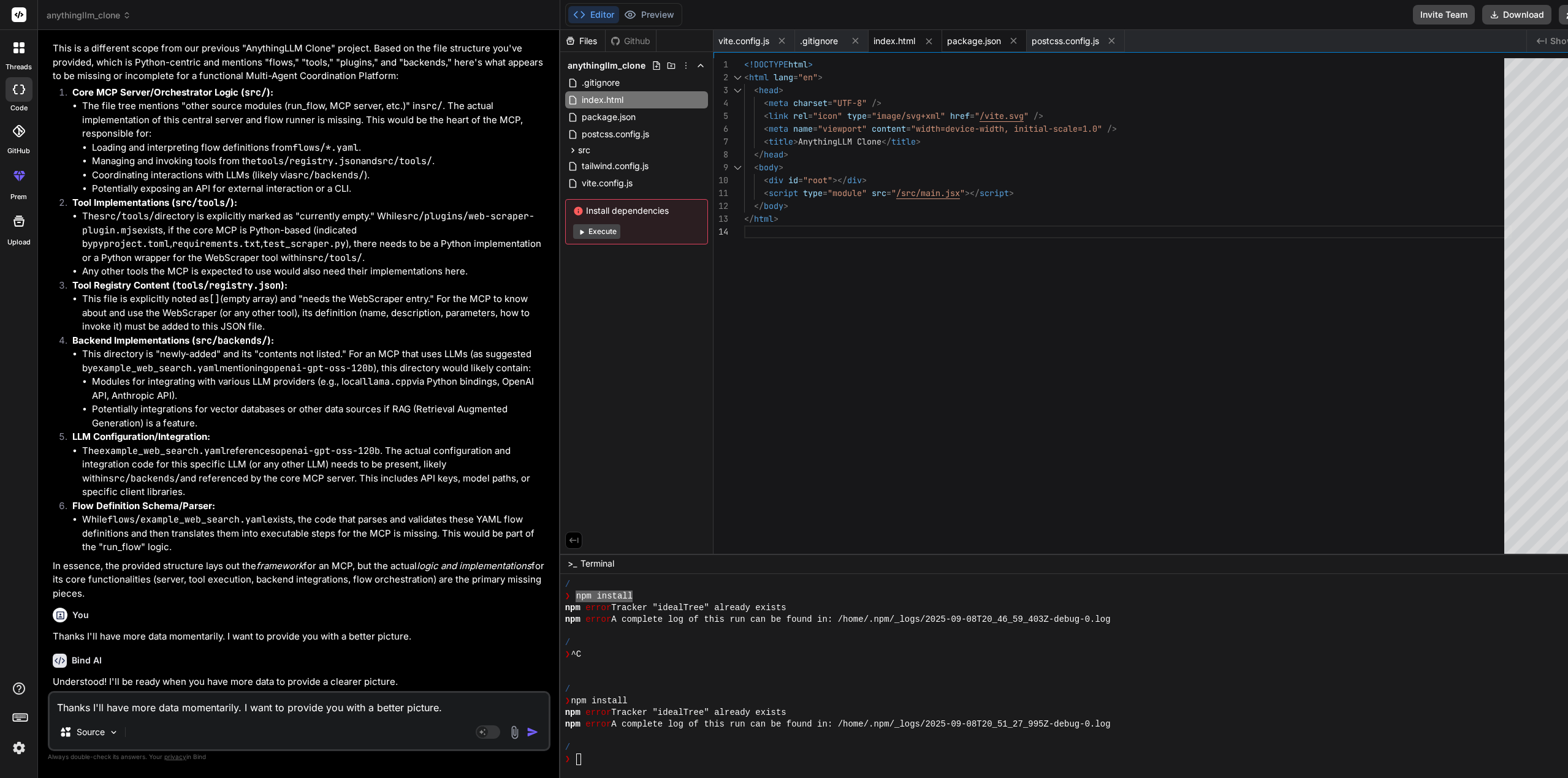
click at [957, 44] on span "package.json" at bounding box center [974, 41] width 54 height 12
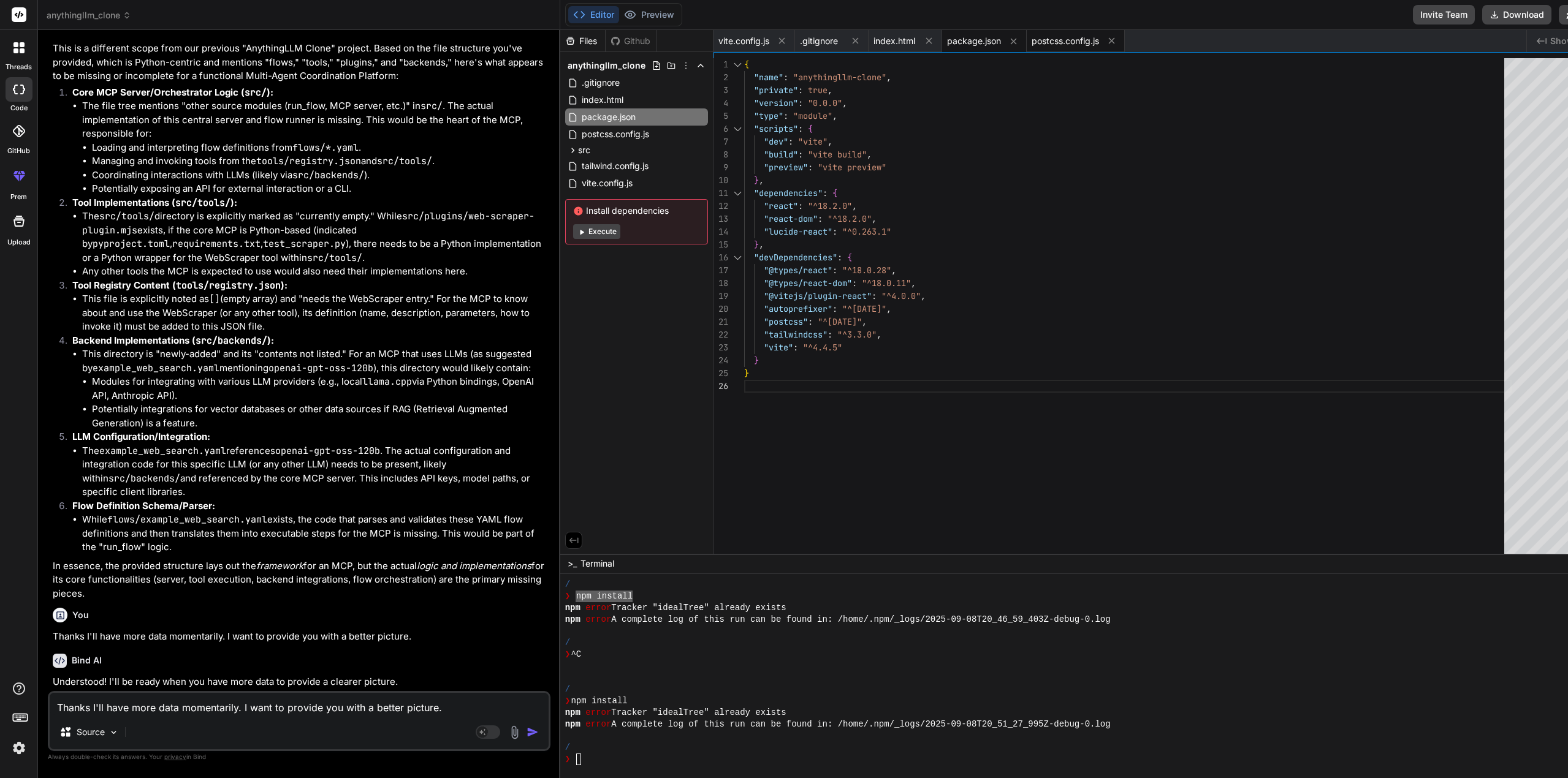
click at [1061, 37] on span "postcss.config.js" at bounding box center [1065, 41] width 67 height 12
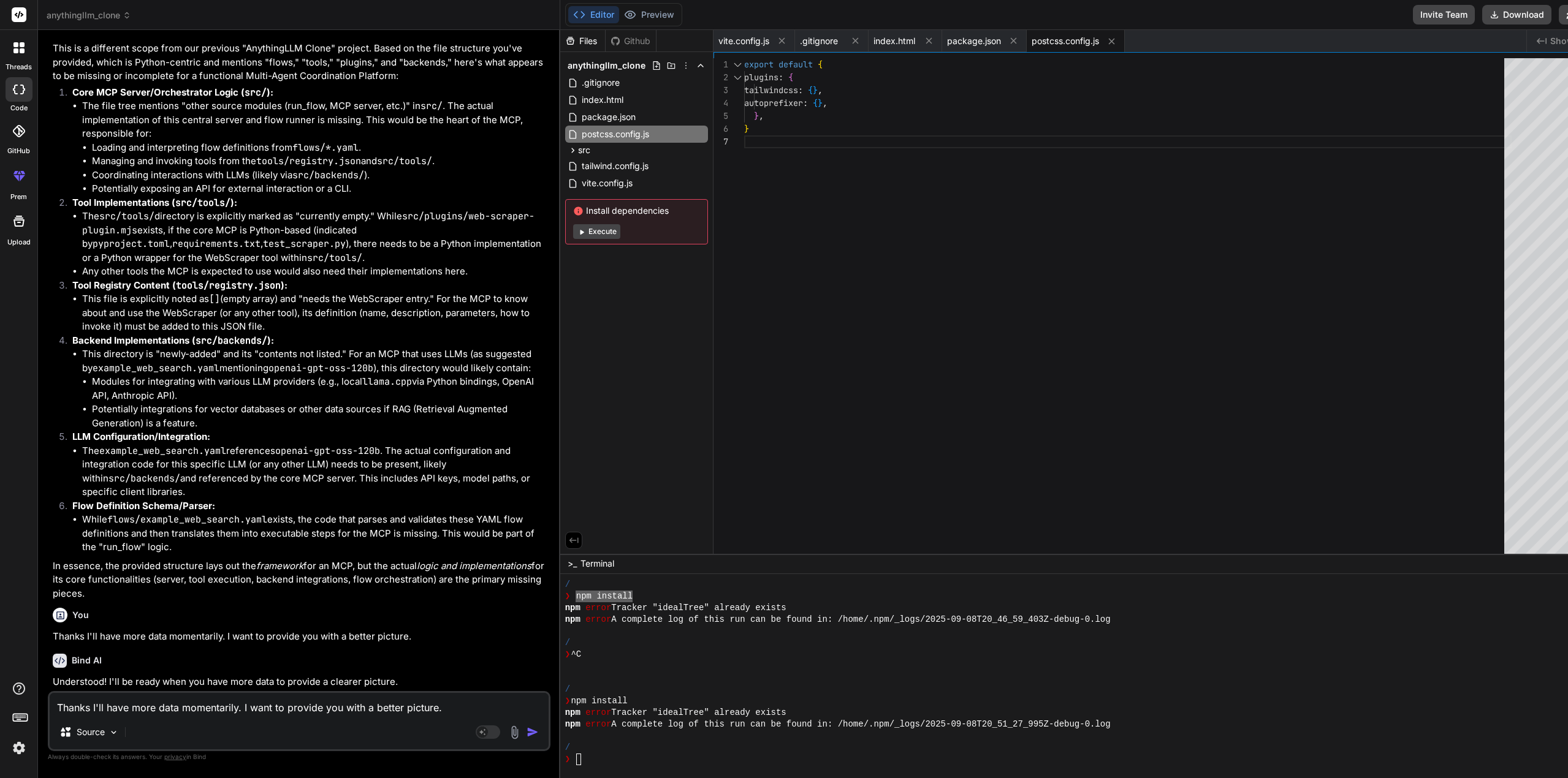
scroll to position [0, 0]
drag, startPoint x: 643, startPoint y: 15, endPoint x: 977, endPoint y: 154, distance: 361.8
click at [977, 154] on div "export default { plugins : { tailwindcss : { } , autoprefixer : { } , } , }" at bounding box center [1127, 308] width 767 height 501
drag, startPoint x: 639, startPoint y: 13, endPoint x: 999, endPoint y: 218, distance: 414.3
click at [999, 218] on div "export default { plugins : { tailwindcss : { } , autoprefixer : { } , } , }" at bounding box center [1127, 308] width 767 height 501
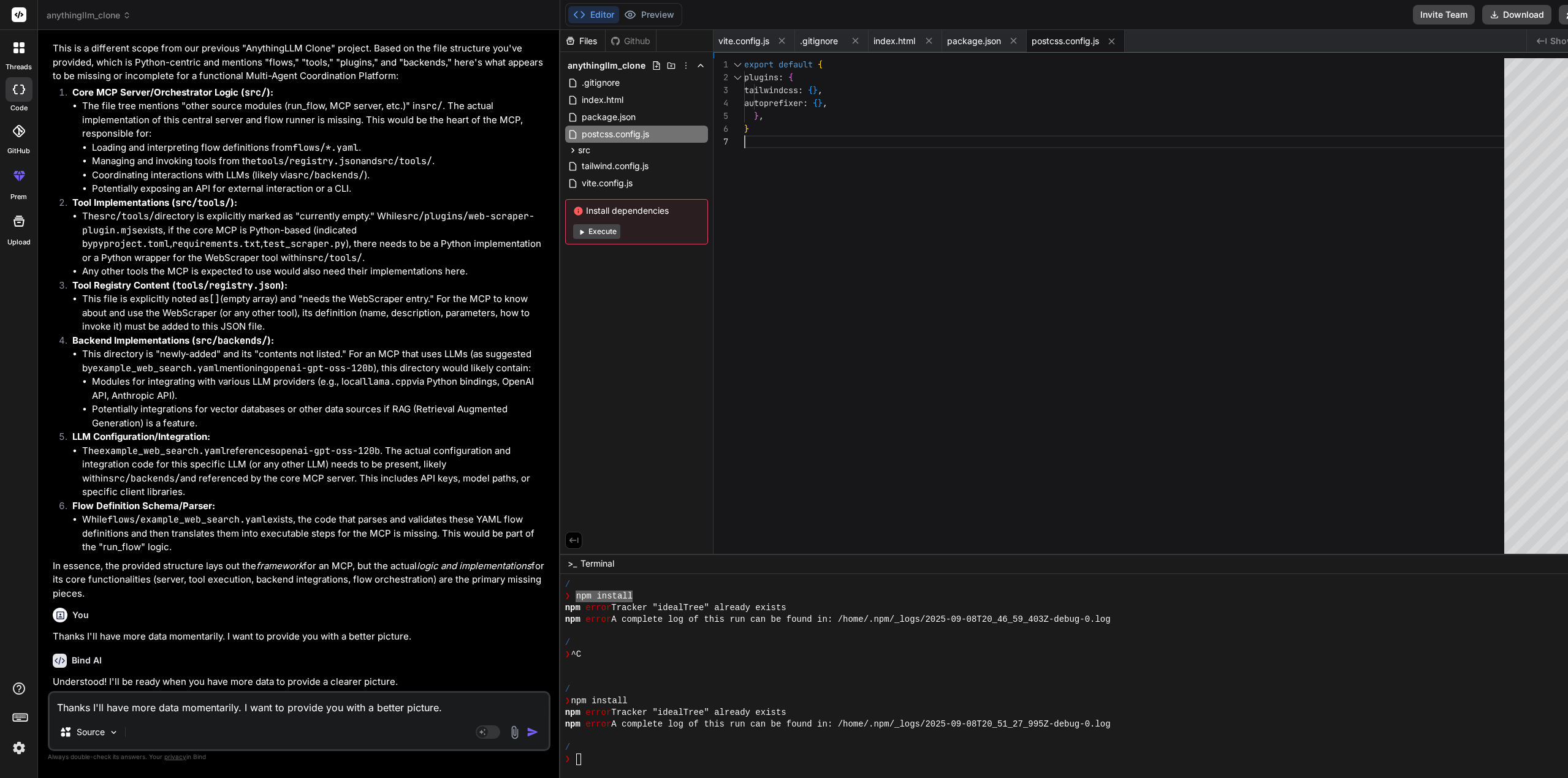
click at [121, 691] on div "Thanks I'll have more data momentarily. I want to provide you with a better pic…" at bounding box center [299, 720] width 503 height 60
click at [118, 705] on textarea "Thanks I'll have more data momentarily. I want to provide you with a better pic…" at bounding box center [299, 704] width 499 height 22
drag, startPoint x: 430, startPoint y: 701, endPoint x: 430, endPoint y: 707, distance: 6.0
click at [430, 707] on textarea "So the build should be llm agnostic but for starters Im using gpt-oss-120b and" at bounding box center [299, 704] width 499 height 22
paste textarea "ggerganov_llama.cpp"
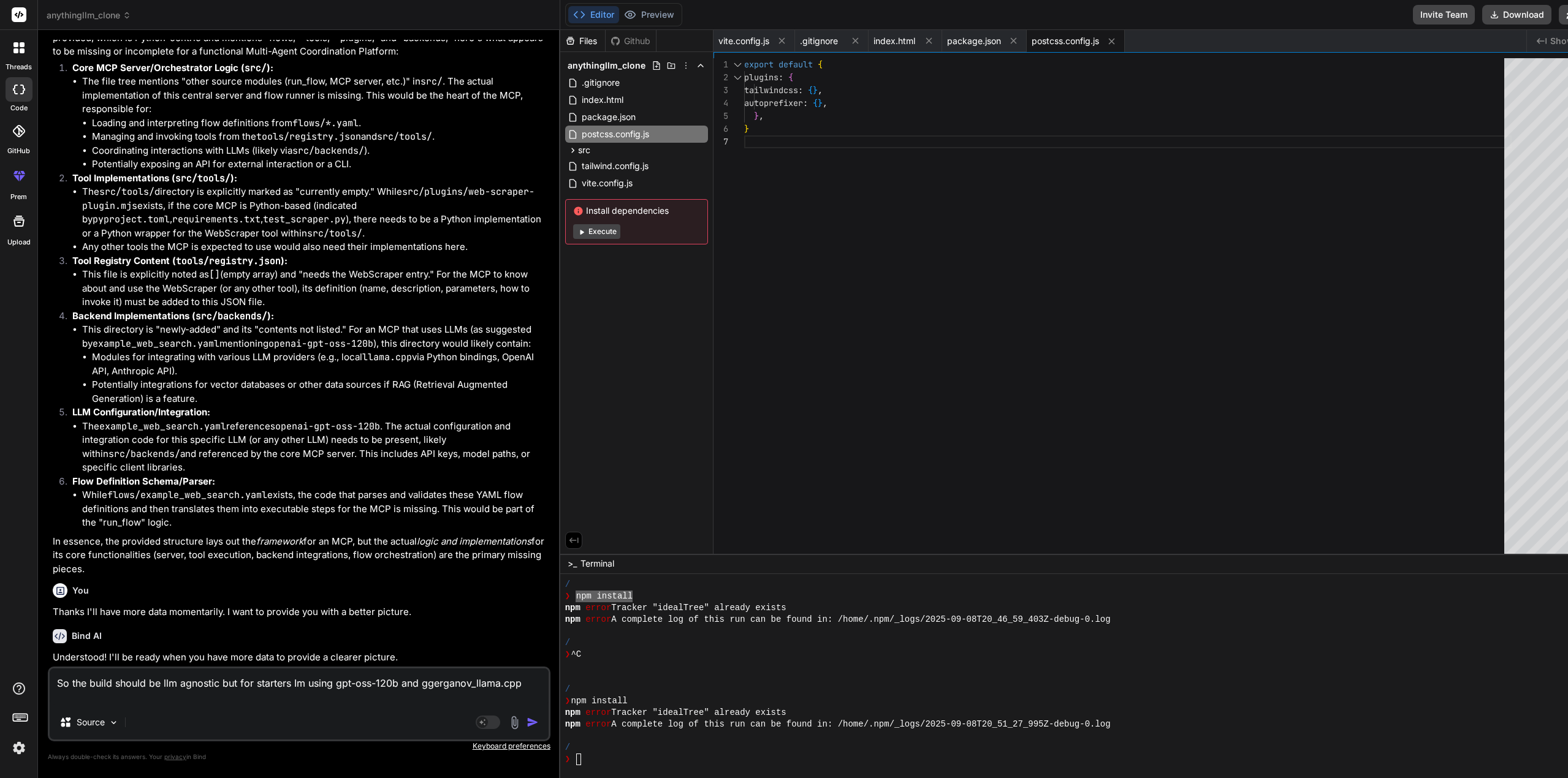
scroll to position [4713, 0]
click at [191, 700] on textarea "So the build should be llm agnostic but for starters Im using gpt-oss-120b and …" at bounding box center [299, 687] width 499 height 37
click at [180, 698] on textarea "So the build should be llm agnostic but for starters Im using gpt-oss-120b and …" at bounding box center [299, 687] width 499 height 37
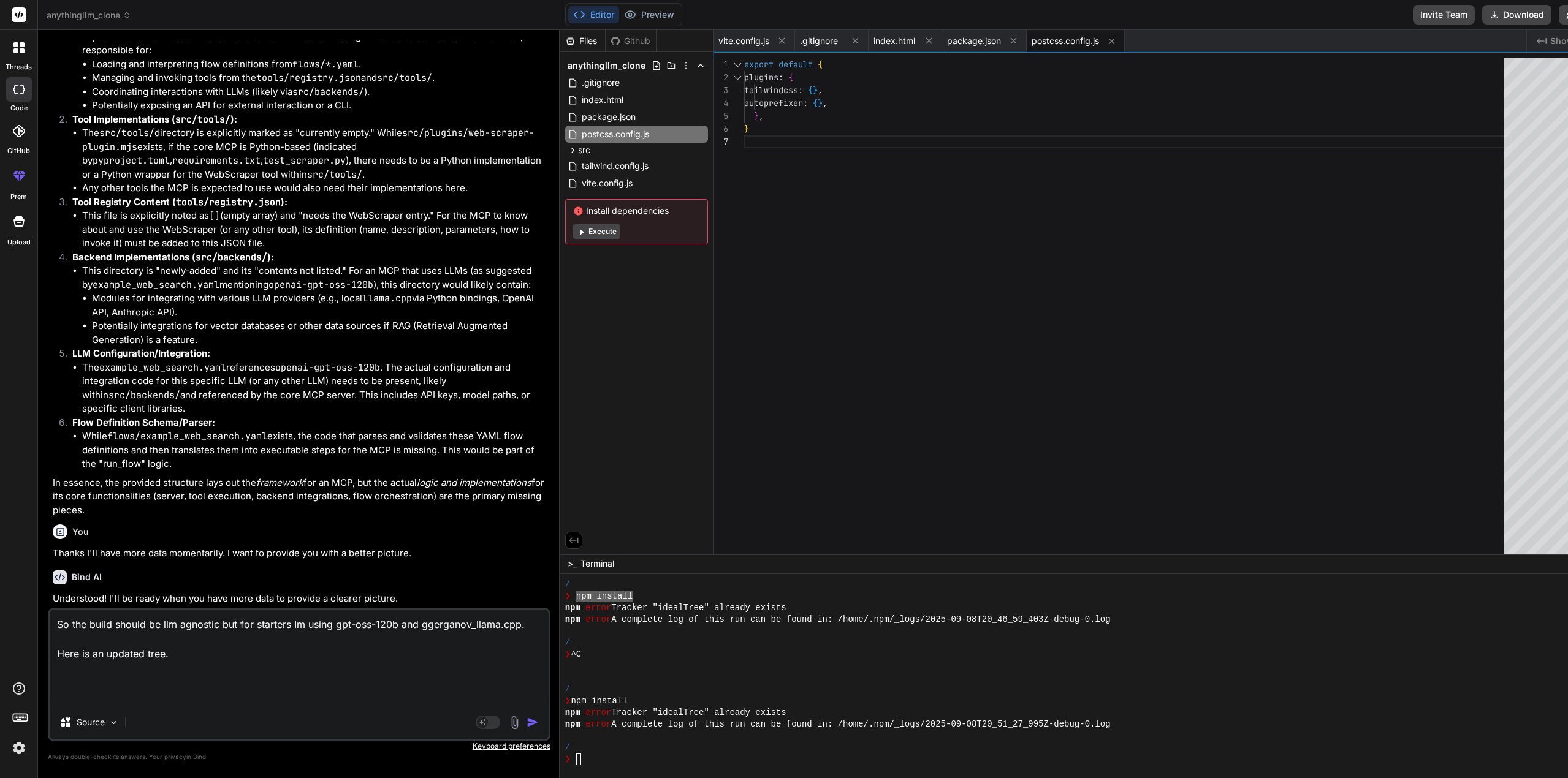
paste textarea "src ├─ backends # currently empty – place LLM backend code here │ ├─ plugins │ …"
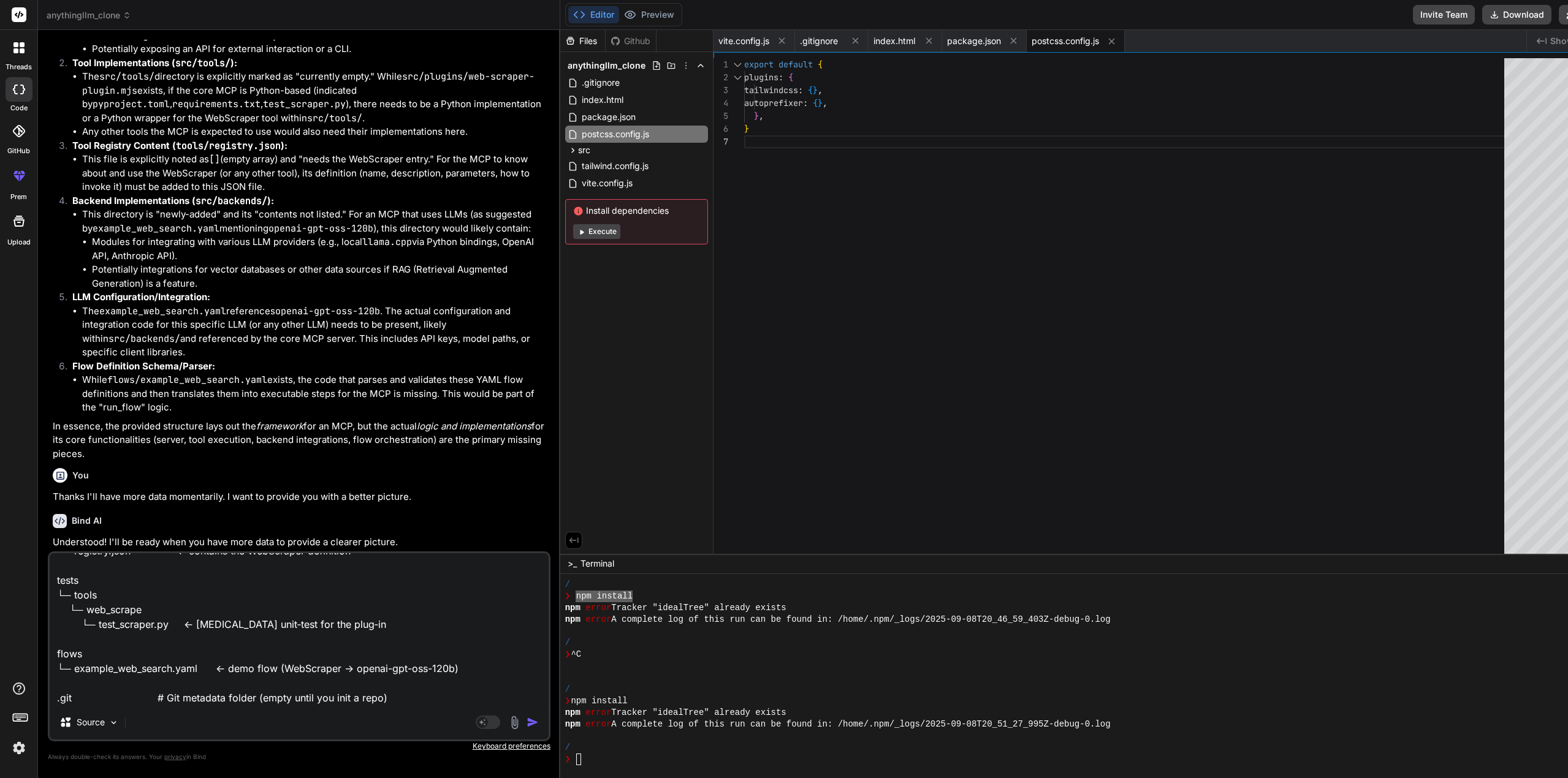
click at [527, 721] on img "button" at bounding box center [533, 723] width 12 height 12
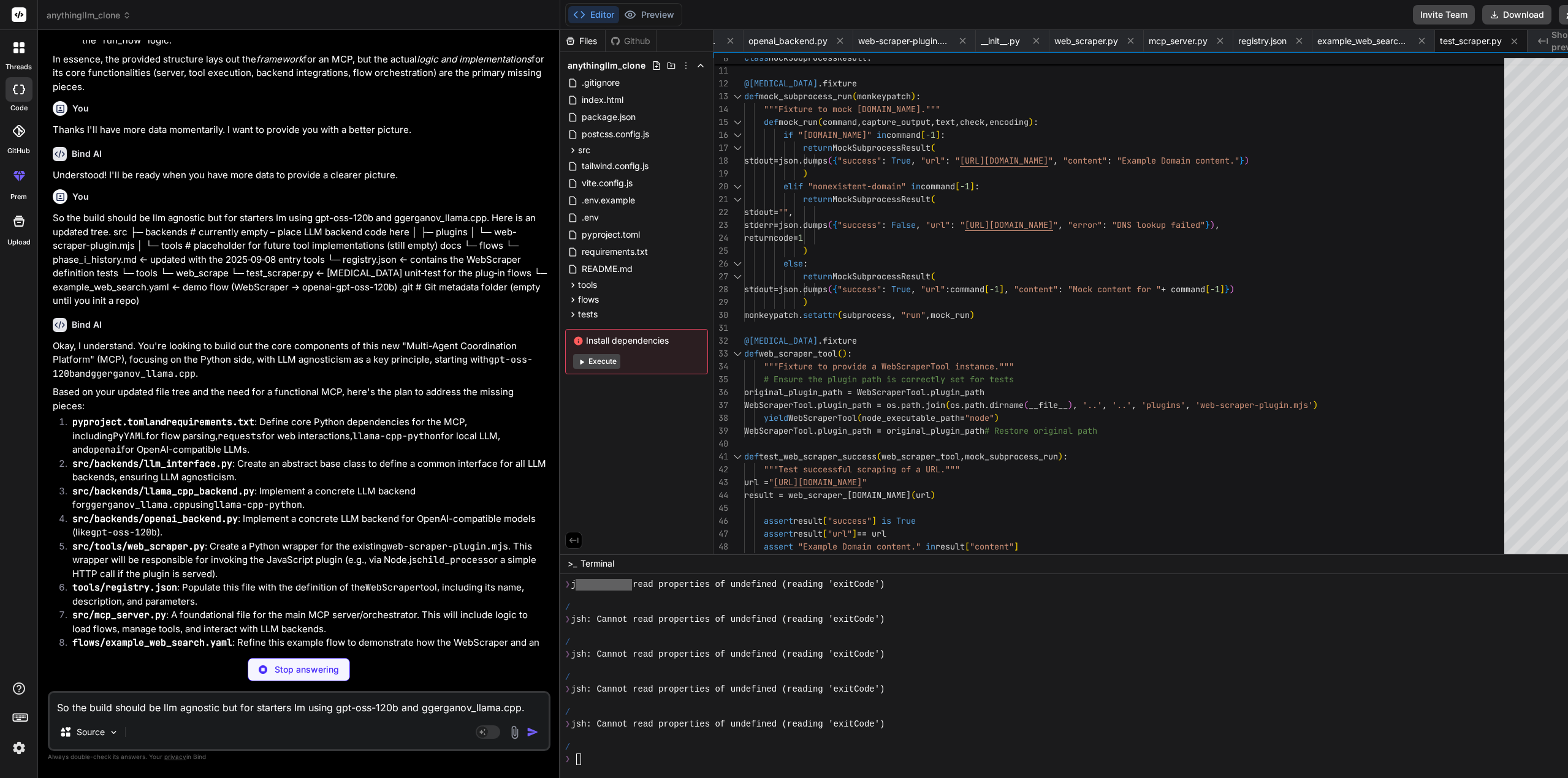
scroll to position [3562, 0]
